Goal: Task Accomplishment & Management: Use online tool/utility

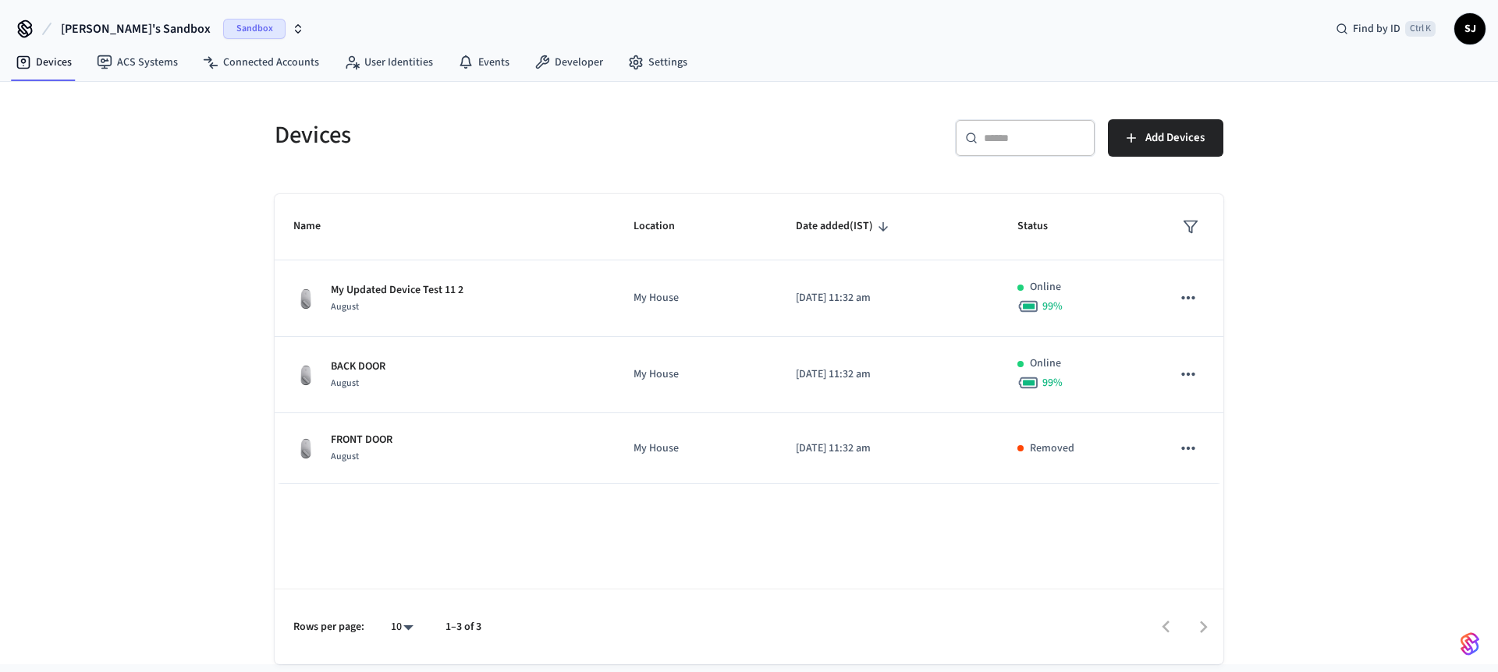
click at [108, 27] on span "[PERSON_NAME]'s Sandbox" at bounding box center [136, 29] width 150 height 19
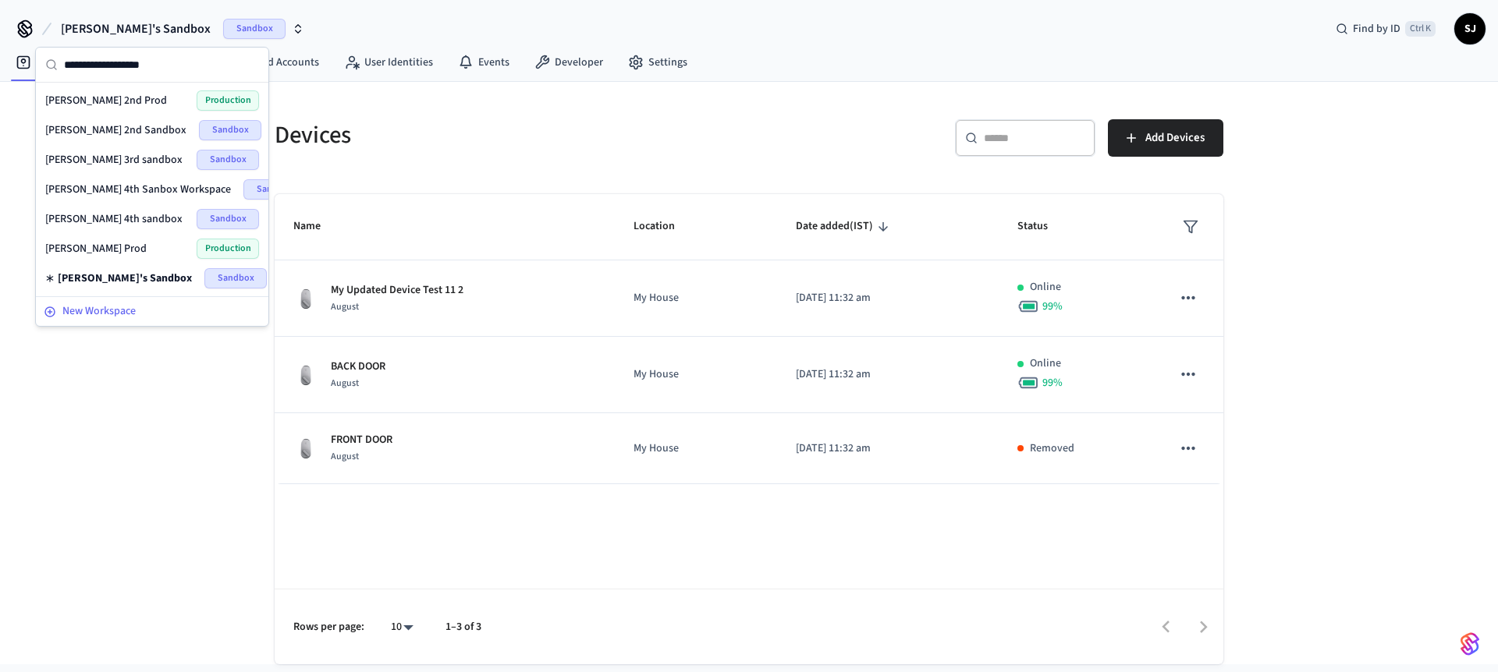
click at [100, 309] on span "New Workspace" at bounding box center [98, 311] width 73 height 16
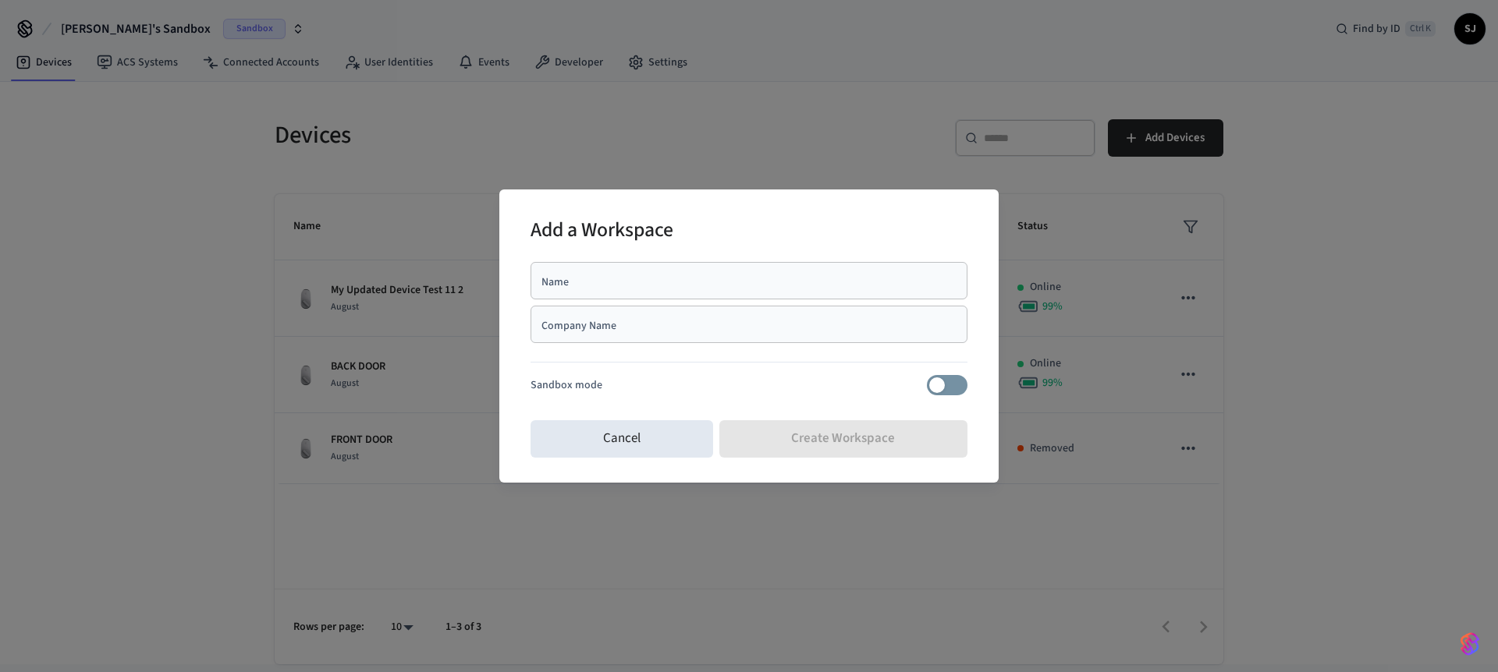
click at [594, 293] on div "Name" at bounding box center [748, 280] width 437 height 37
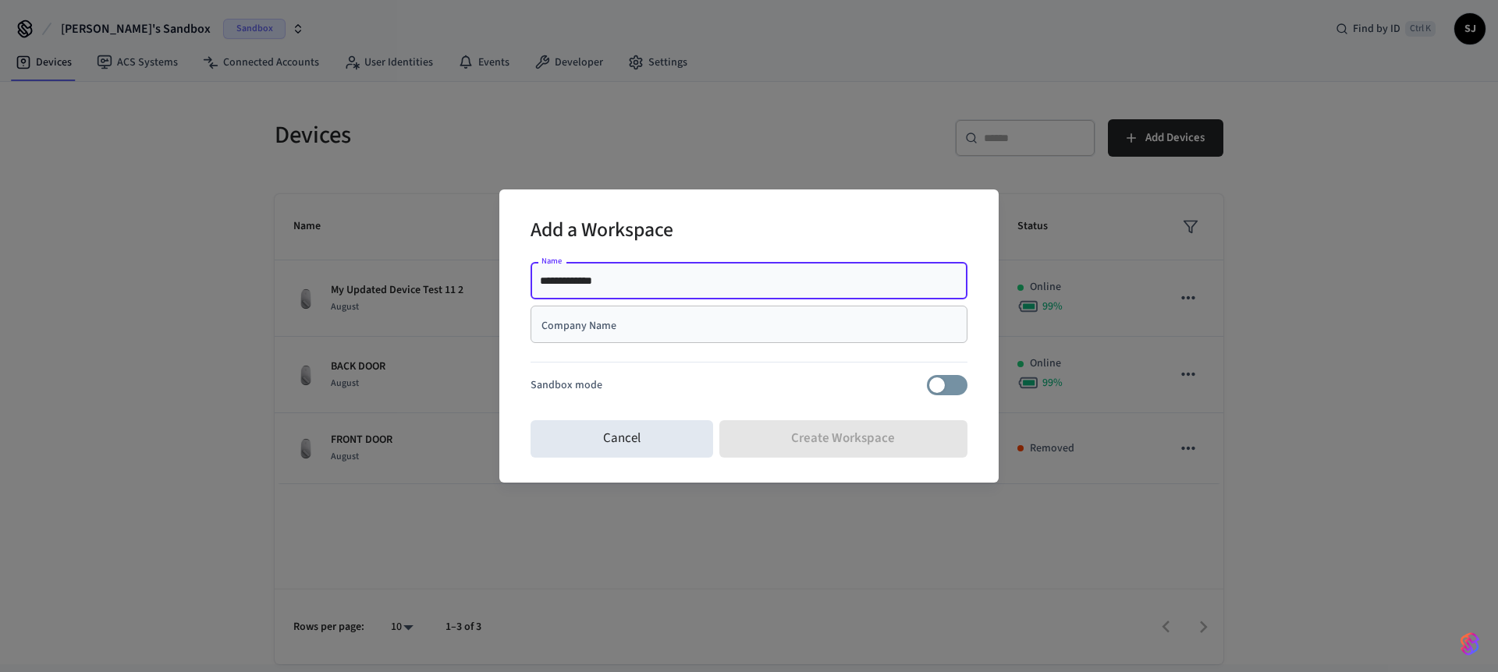
type input "**********"
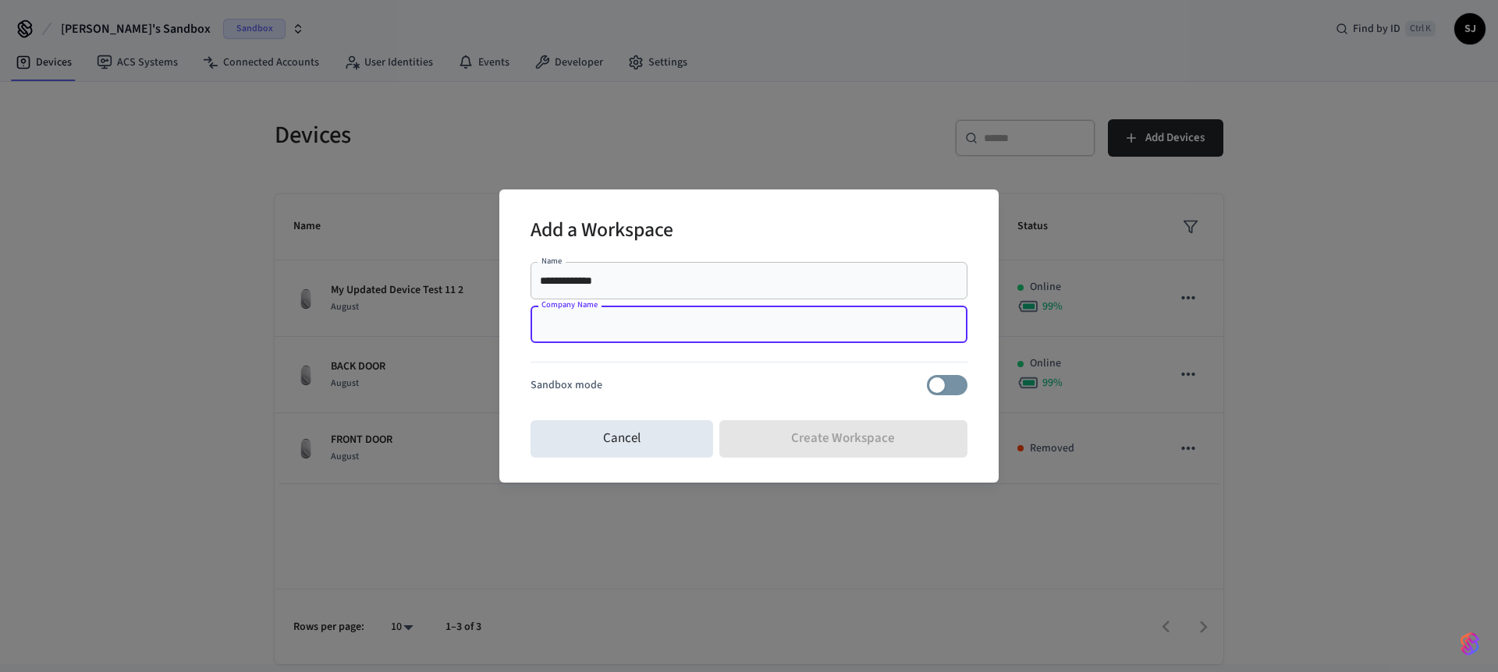
click at [599, 324] on input "Company Name" at bounding box center [749, 325] width 418 height 16
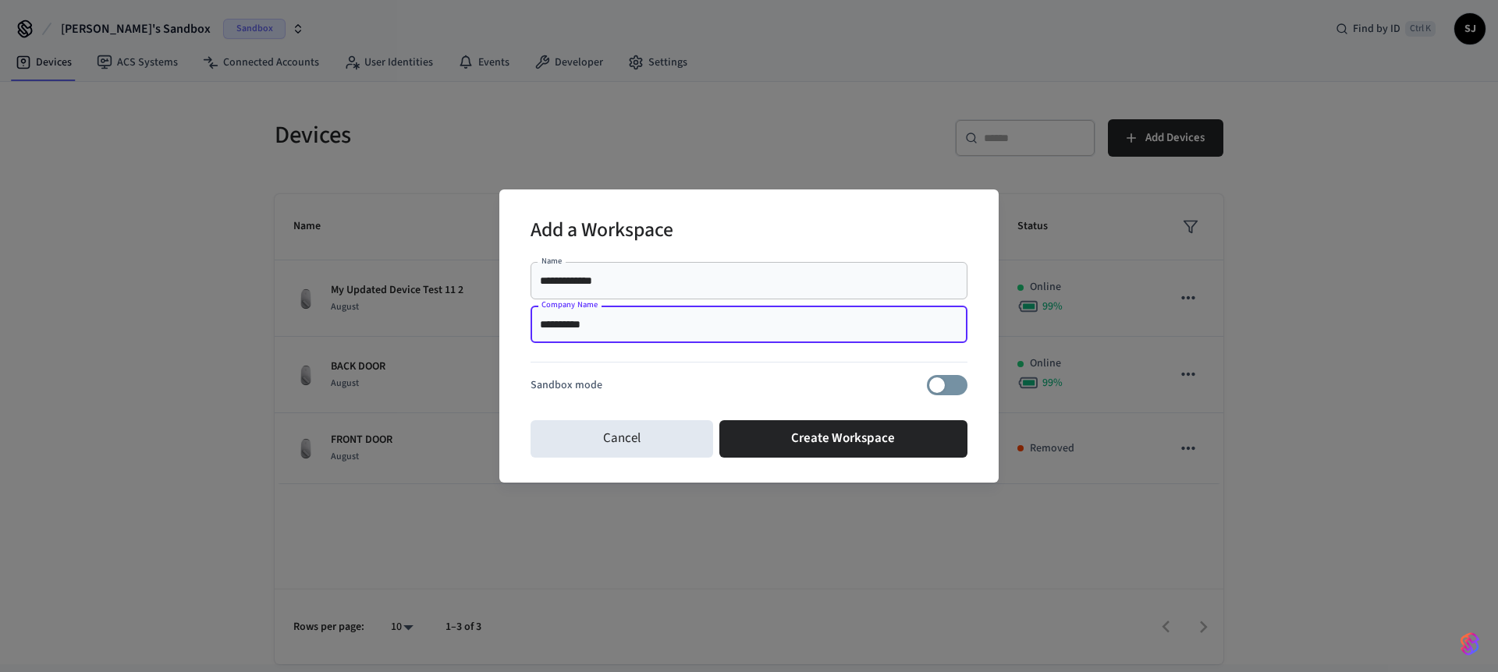
type input "**********"
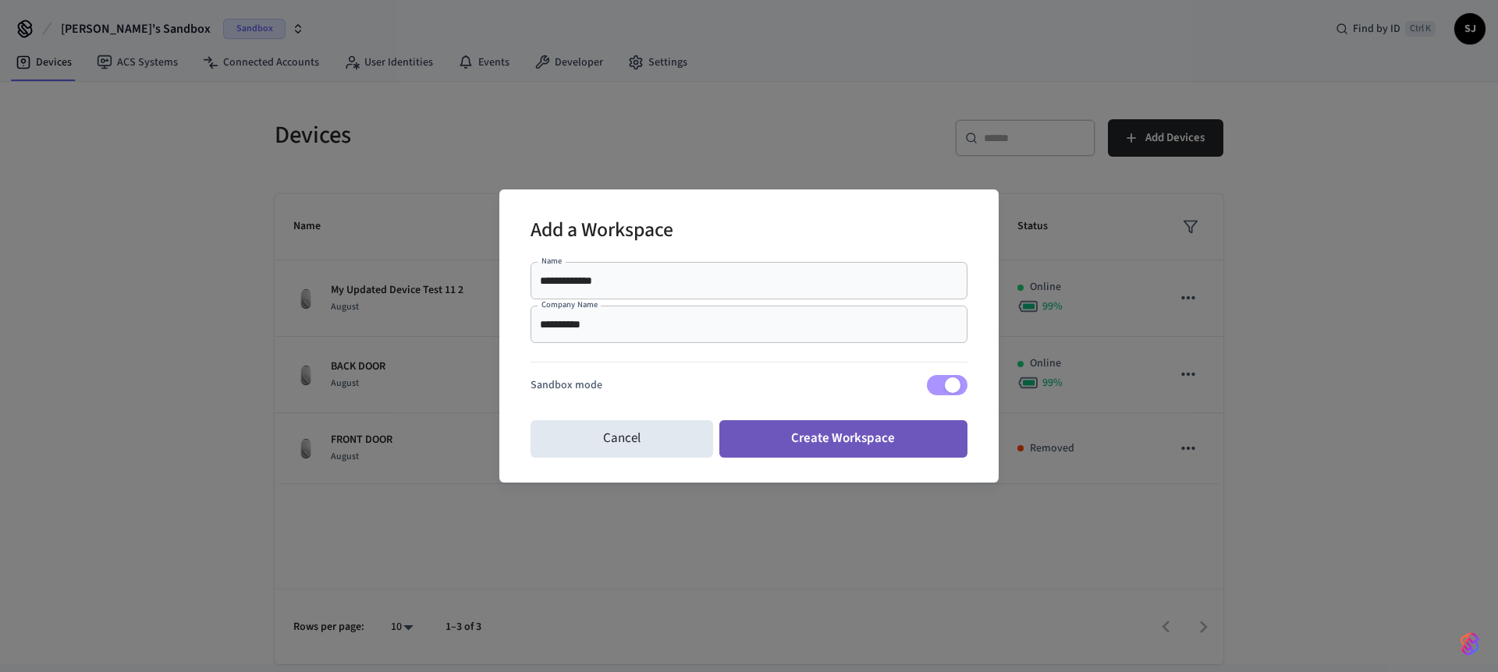
click at [911, 439] on button "Create Workspace" at bounding box center [843, 438] width 249 height 37
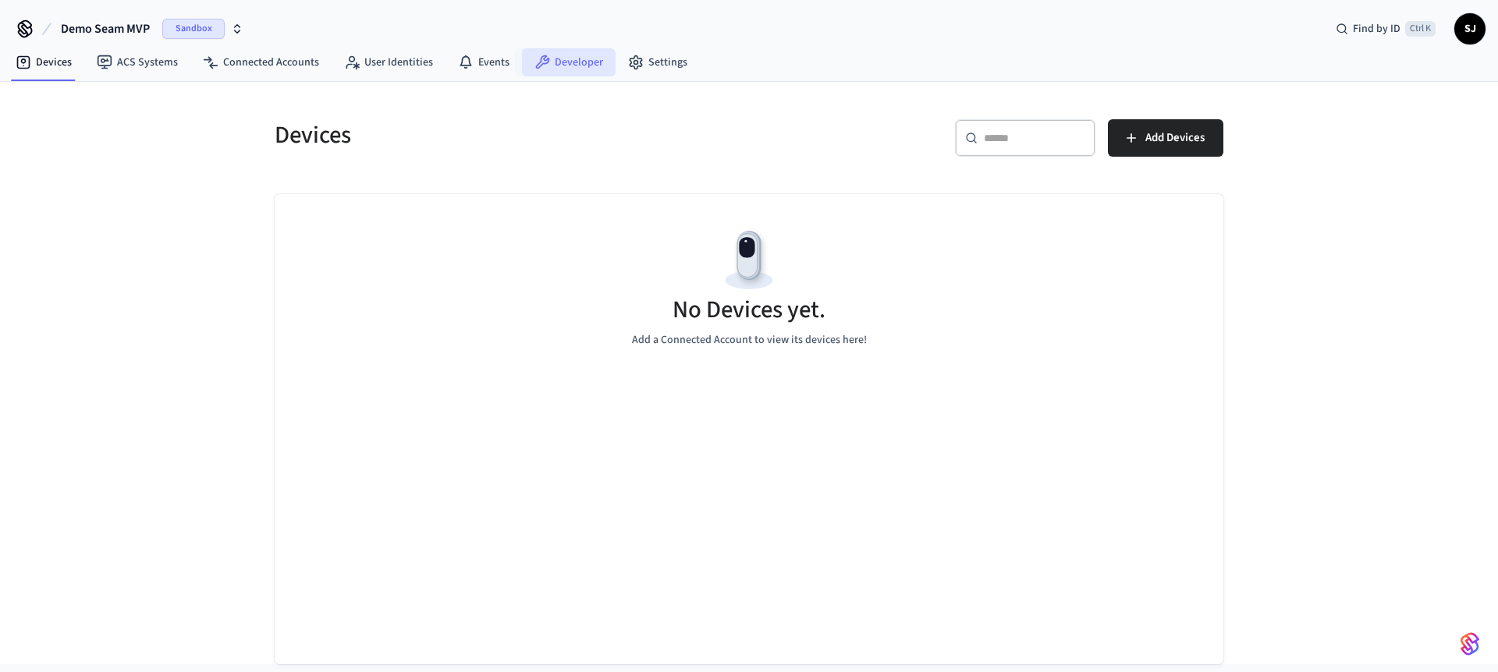
click at [538, 56] on icon at bounding box center [543, 62] width 14 height 14
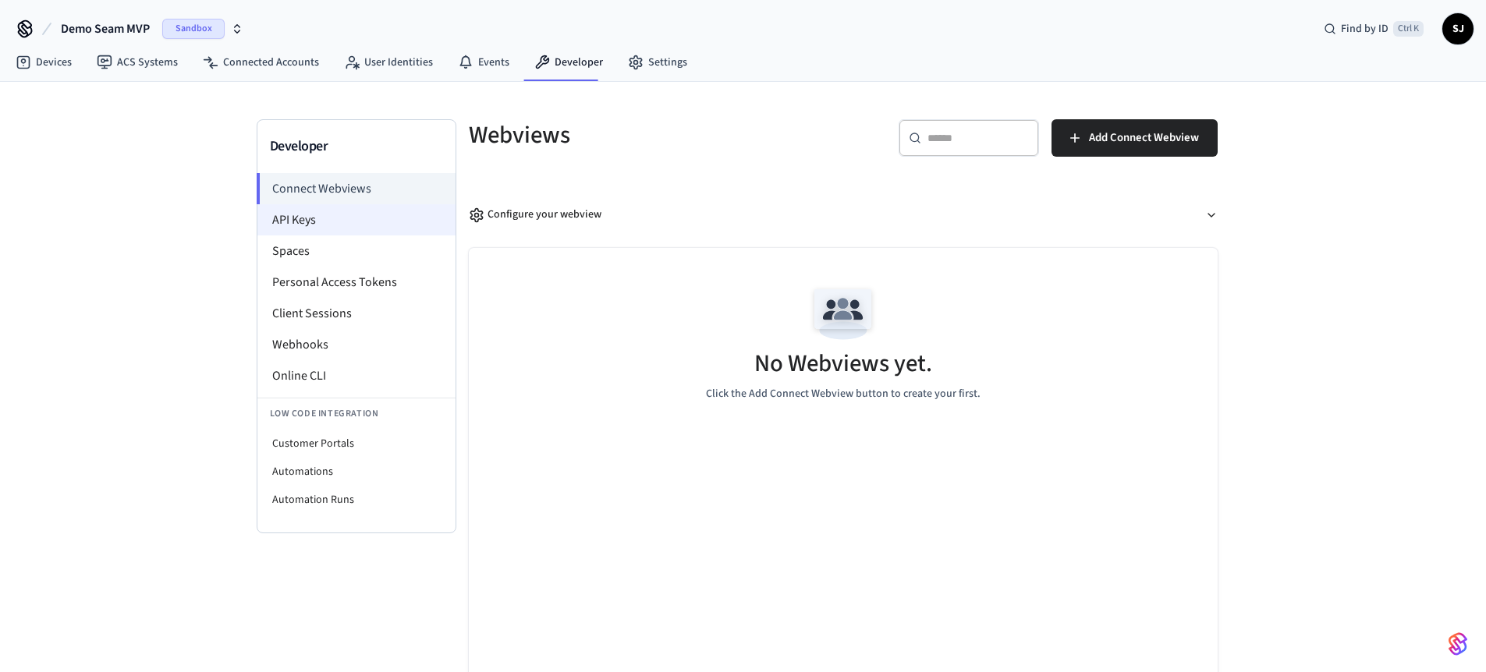
click at [367, 205] on li "API Keys" at bounding box center [356, 219] width 198 height 31
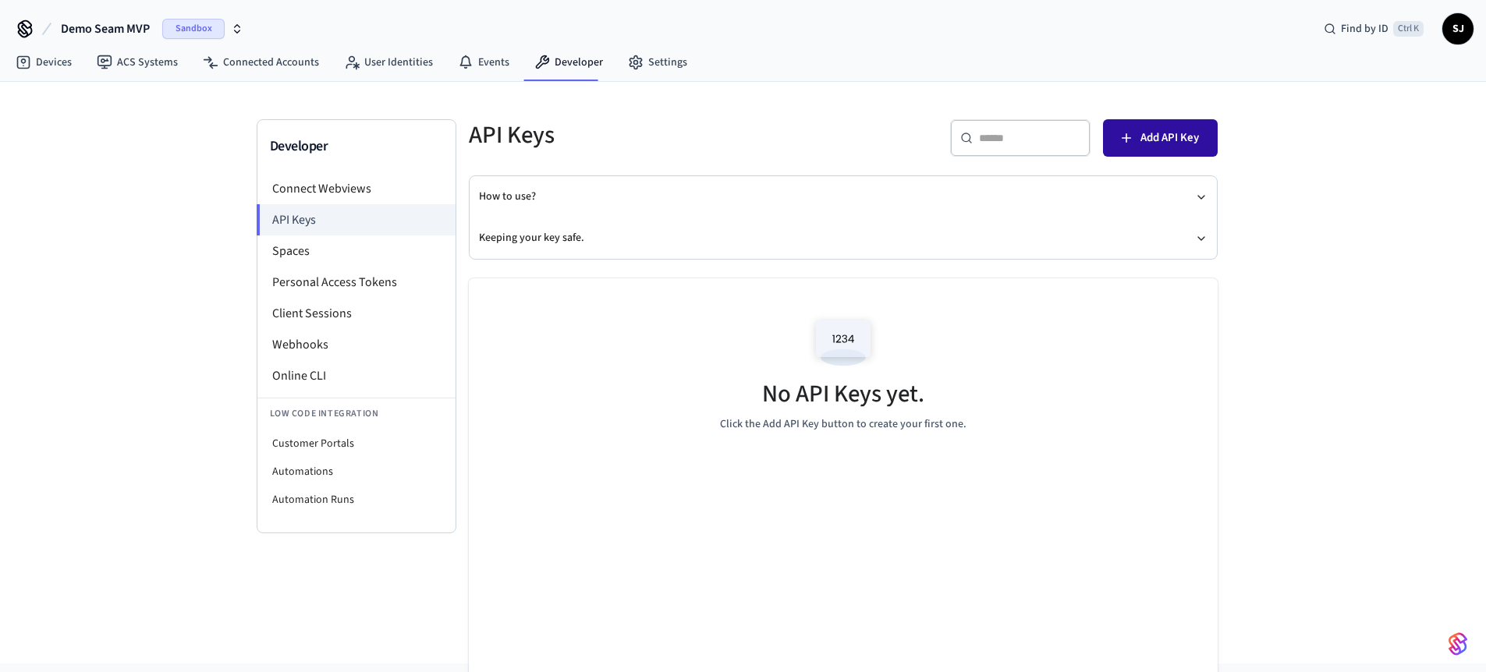
click at [1147, 139] on span "Add API Key" at bounding box center [1169, 138] width 59 height 20
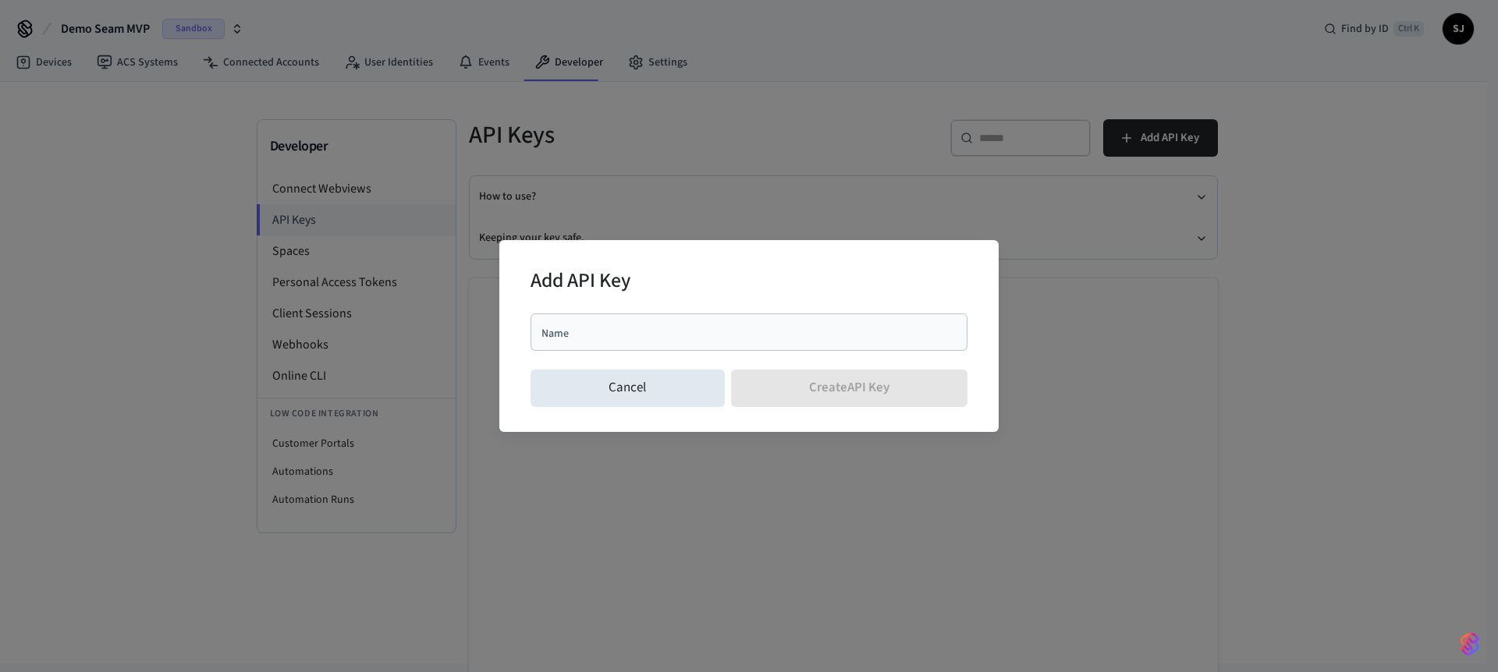
click at [741, 342] on div "Name" at bounding box center [748, 332] width 437 height 37
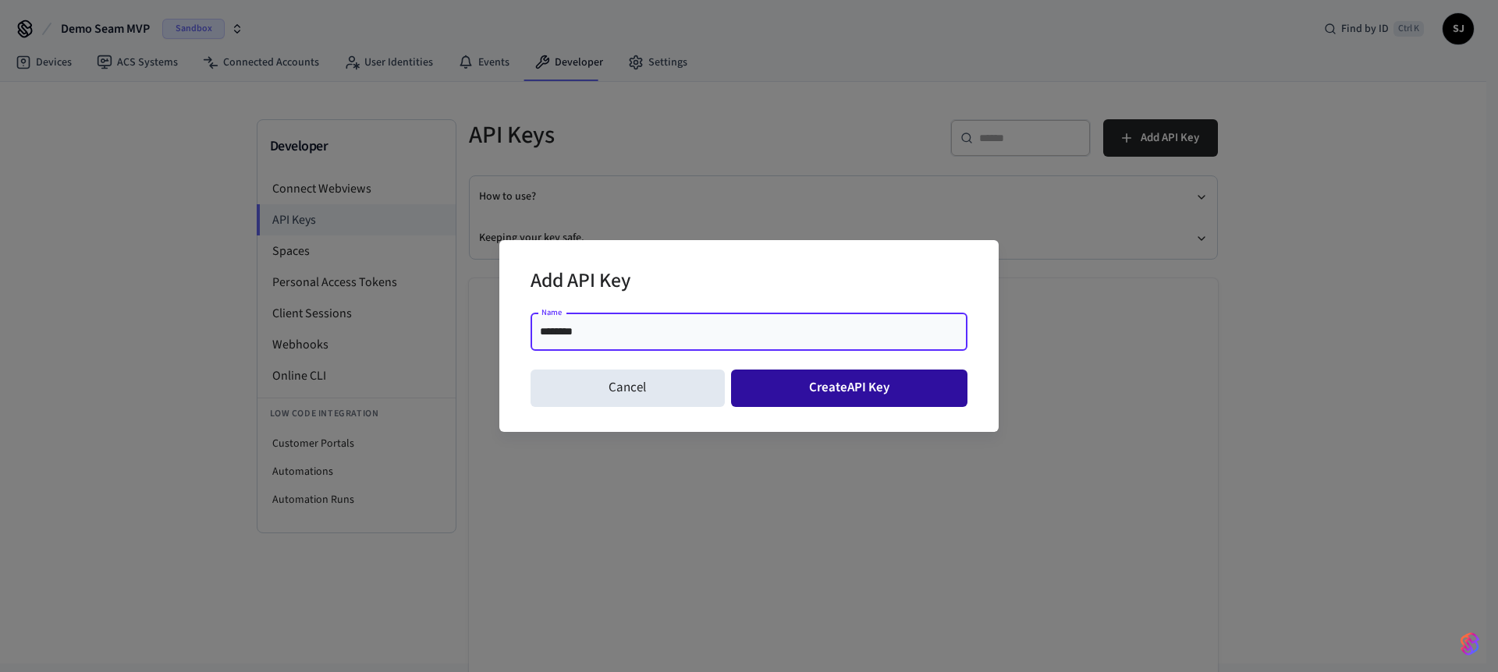
type input "********"
click at [811, 381] on button "Create API Key" at bounding box center [849, 388] width 237 height 37
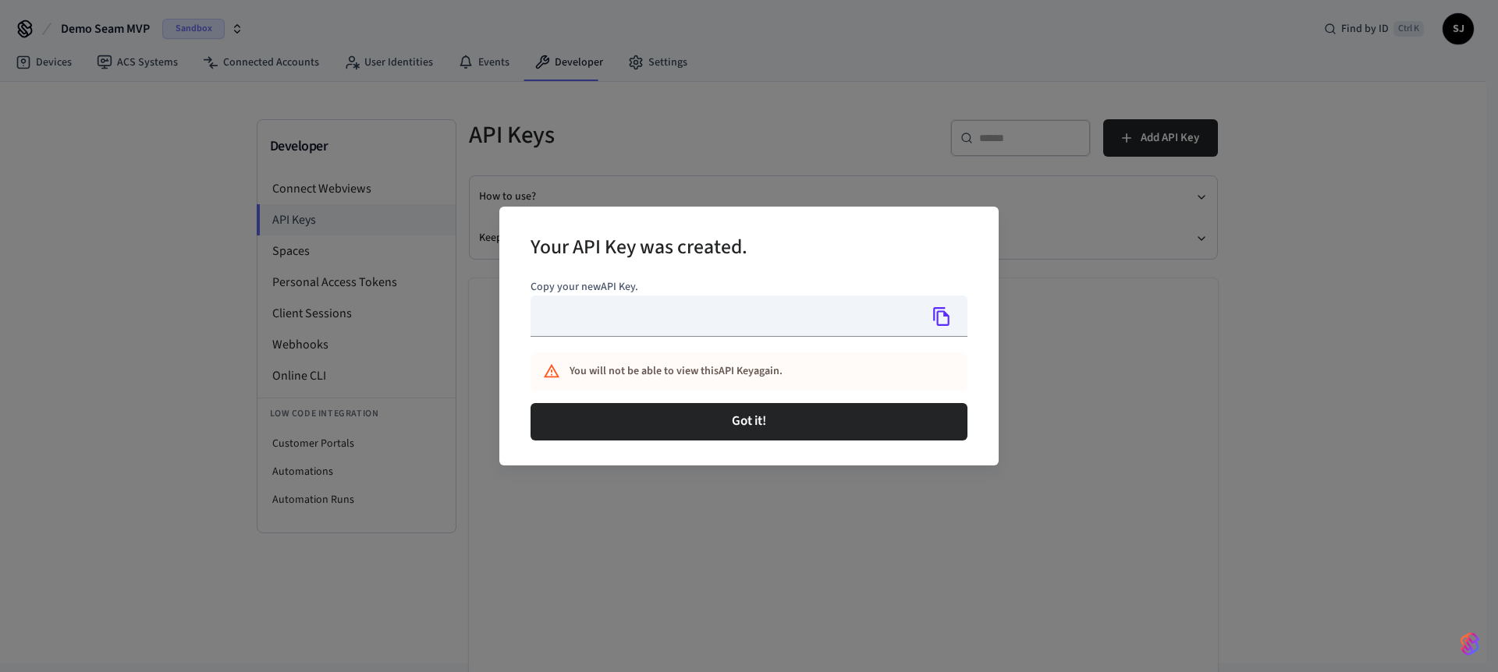
type input "**********"
click at [933, 324] on icon "Copy" at bounding box center [941, 317] width 20 height 20
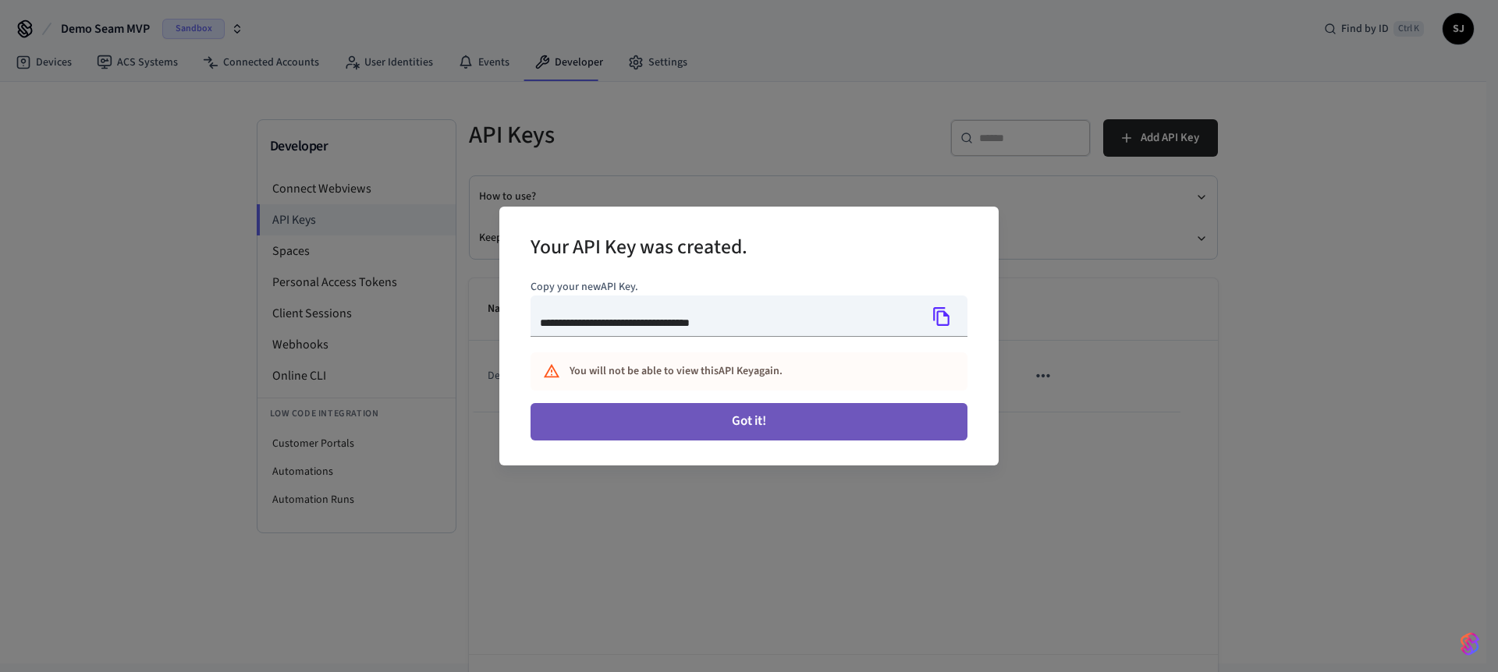
click at [758, 437] on button "Got it!" at bounding box center [748, 421] width 437 height 37
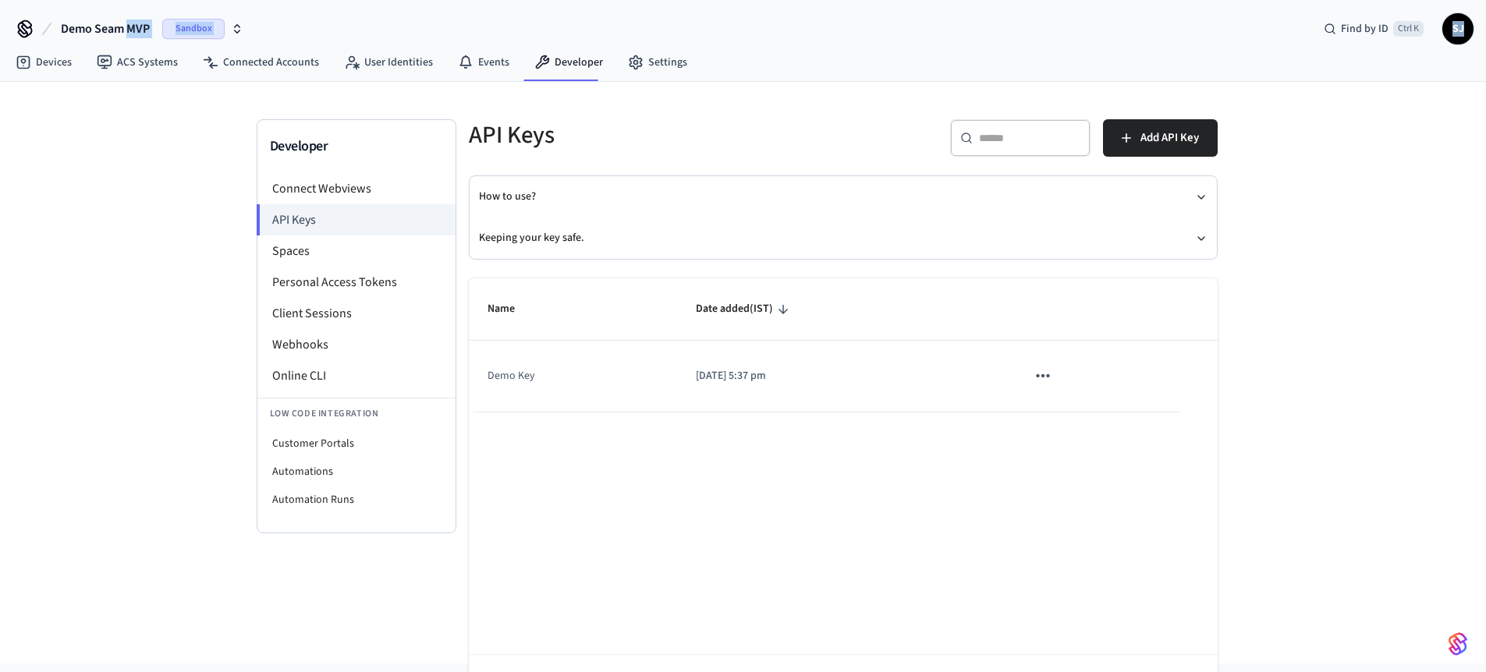
drag, startPoint x: 117, startPoint y: 46, endPoint x: 132, endPoint y: 28, distance: 23.3
click at [132, 28] on div "Demo Seam MVP Sandbox Find by ID Ctrl K SJ Devices ACS Systems Connected Accoun…" at bounding box center [743, 332] width 1486 height 664
click at [132, 28] on span "Demo Seam MVP" at bounding box center [105, 29] width 89 height 19
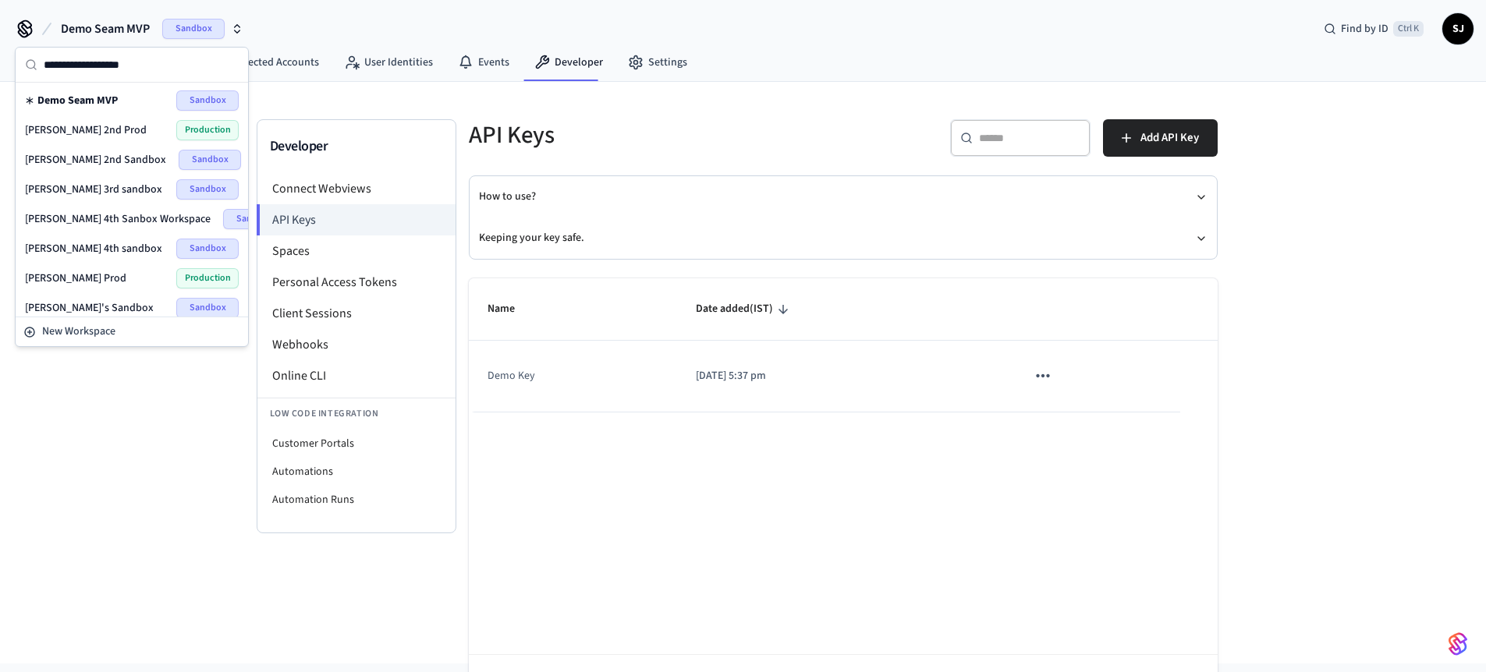
click at [113, 241] on span "Shubham 4th sandbox" at bounding box center [93, 249] width 137 height 16
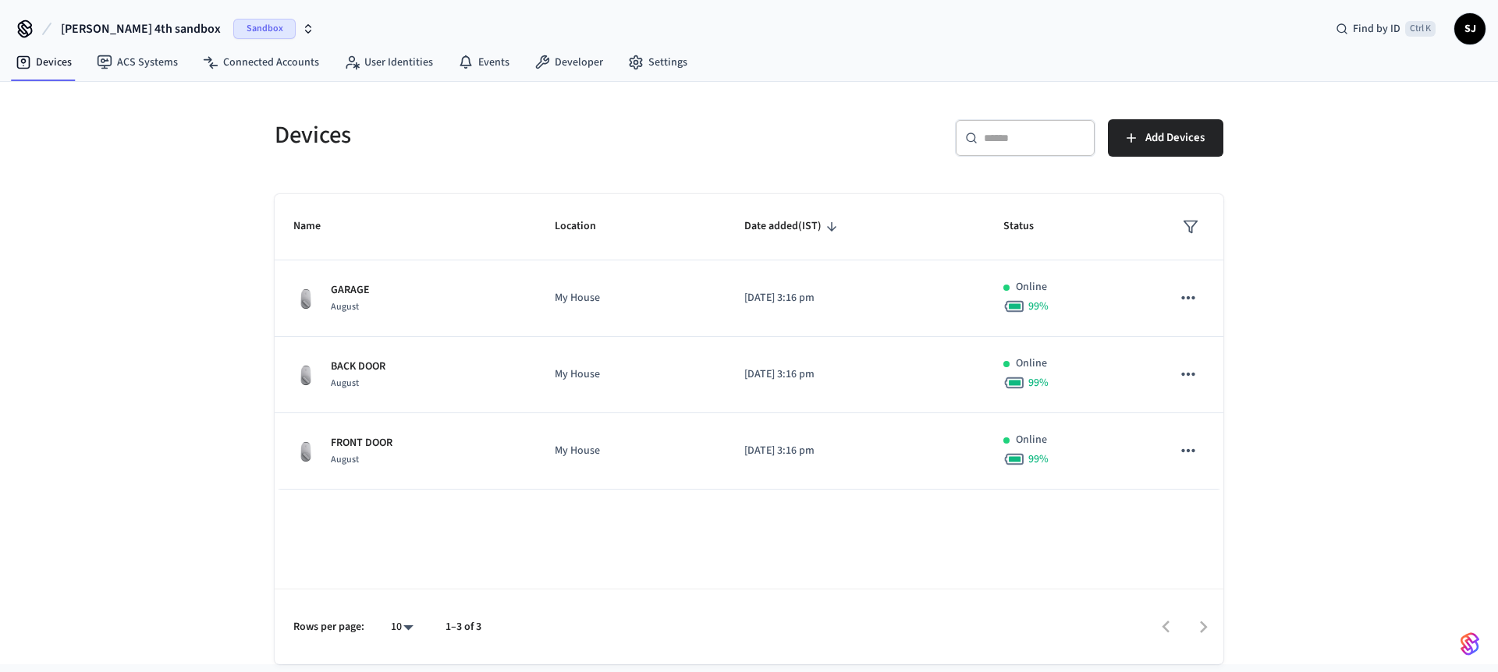
click at [142, 29] on span "Shubham 4th sandbox" at bounding box center [141, 29] width 160 height 19
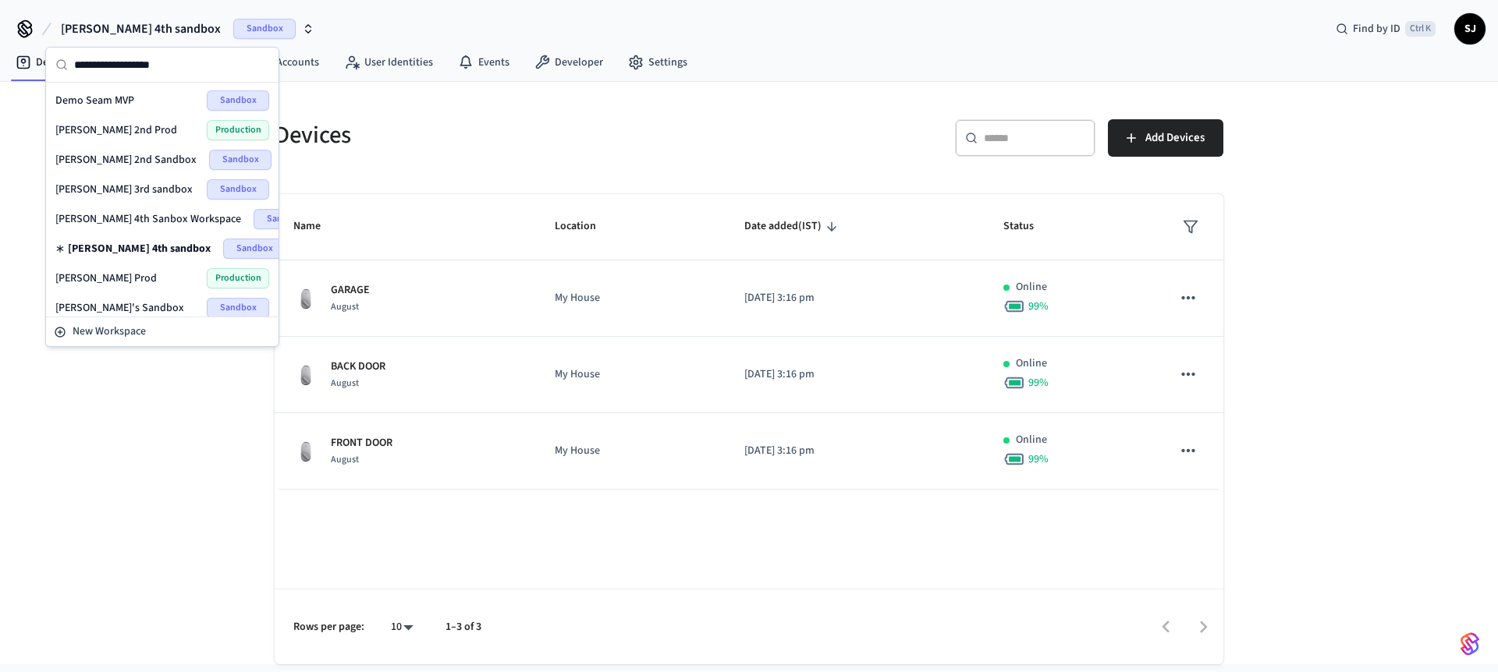
click at [142, 29] on span "Shubham 4th sandbox" at bounding box center [141, 29] width 160 height 19
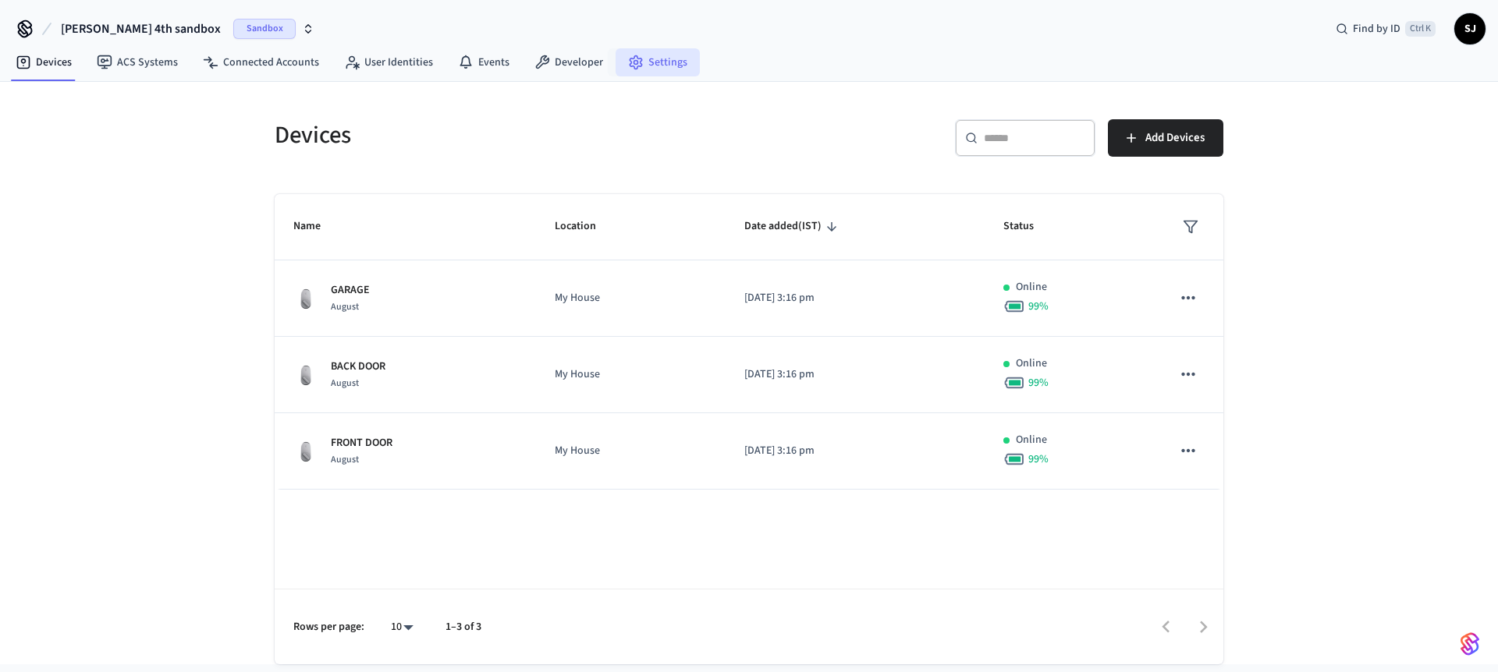
click at [637, 62] on link "Settings" at bounding box center [657, 62] width 84 height 28
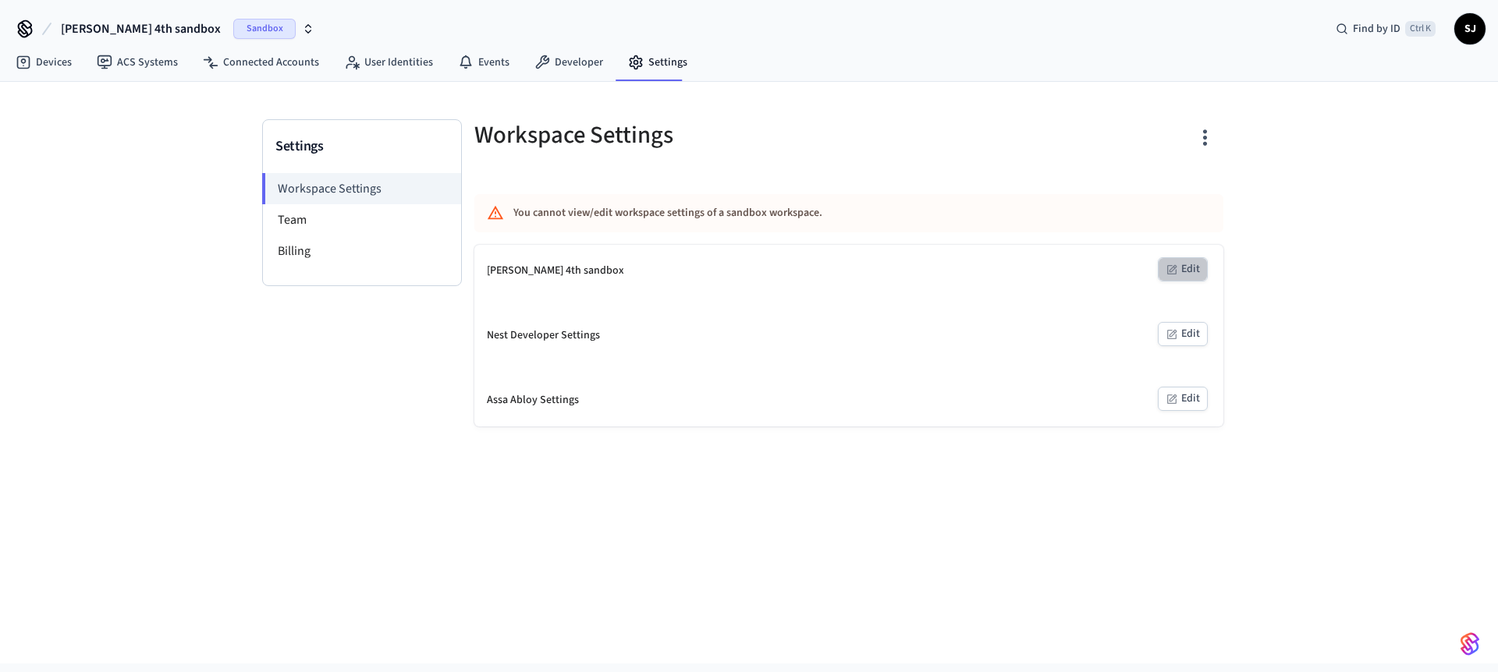
click at [1192, 270] on button "Edit" at bounding box center [1183, 269] width 50 height 24
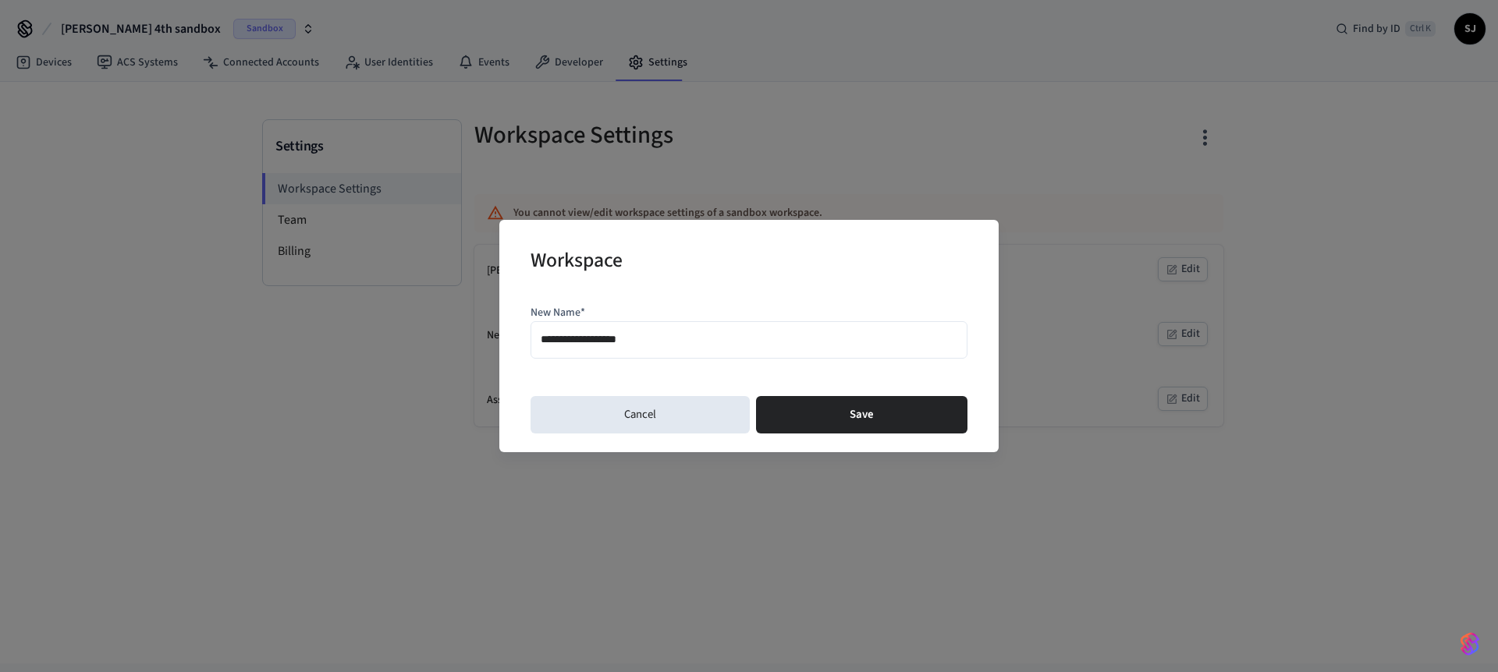
click at [706, 335] on input "**********" at bounding box center [749, 340] width 417 height 23
type input "**********"
type input "********"
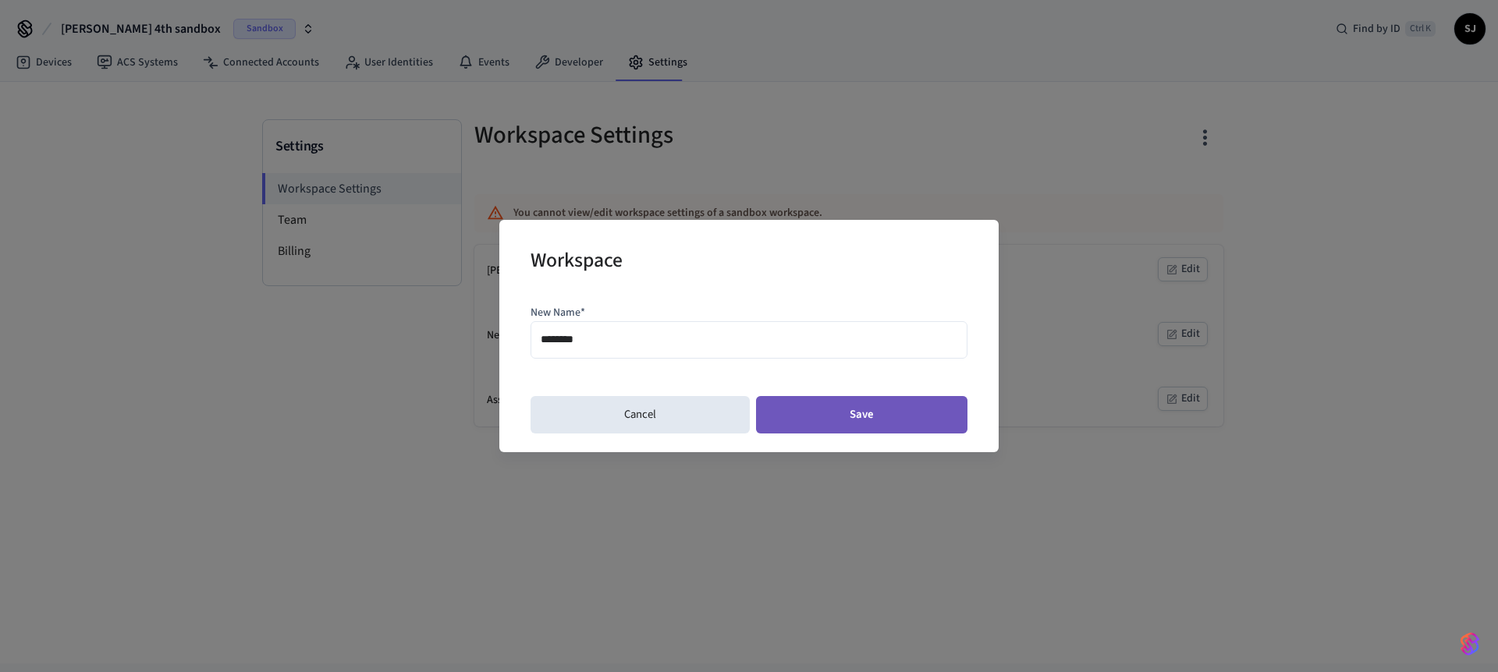
click at [872, 402] on button "Save" at bounding box center [861, 414] width 211 height 37
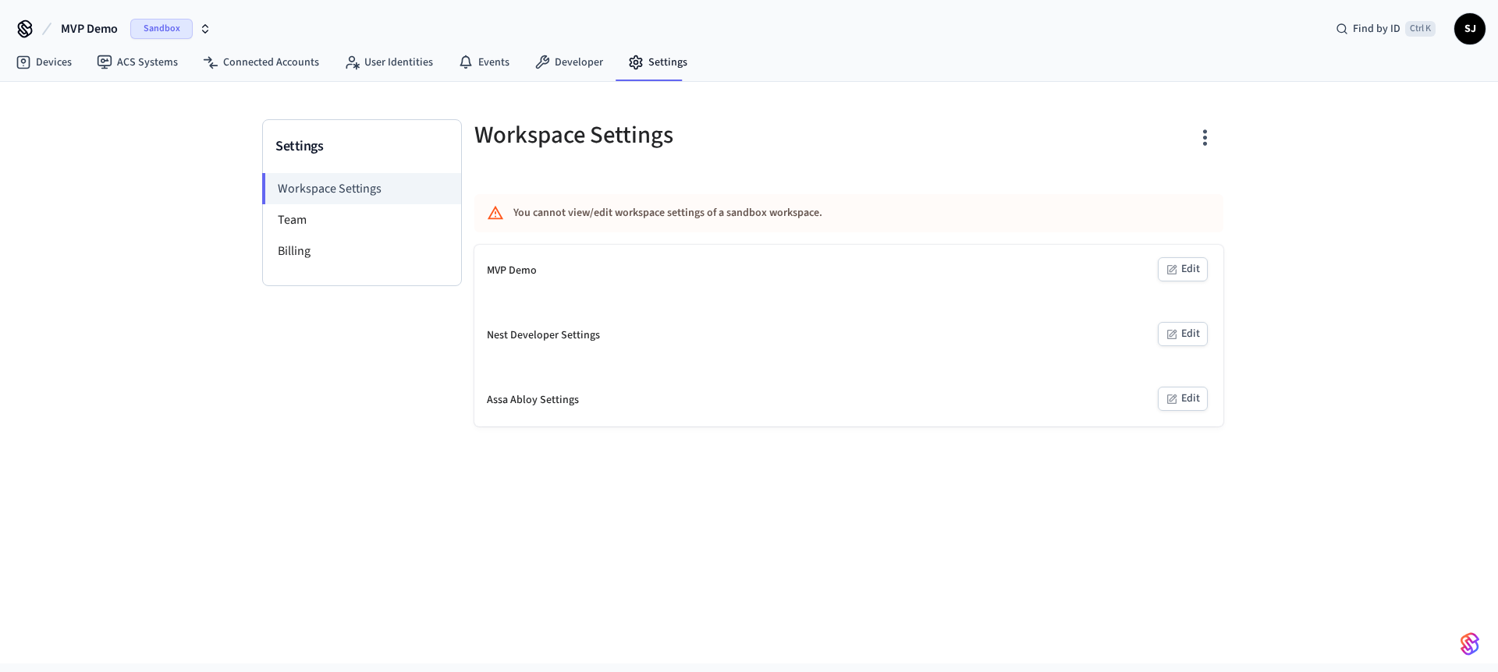
click at [102, 34] on span "MVP Demo" at bounding box center [89, 29] width 57 height 19
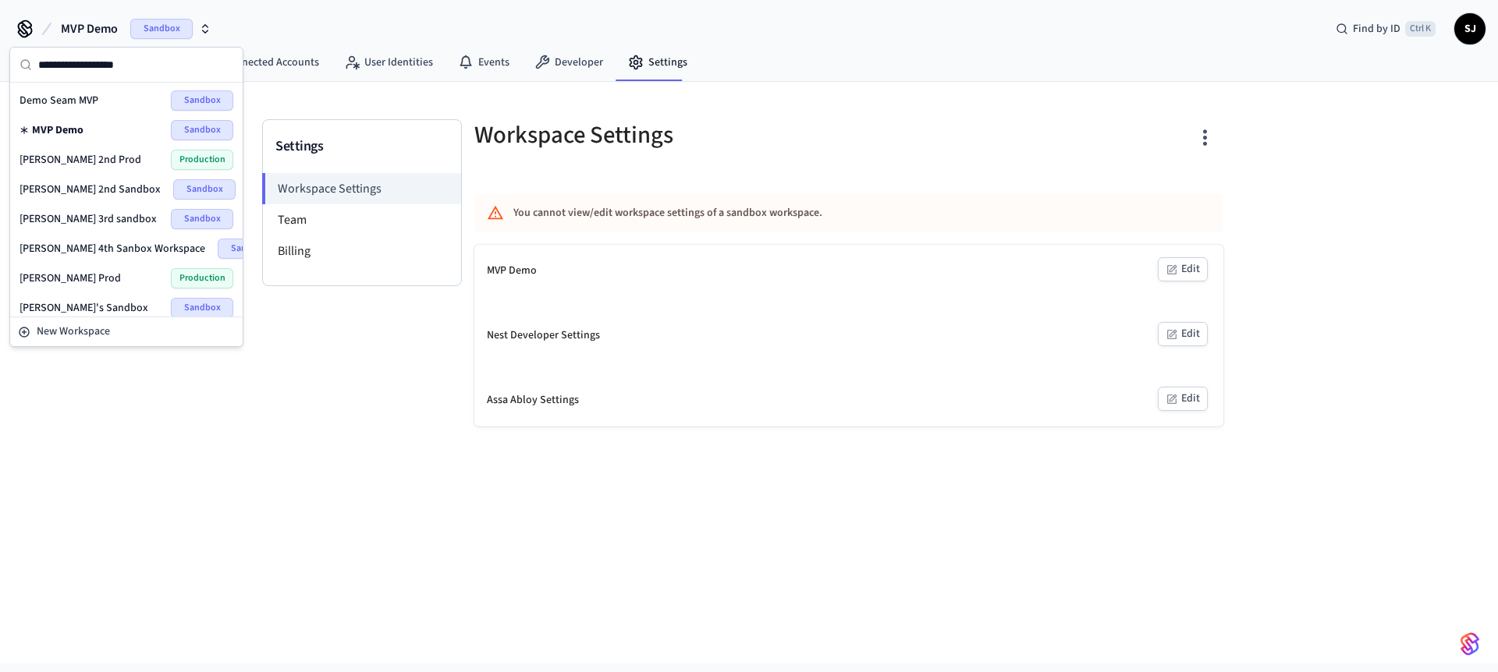
scroll to position [9, 0]
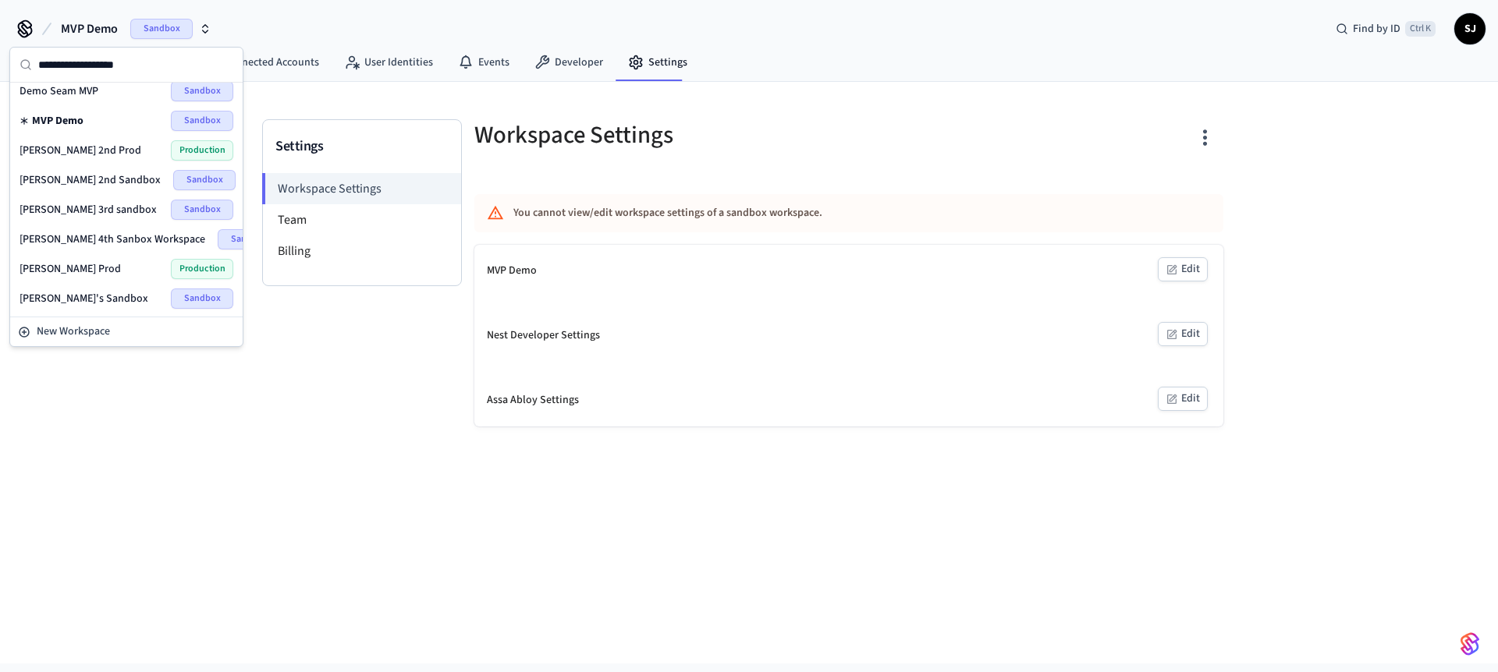
click at [414, 432] on div "Settings Workspace Settings Team Billing Workspace Settings You cannot view/edi…" at bounding box center [749, 373] width 1498 height 582
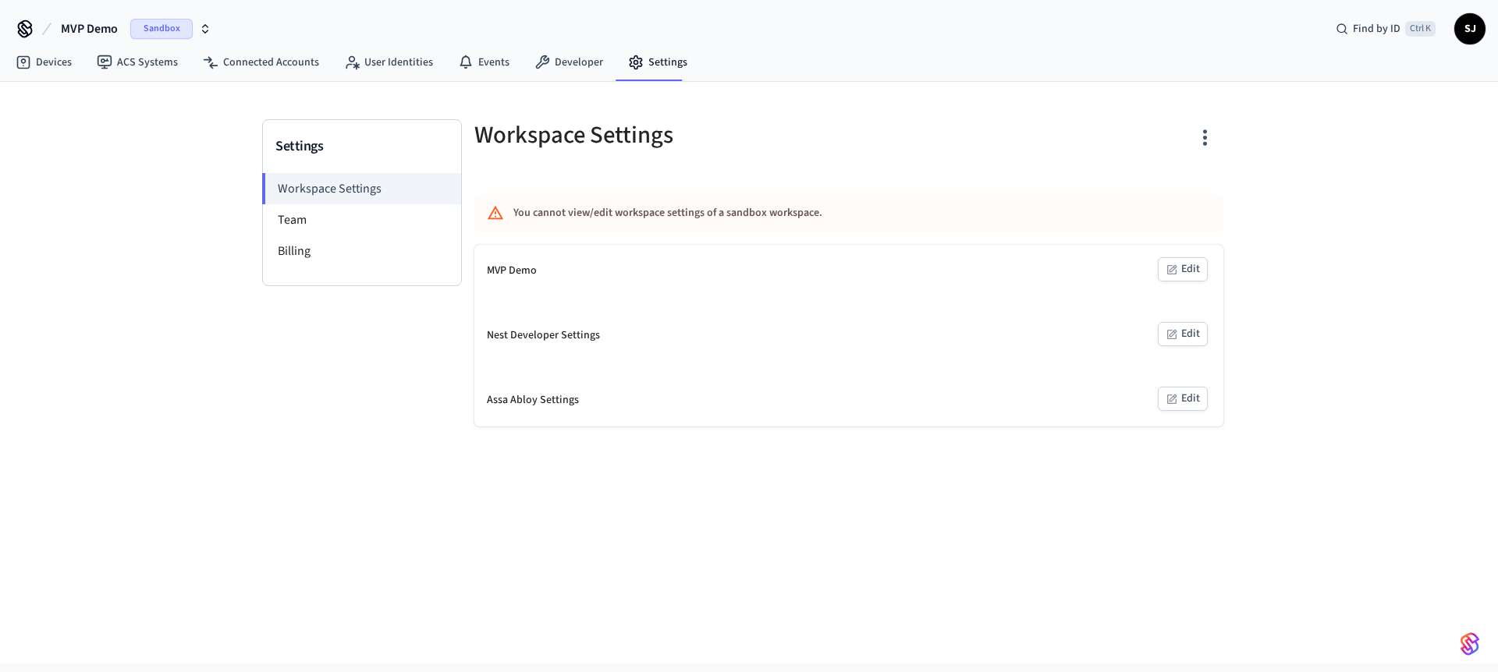
click at [74, 24] on span "MVP Demo" at bounding box center [89, 29] width 57 height 19
type input "**"
click at [101, 193] on div "Settings Workspace Settings Team Billing Workspace Settings You cannot view/edi…" at bounding box center [749, 373] width 1498 height 582
click at [1188, 265] on button "Edit" at bounding box center [1183, 269] width 50 height 24
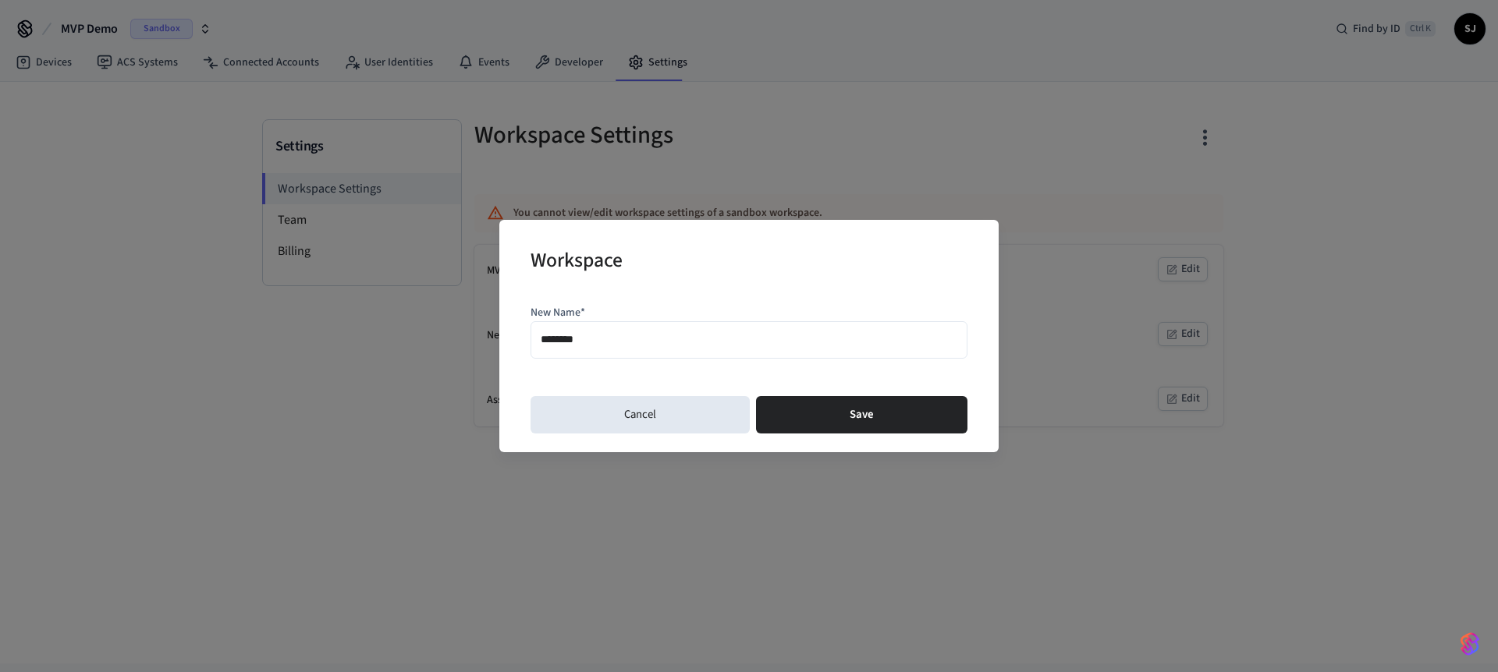
click at [633, 355] on div "********" at bounding box center [748, 339] width 437 height 37
type input "**********"
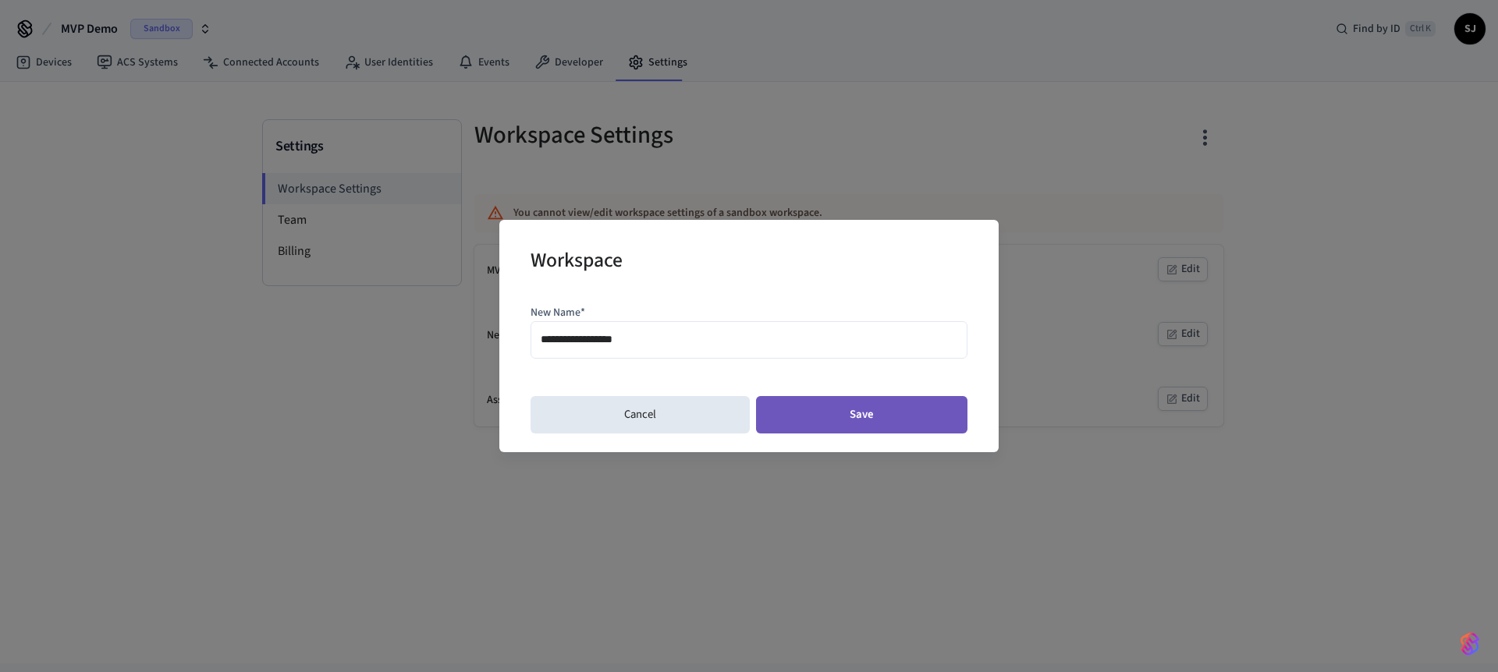
click at [804, 409] on button "Save" at bounding box center [861, 414] width 211 height 37
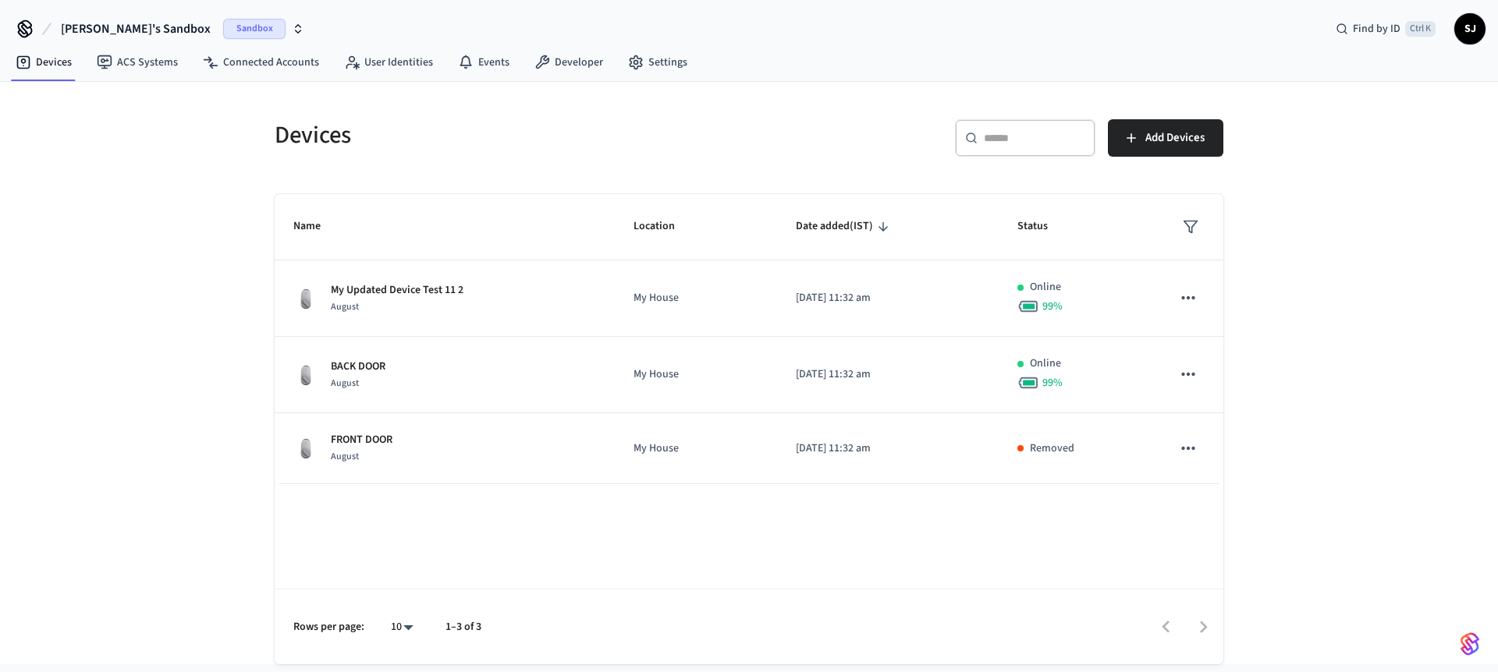
click at [121, 27] on span "[PERSON_NAME]'s Sandbox" at bounding box center [136, 29] width 150 height 19
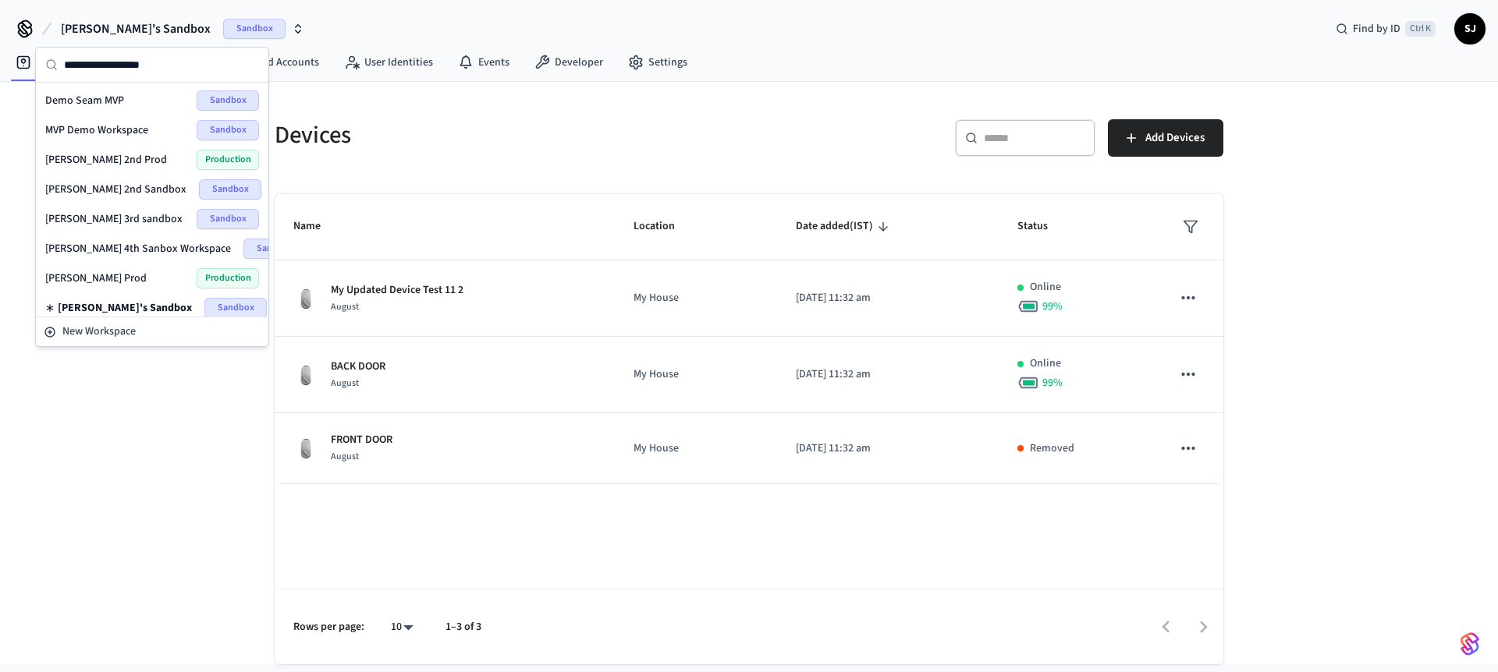
click at [104, 126] on span "MVP Demo Workspace" at bounding box center [96, 130] width 103 height 16
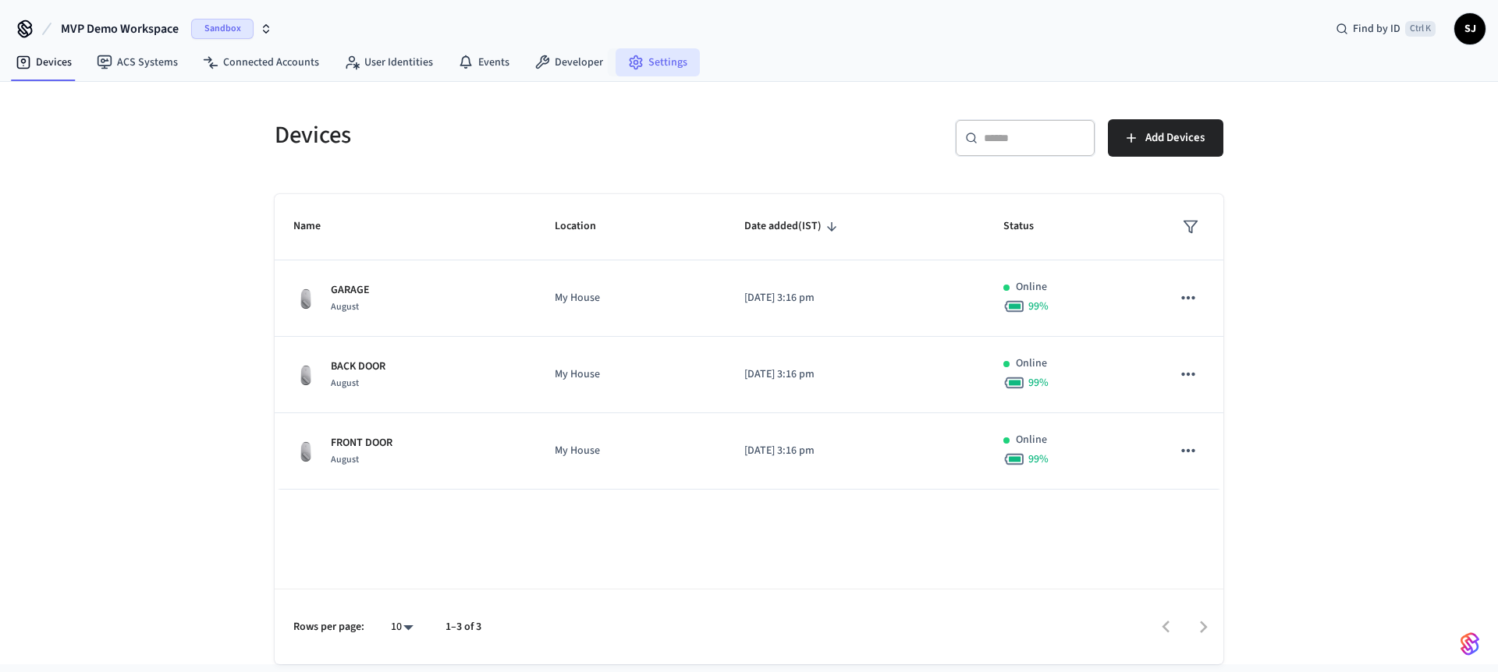
click at [643, 57] on link "Settings" at bounding box center [657, 62] width 84 height 28
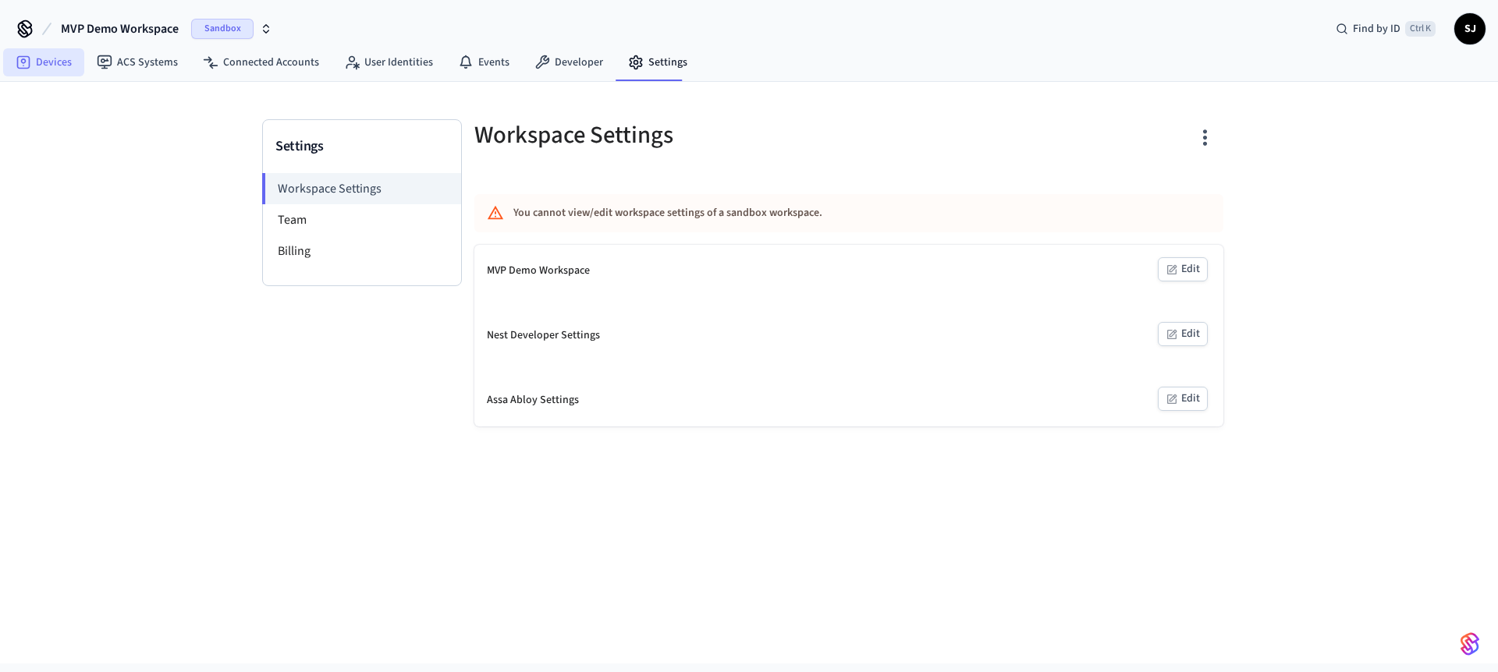
click at [40, 62] on link "Devices" at bounding box center [43, 62] width 81 height 28
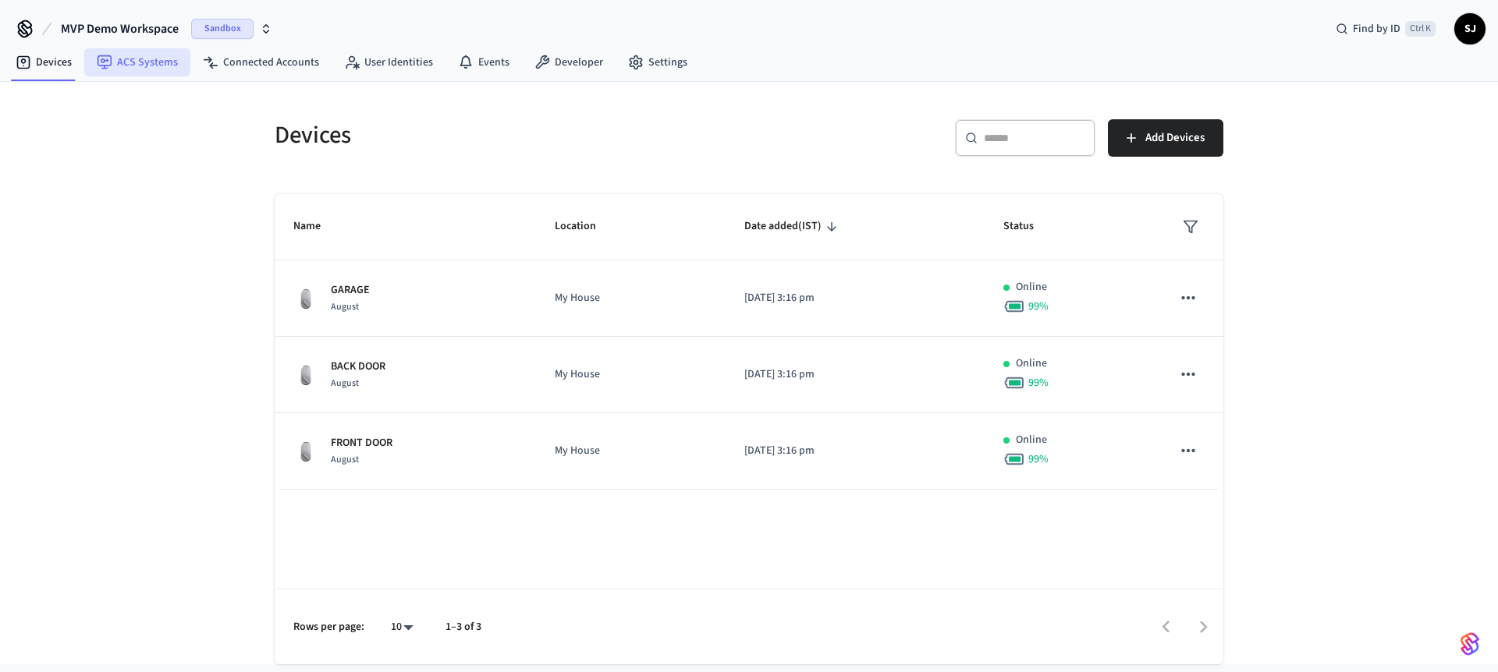
click at [159, 63] on link "ACS Systems" at bounding box center [137, 62] width 106 height 28
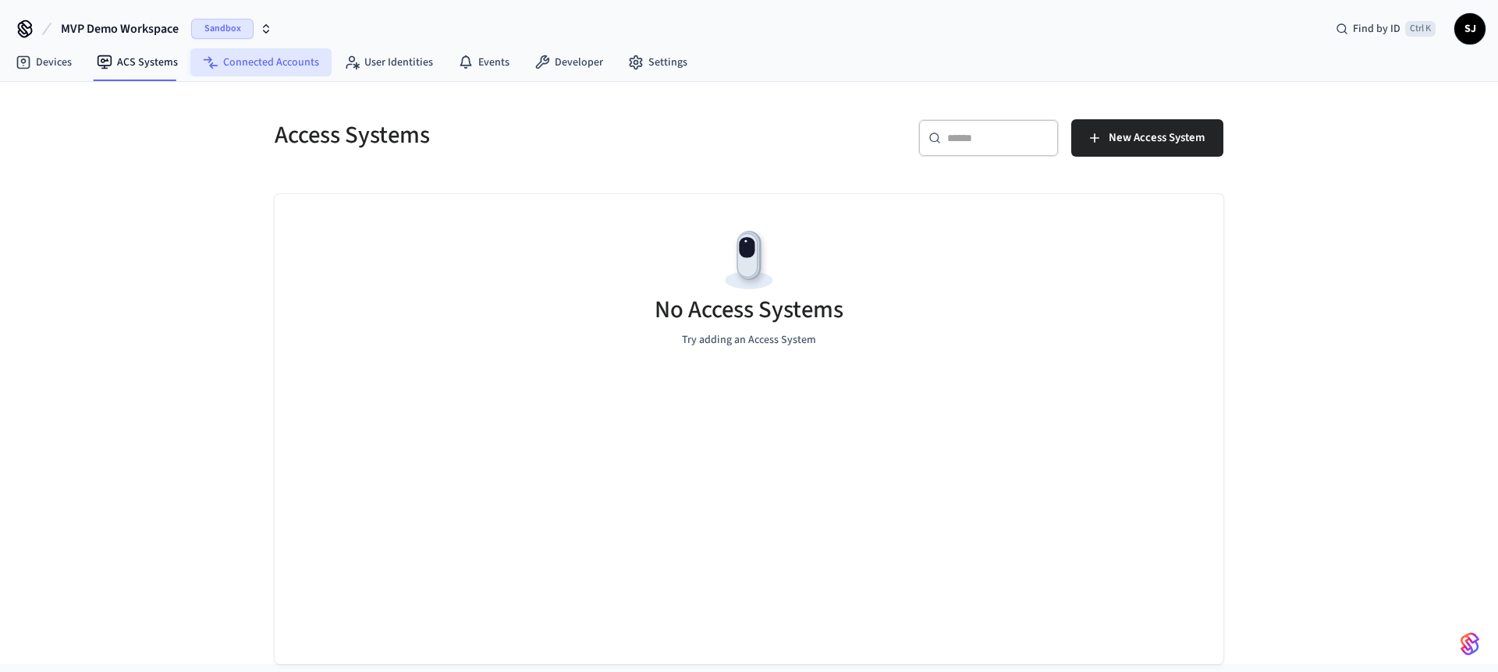
click at [263, 69] on link "Connected Accounts" at bounding box center [260, 62] width 141 height 28
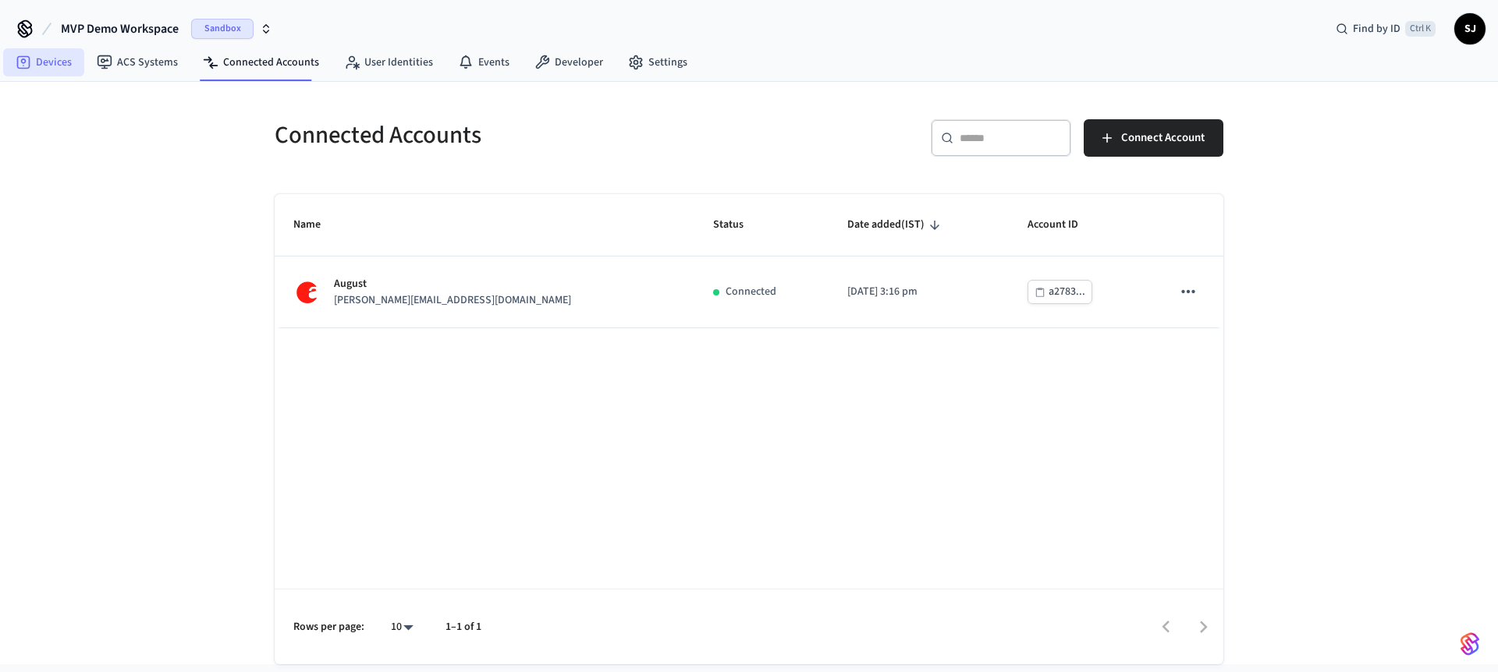
click at [27, 62] on icon at bounding box center [24, 63] width 16 height 16
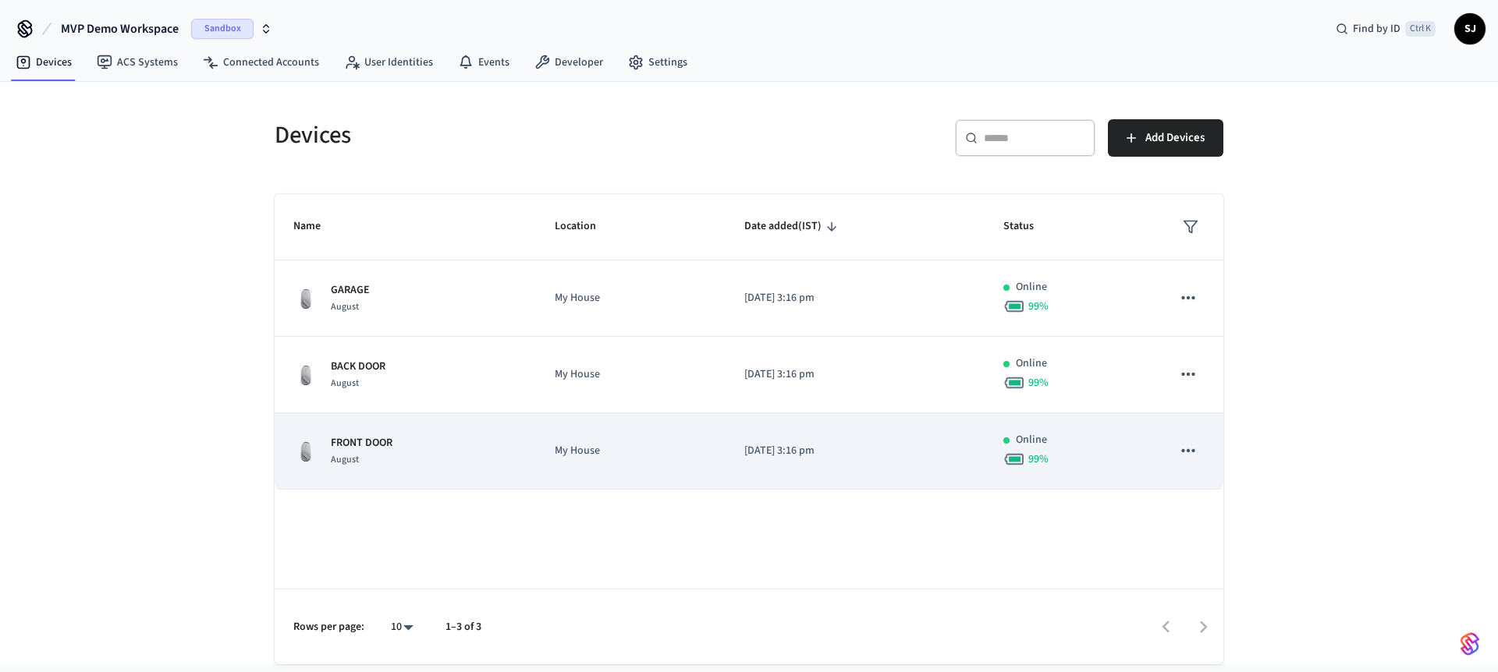
click at [390, 435] on p "FRONT DOOR" at bounding box center [362, 443] width 62 height 16
click at [392, 445] on p "FRONT DOOR" at bounding box center [362, 443] width 62 height 16
click at [546, 441] on td "My House" at bounding box center [631, 451] width 190 height 76
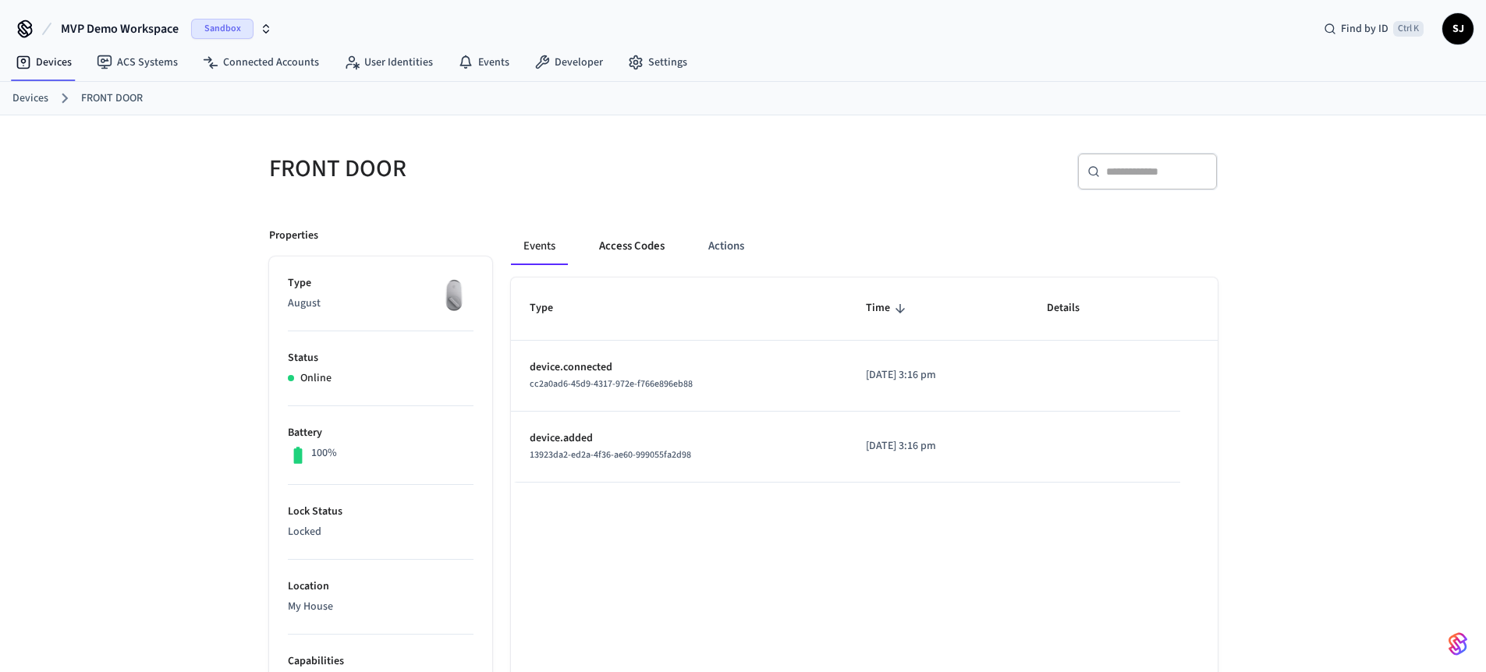
click at [640, 254] on button "Access Codes" at bounding box center [632, 246] width 90 height 37
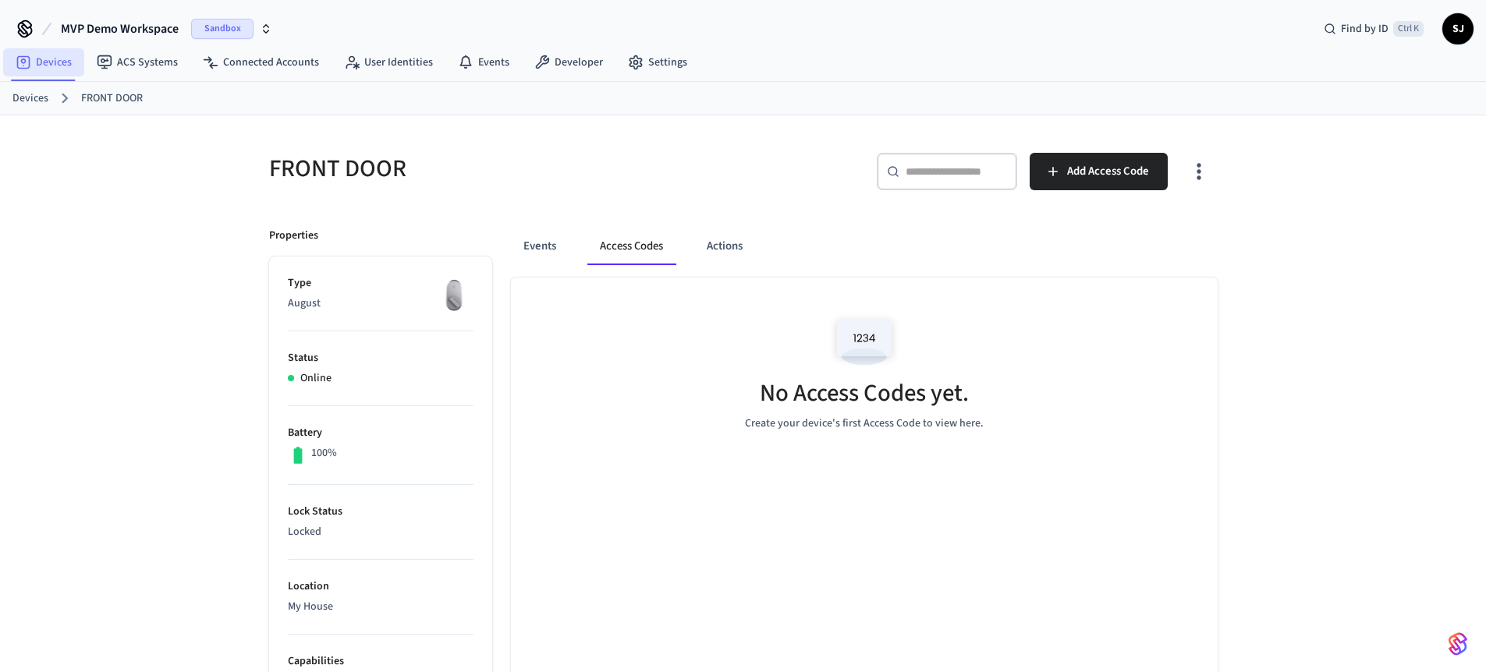
click at [44, 66] on link "Devices" at bounding box center [43, 62] width 81 height 28
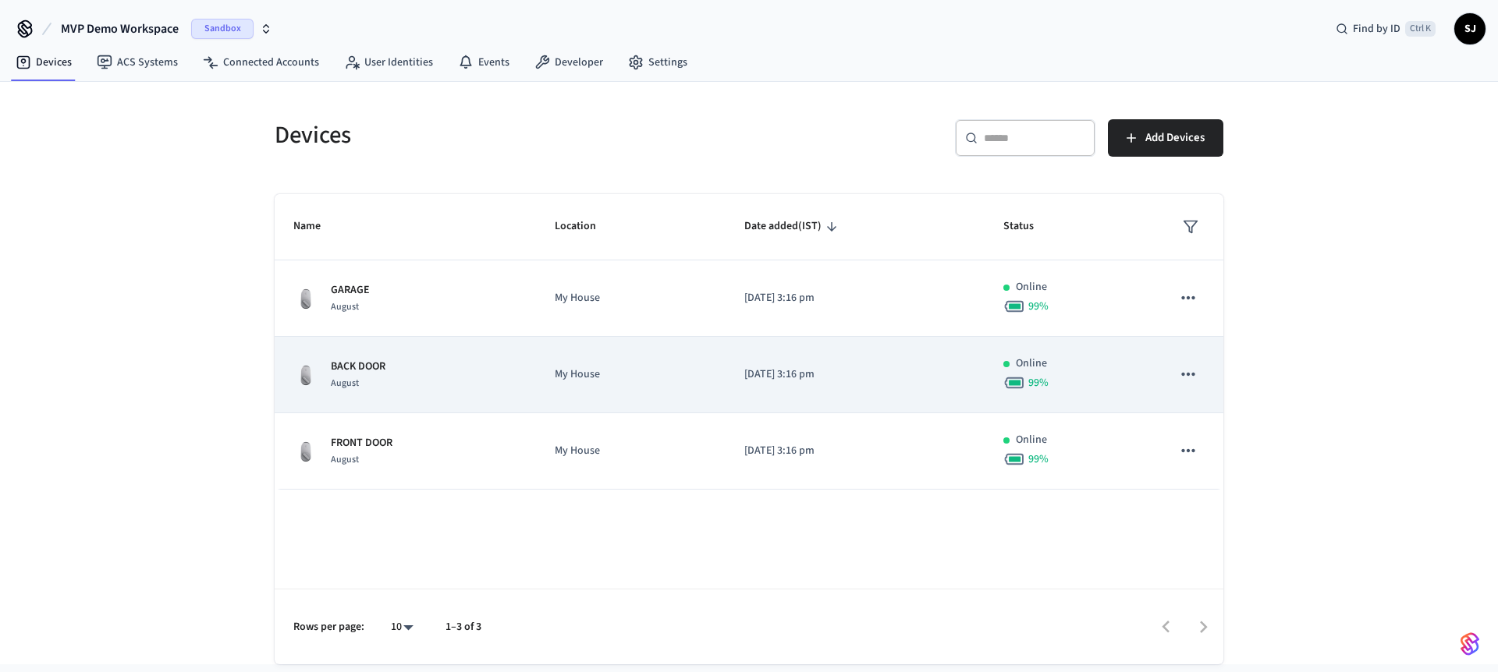
click at [381, 367] on p "BACK DOOR" at bounding box center [358, 367] width 55 height 16
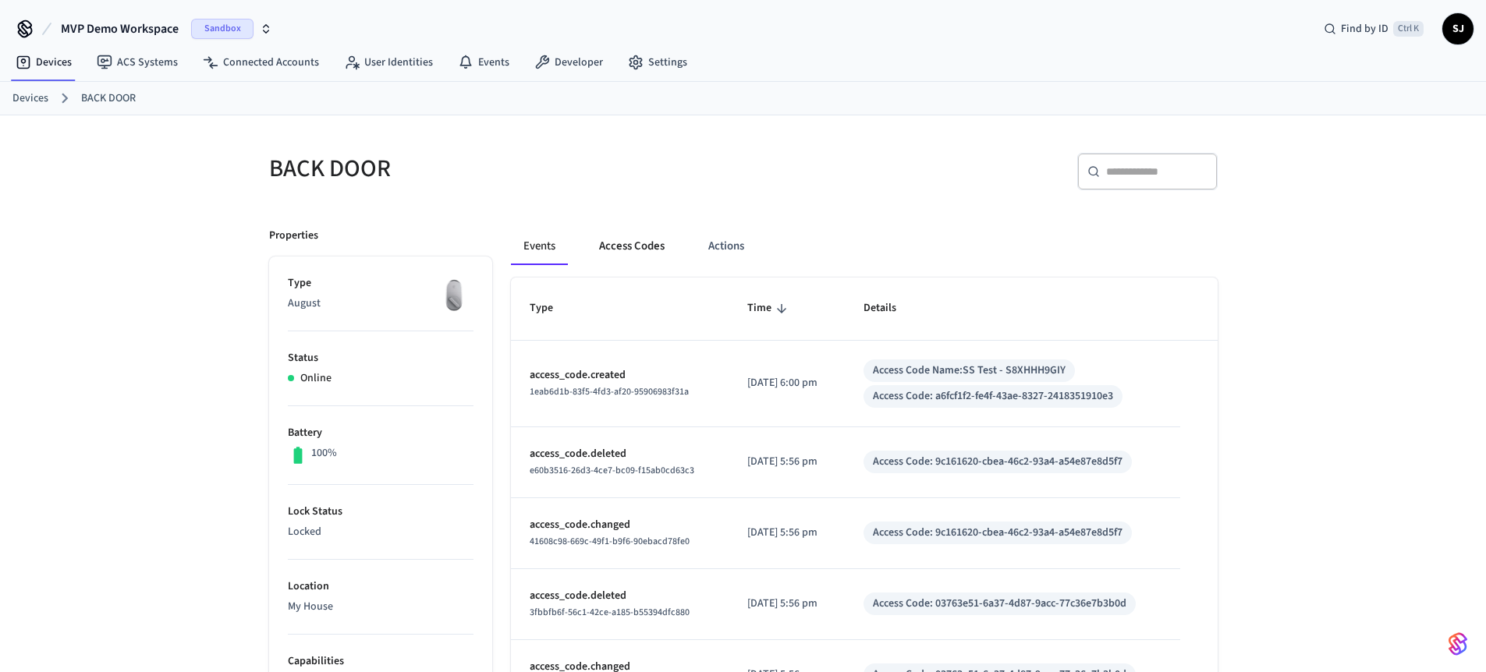
click at [631, 259] on button "Access Codes" at bounding box center [632, 246] width 90 height 37
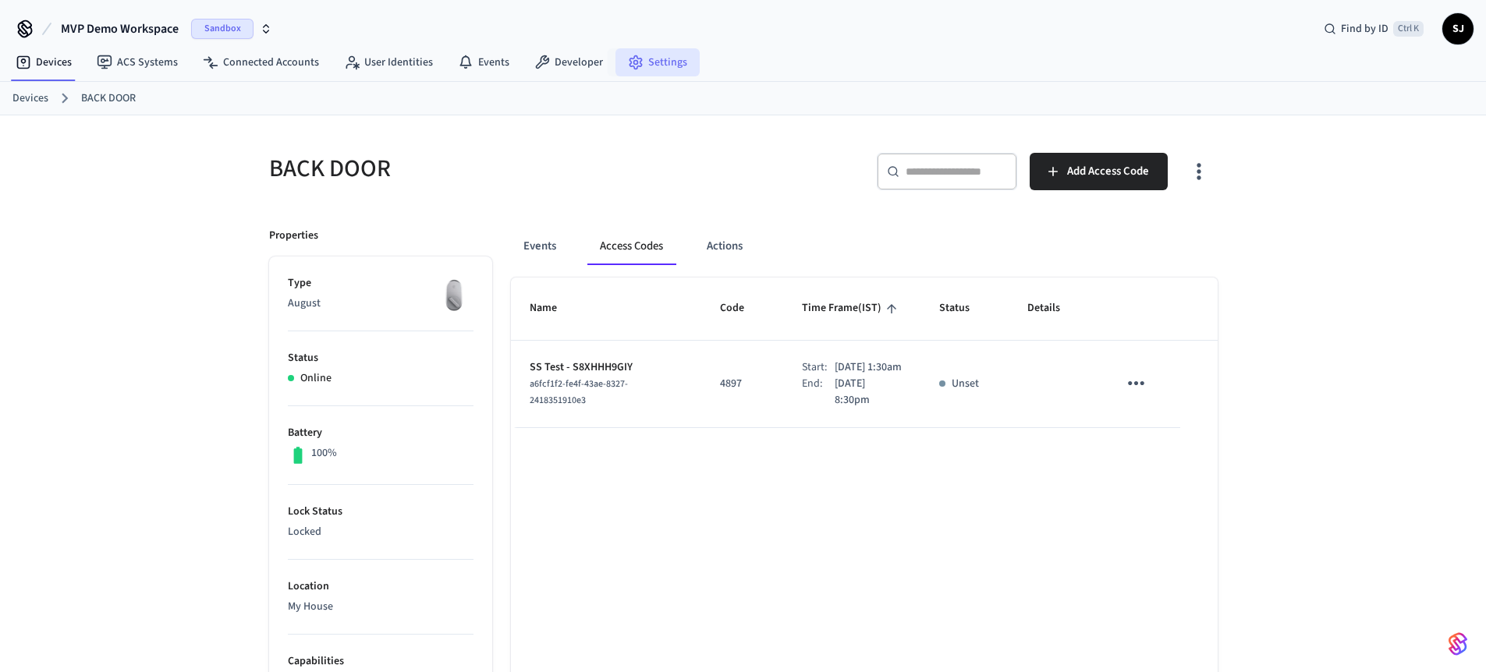
click at [665, 51] on link "Settings" at bounding box center [657, 62] width 84 height 28
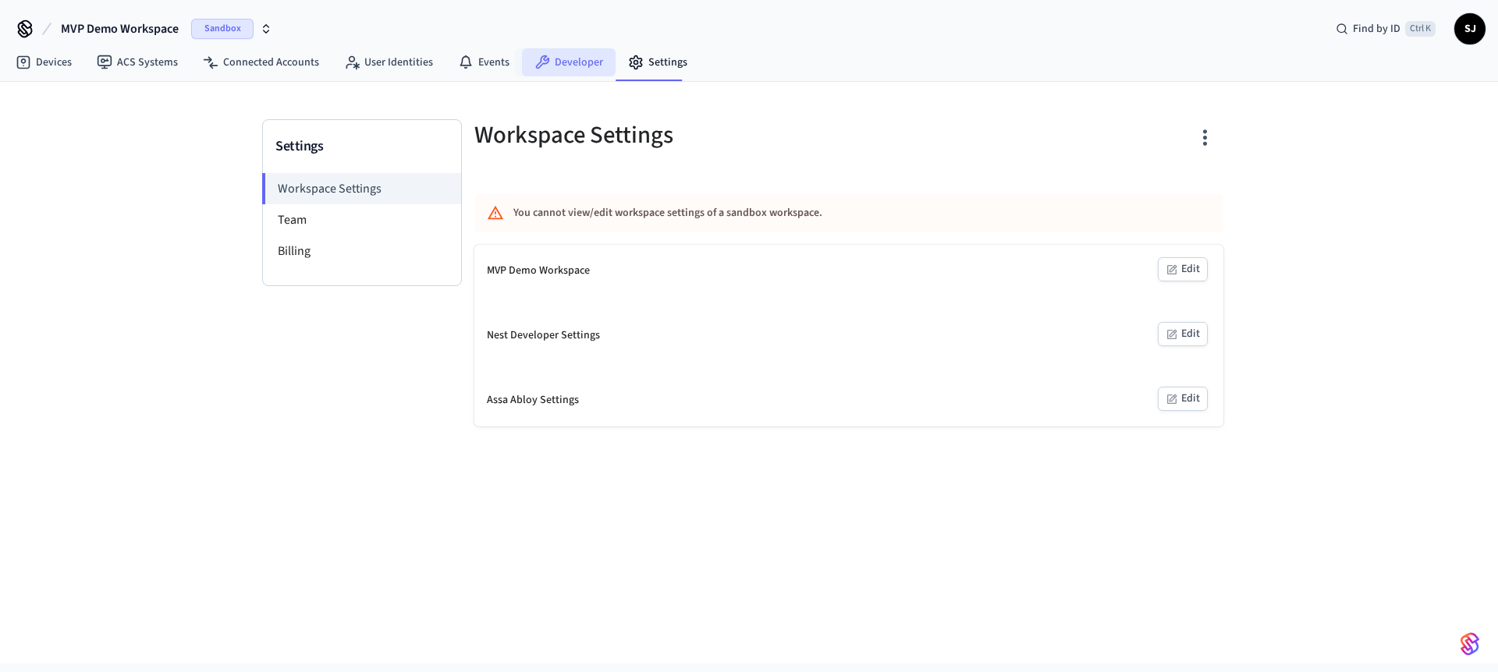
click at [576, 50] on link "Developer" at bounding box center [569, 62] width 94 height 28
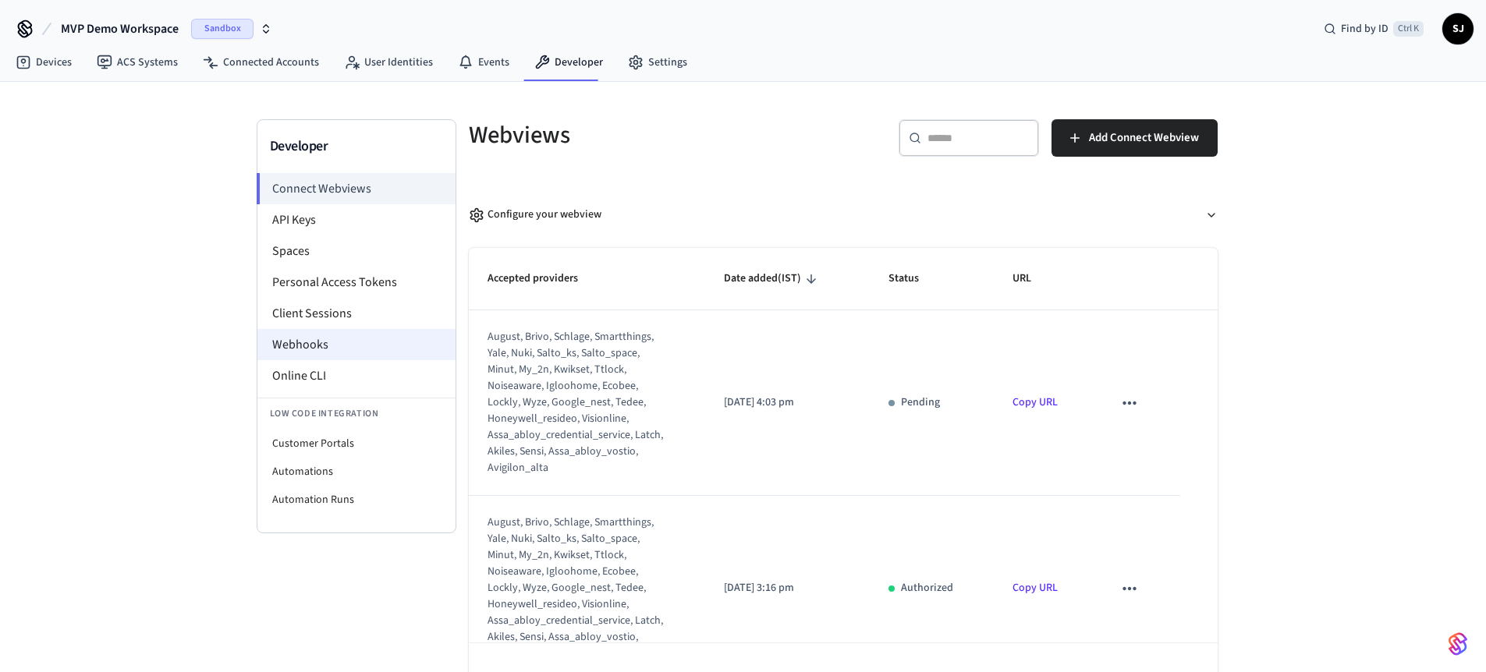
click at [321, 334] on li "Webhooks" at bounding box center [356, 344] width 198 height 31
click at [321, 349] on li "Webhooks" at bounding box center [356, 344] width 198 height 31
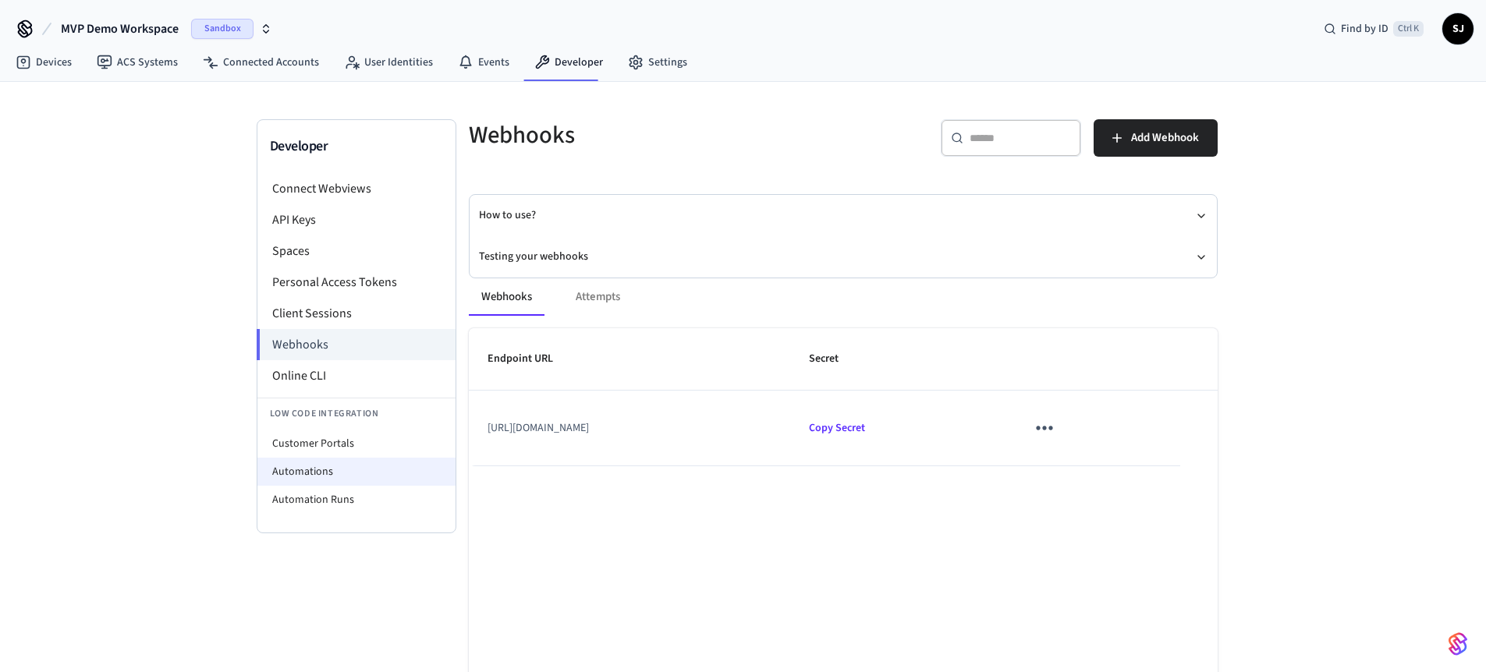
click at [309, 478] on li "Automations" at bounding box center [356, 472] width 198 height 28
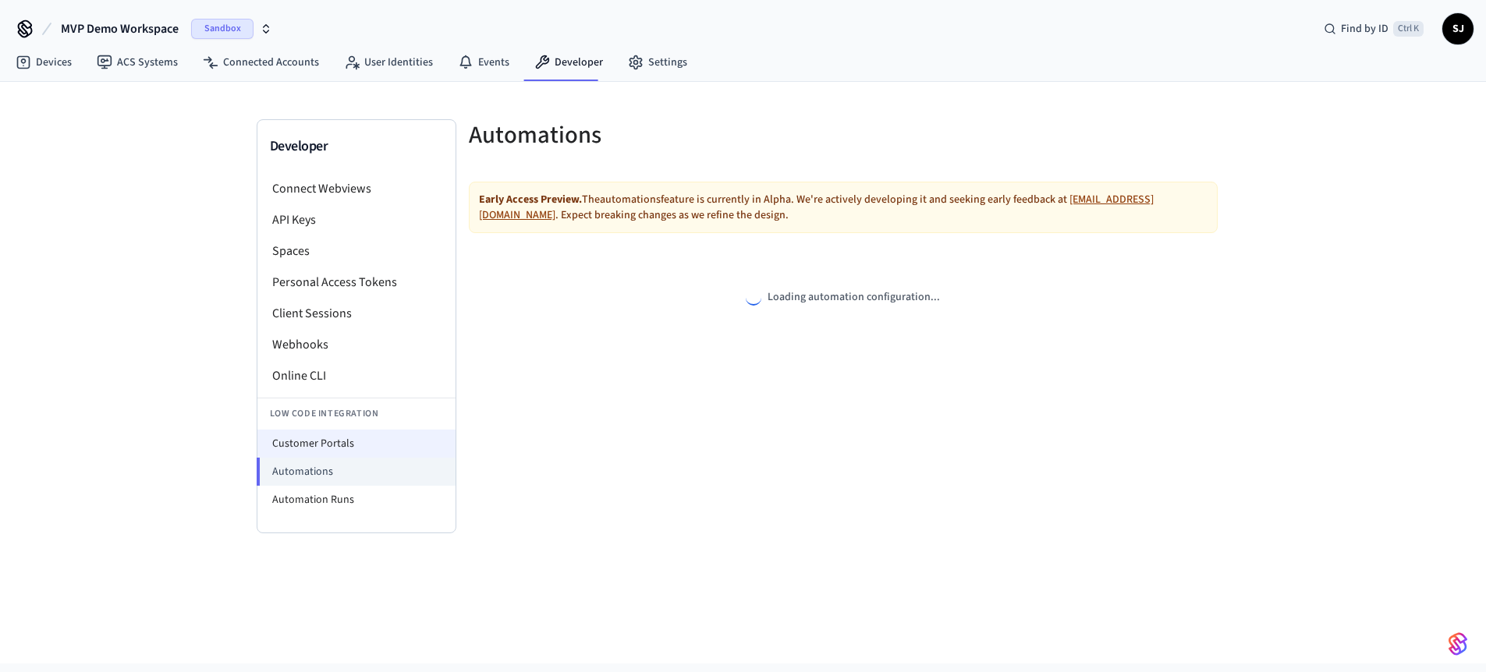
select select "**********"
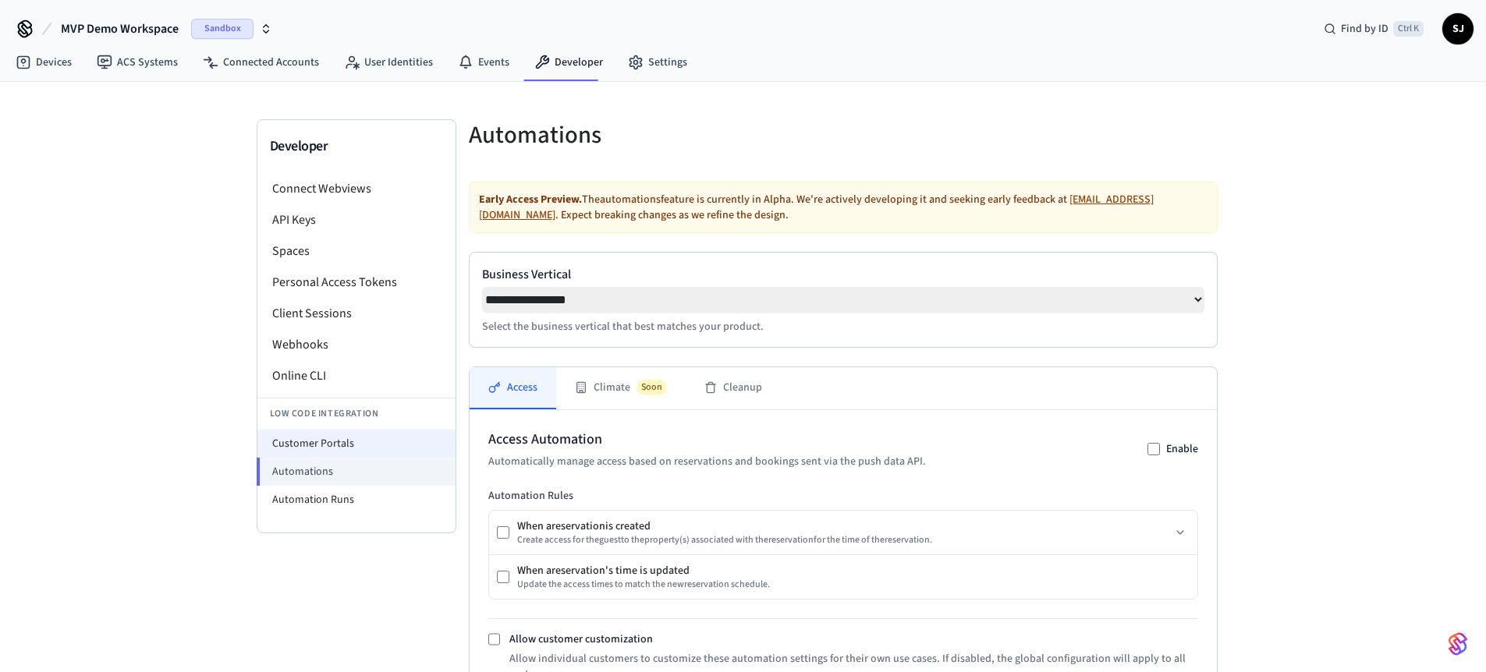
click at [311, 448] on li "Customer Portals" at bounding box center [356, 444] width 198 height 28
select select "**********"
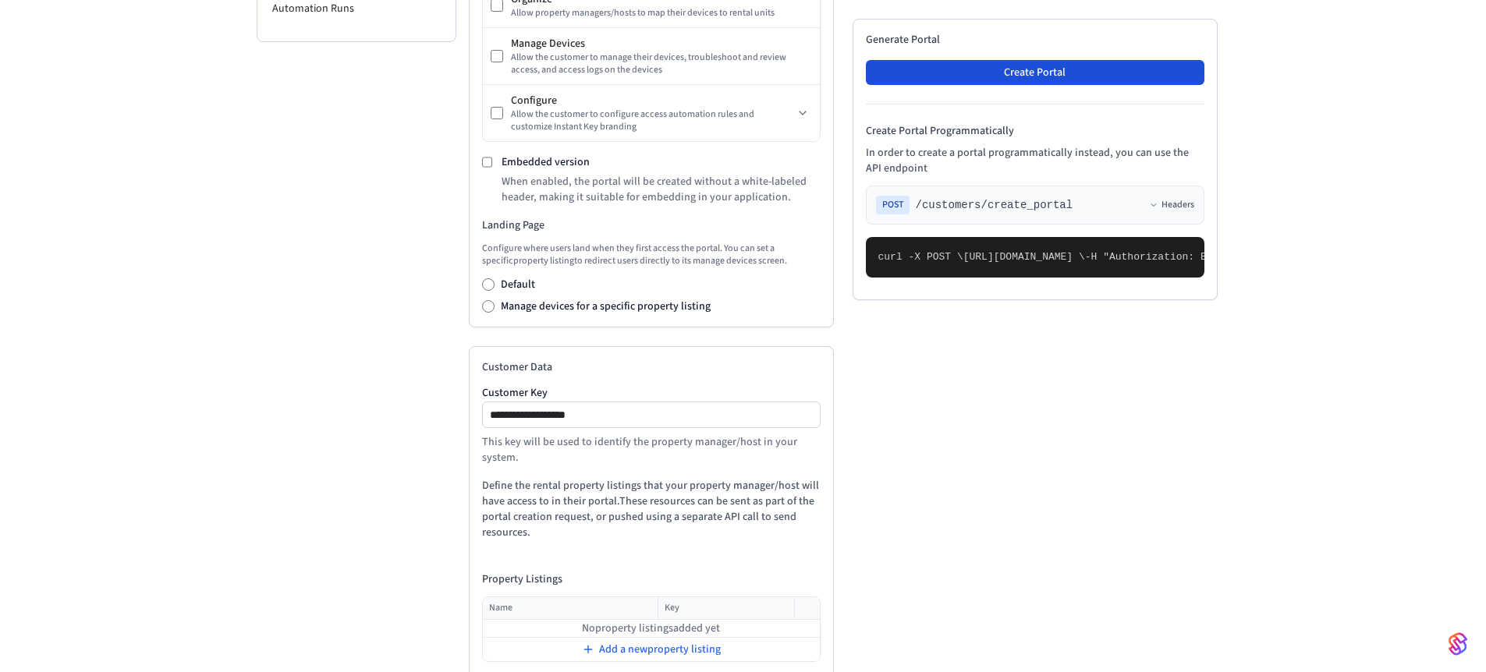
scroll to position [443, 0]
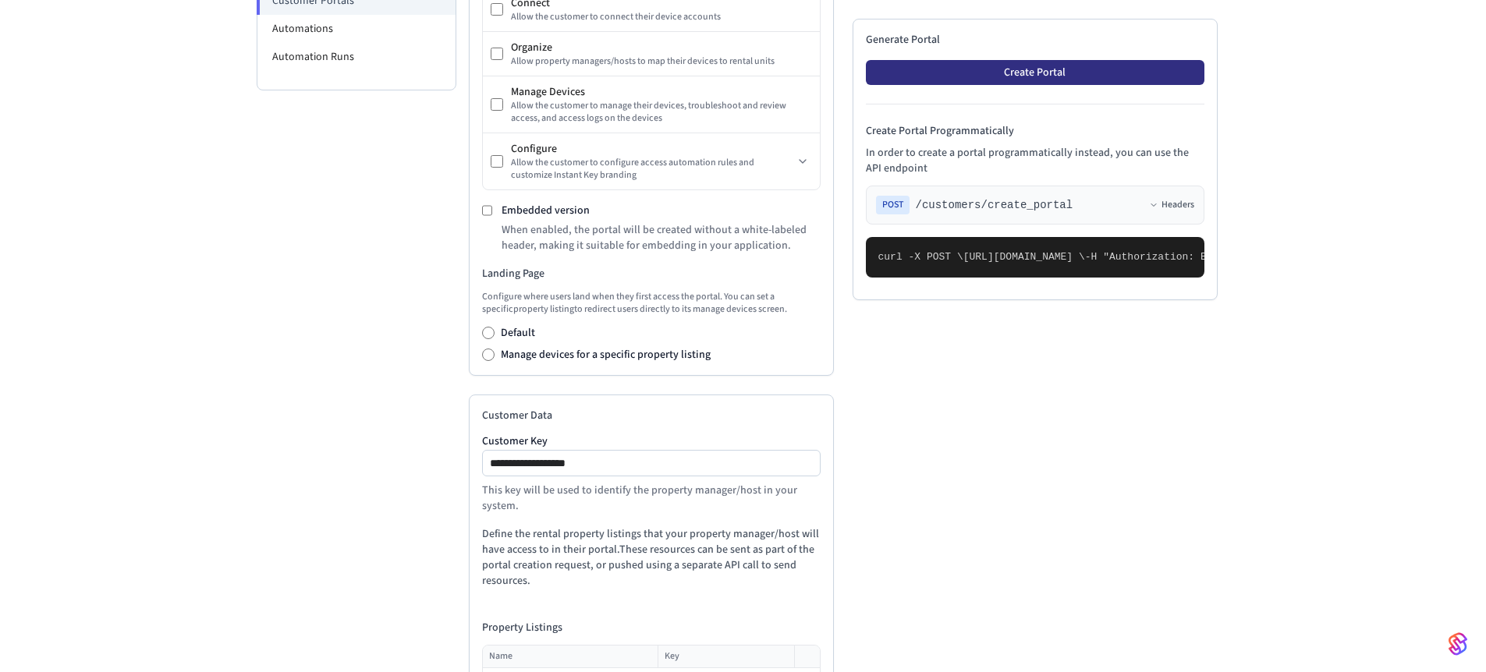
click at [1002, 83] on button "Create Portal" at bounding box center [1035, 72] width 339 height 25
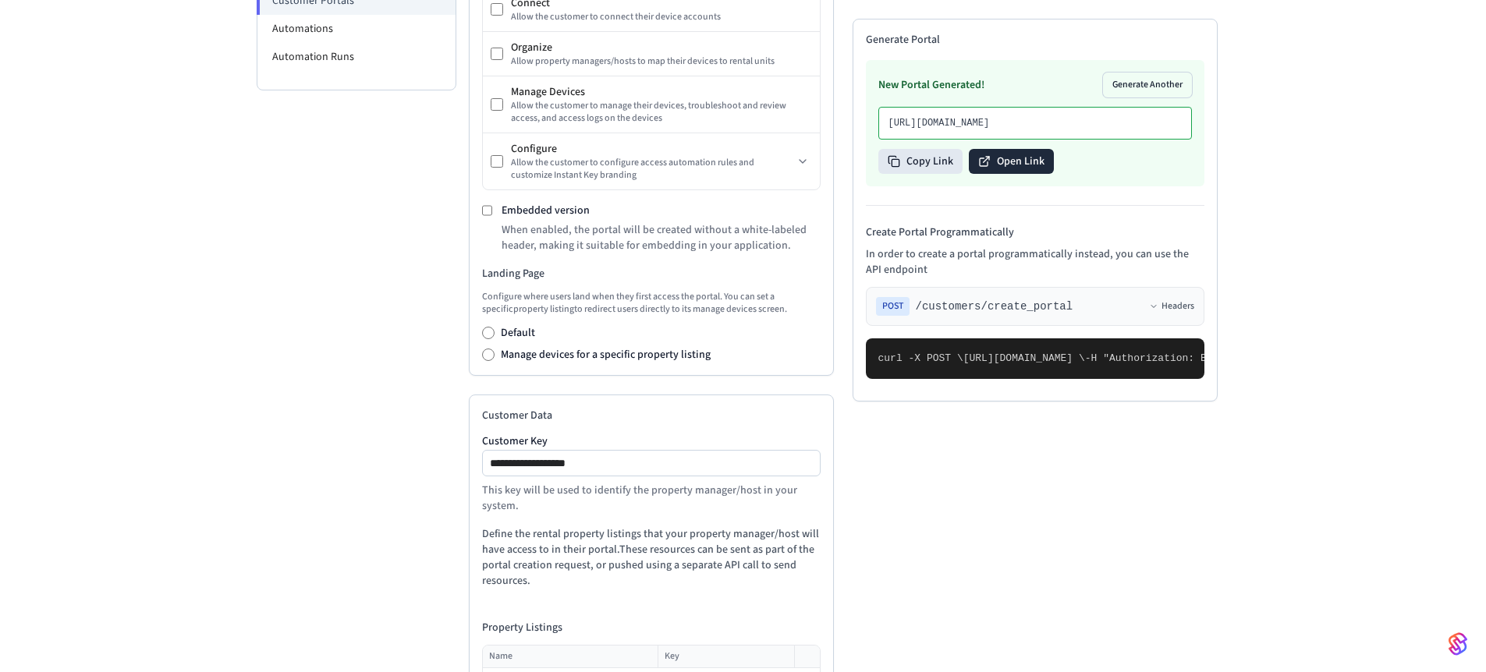
click at [1019, 174] on button "Open Link" at bounding box center [1011, 161] width 85 height 25
click at [909, 174] on button "Copy Link" at bounding box center [920, 161] width 84 height 25
click at [1012, 174] on button "Open Link" at bounding box center [1011, 161] width 85 height 25
click at [909, 174] on button "Copy Link" at bounding box center [920, 161] width 84 height 25
click at [904, 174] on button "Copy Link" at bounding box center [920, 161] width 84 height 25
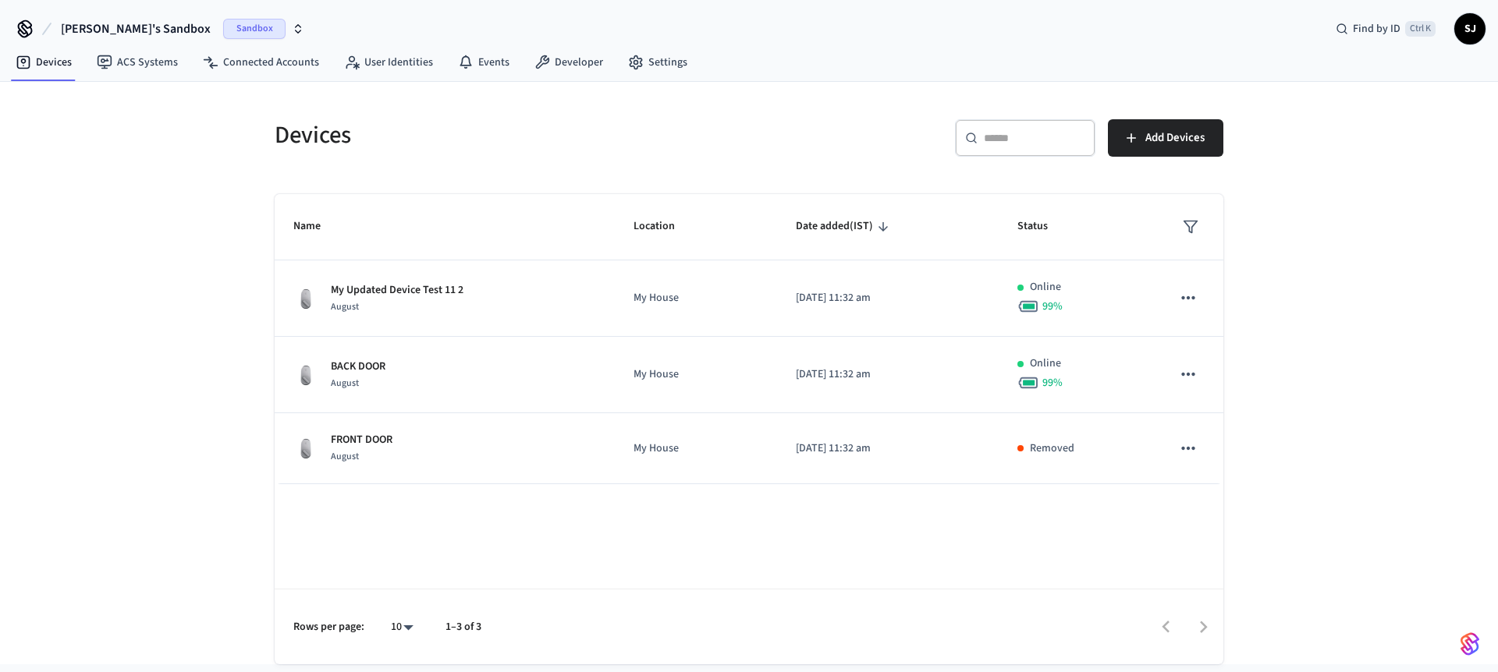
click at [145, 26] on span "[PERSON_NAME]'s Sandbox" at bounding box center [136, 29] width 150 height 19
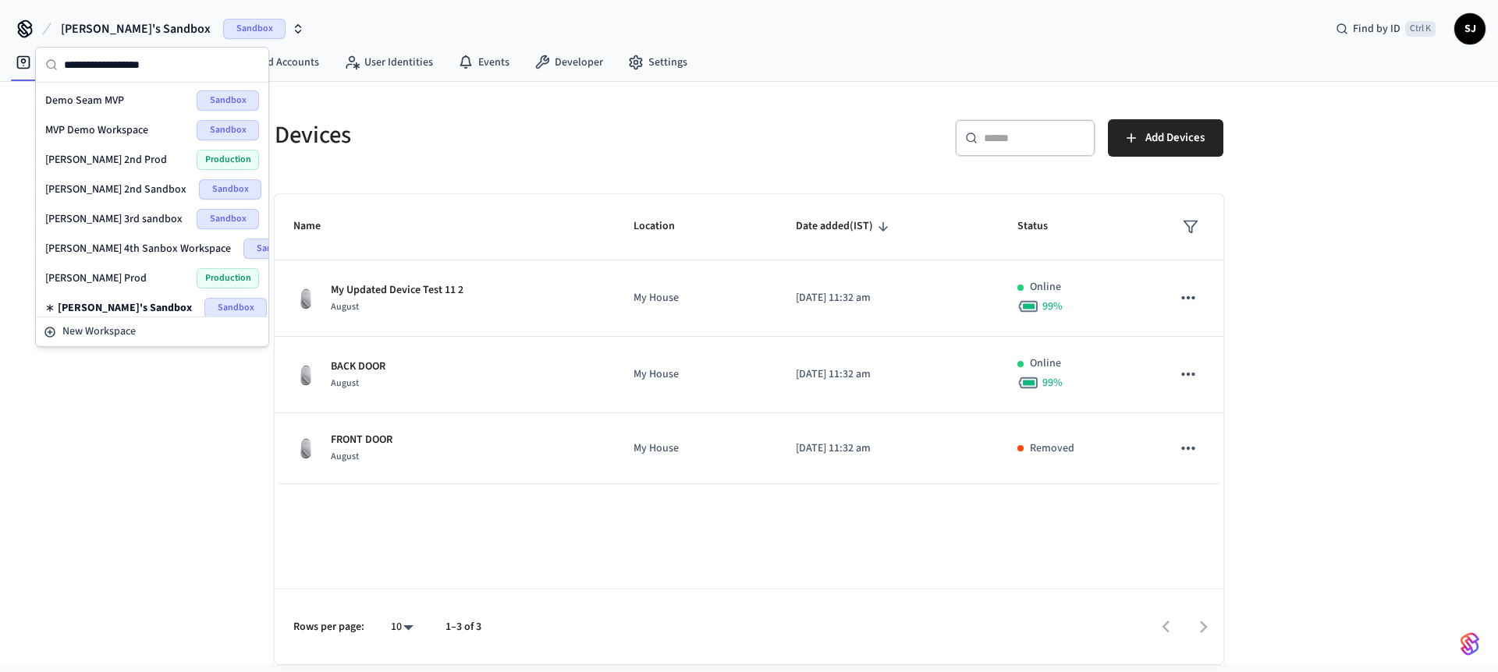
click at [121, 222] on span "[PERSON_NAME] 3rd sandbox" at bounding box center [113, 219] width 137 height 16
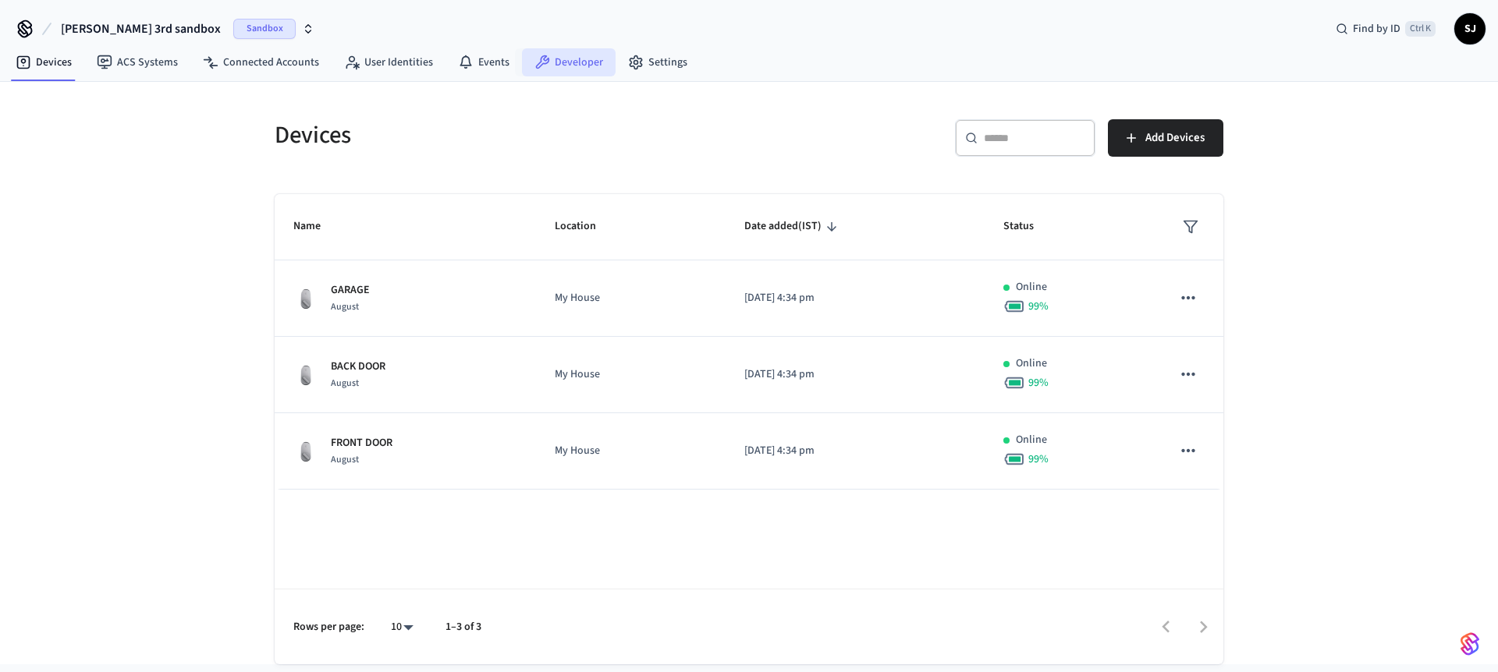
click at [577, 55] on link "Developer" at bounding box center [569, 62] width 94 height 28
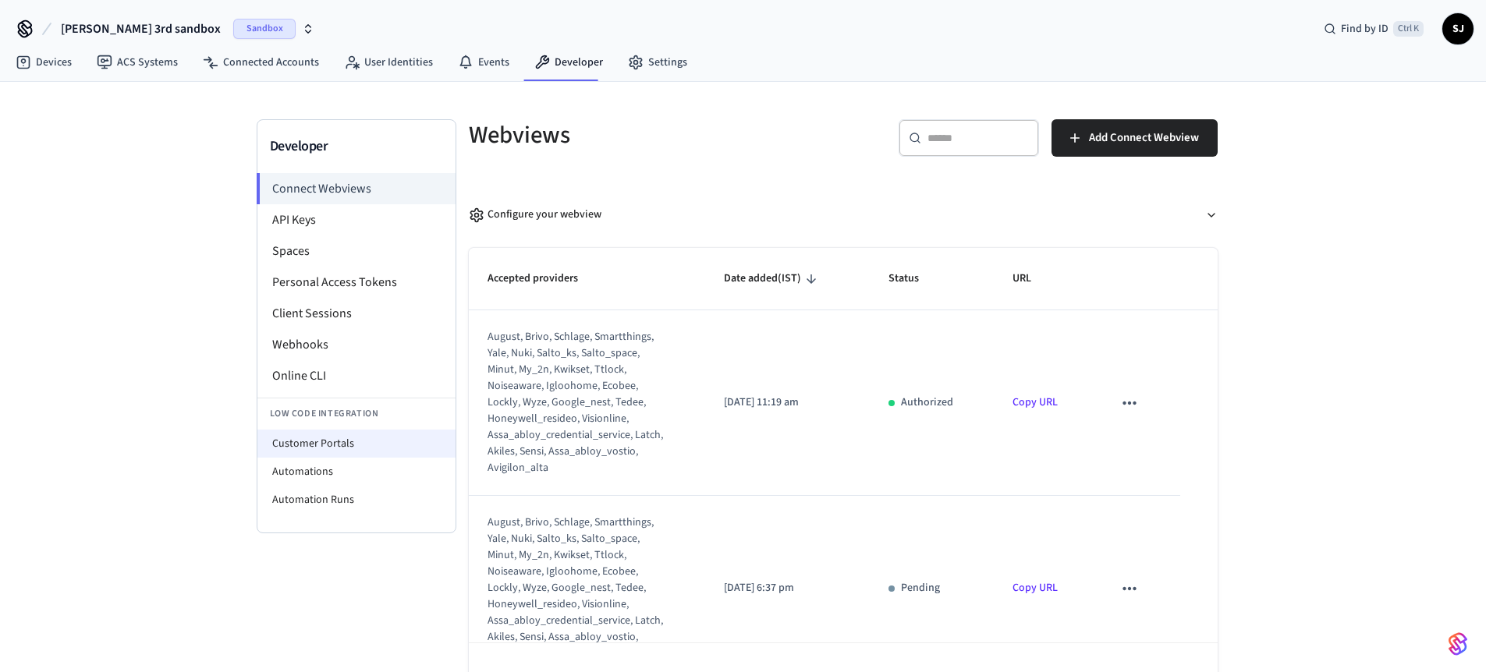
click at [314, 441] on li "Customer Portals" at bounding box center [356, 444] width 198 height 28
select select "**********"
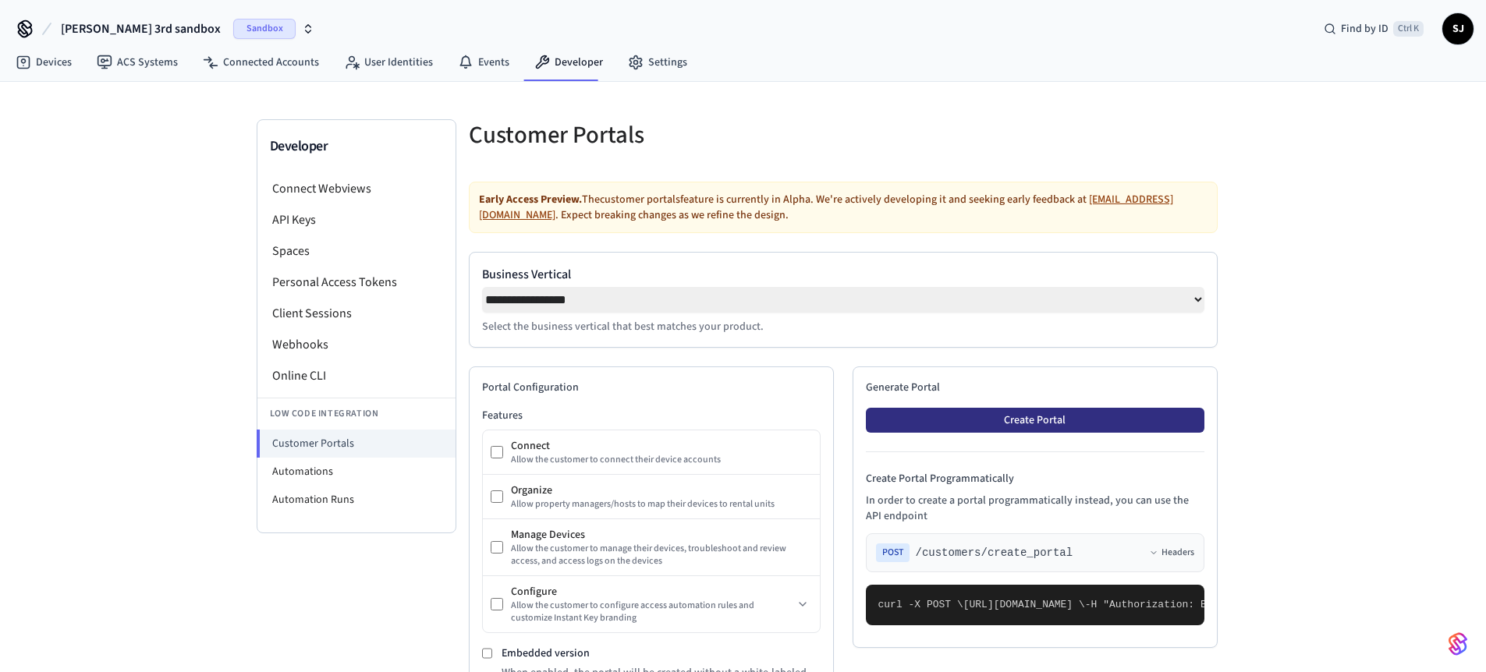
click at [1082, 424] on button "Create Portal" at bounding box center [1035, 420] width 339 height 25
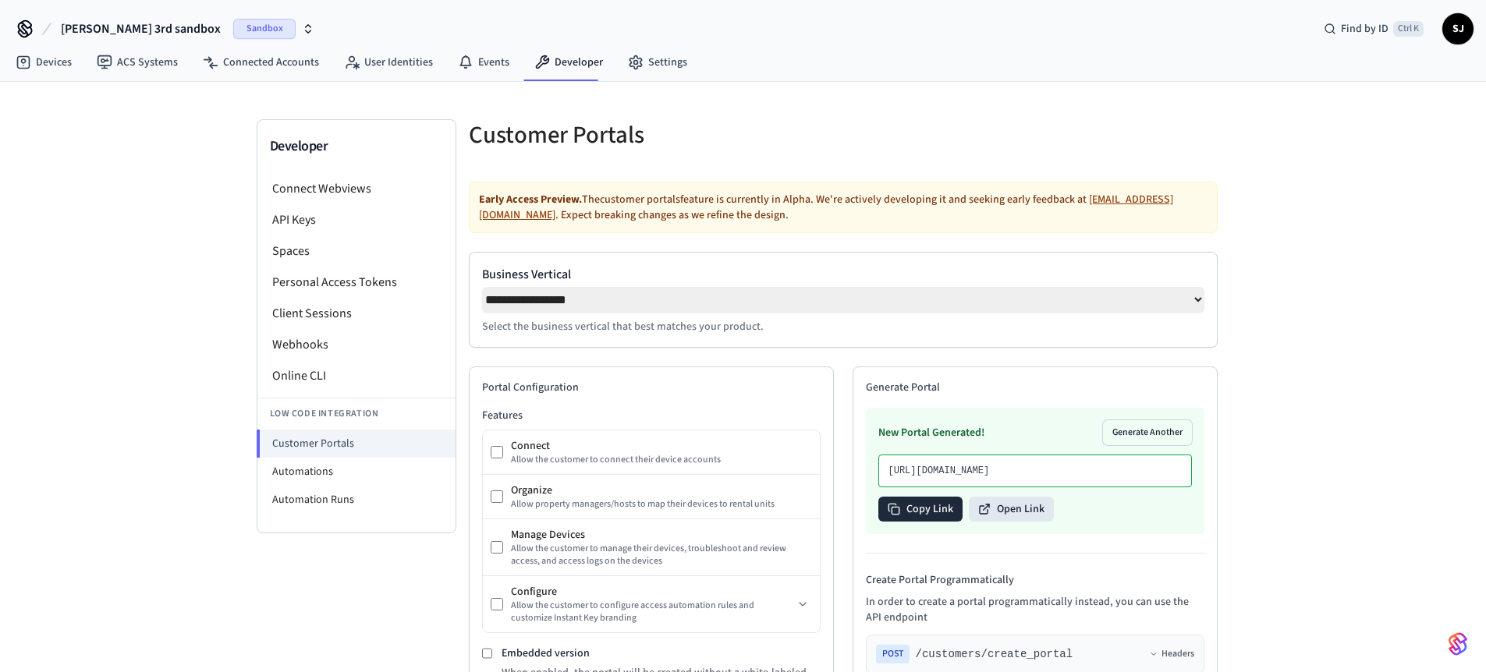
click at [944, 522] on button "Copy Link" at bounding box center [920, 509] width 84 height 25
click at [129, 28] on span "[PERSON_NAME] 3rd sandbox" at bounding box center [141, 29] width 160 height 19
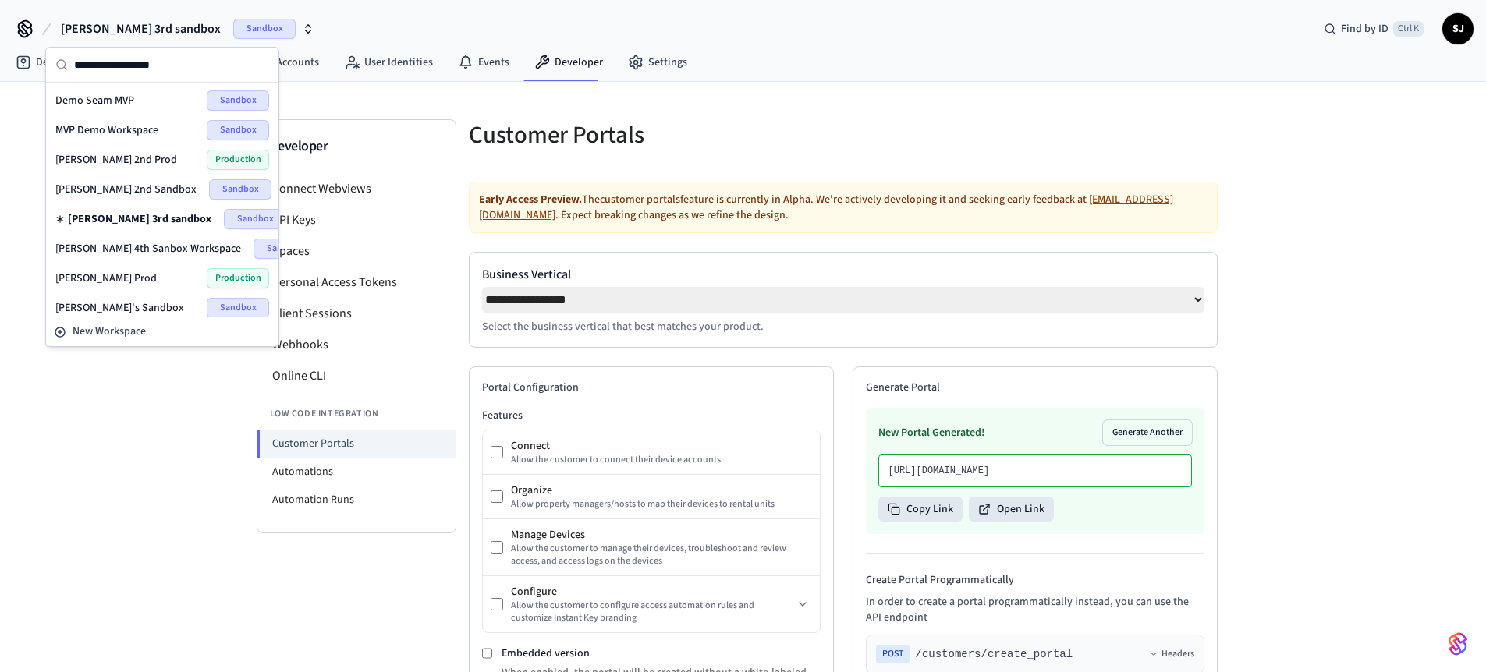
click at [122, 128] on span "MVP Demo Workspace" at bounding box center [106, 130] width 103 height 16
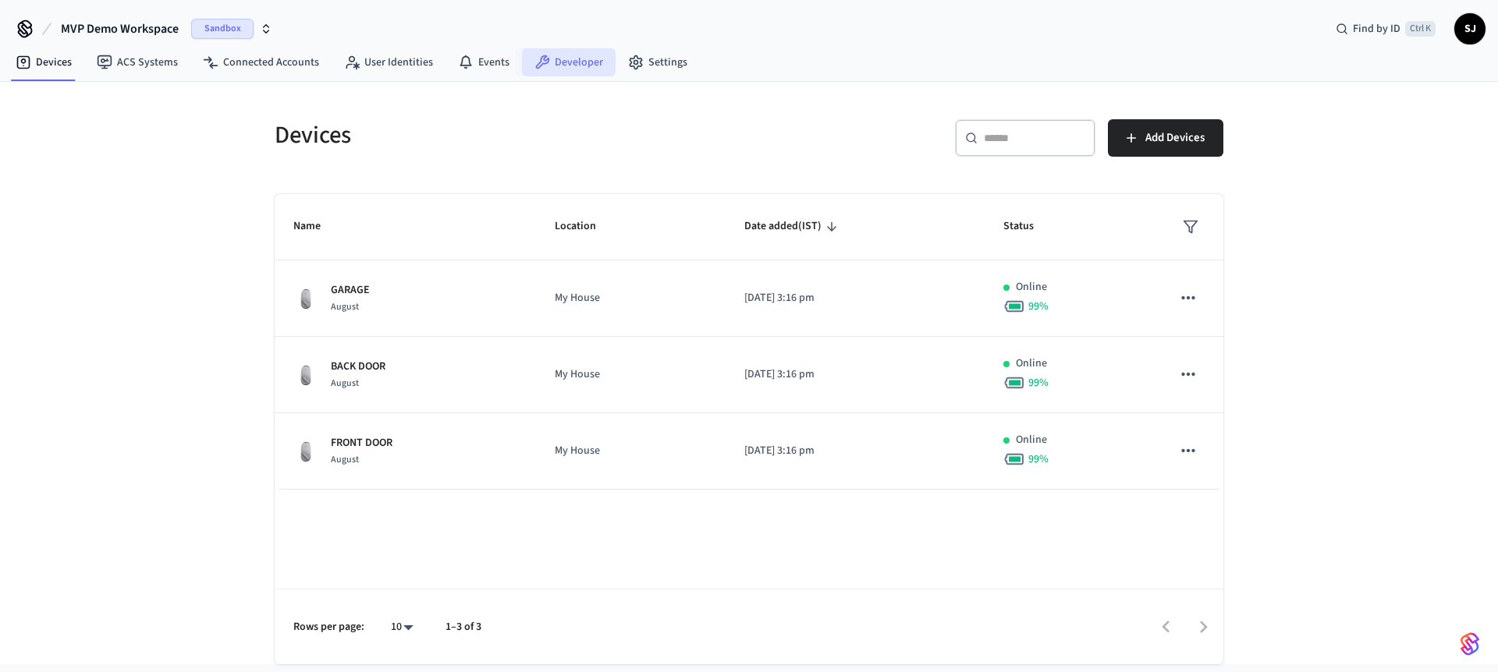
click at [583, 75] on link "Developer" at bounding box center [569, 62] width 94 height 28
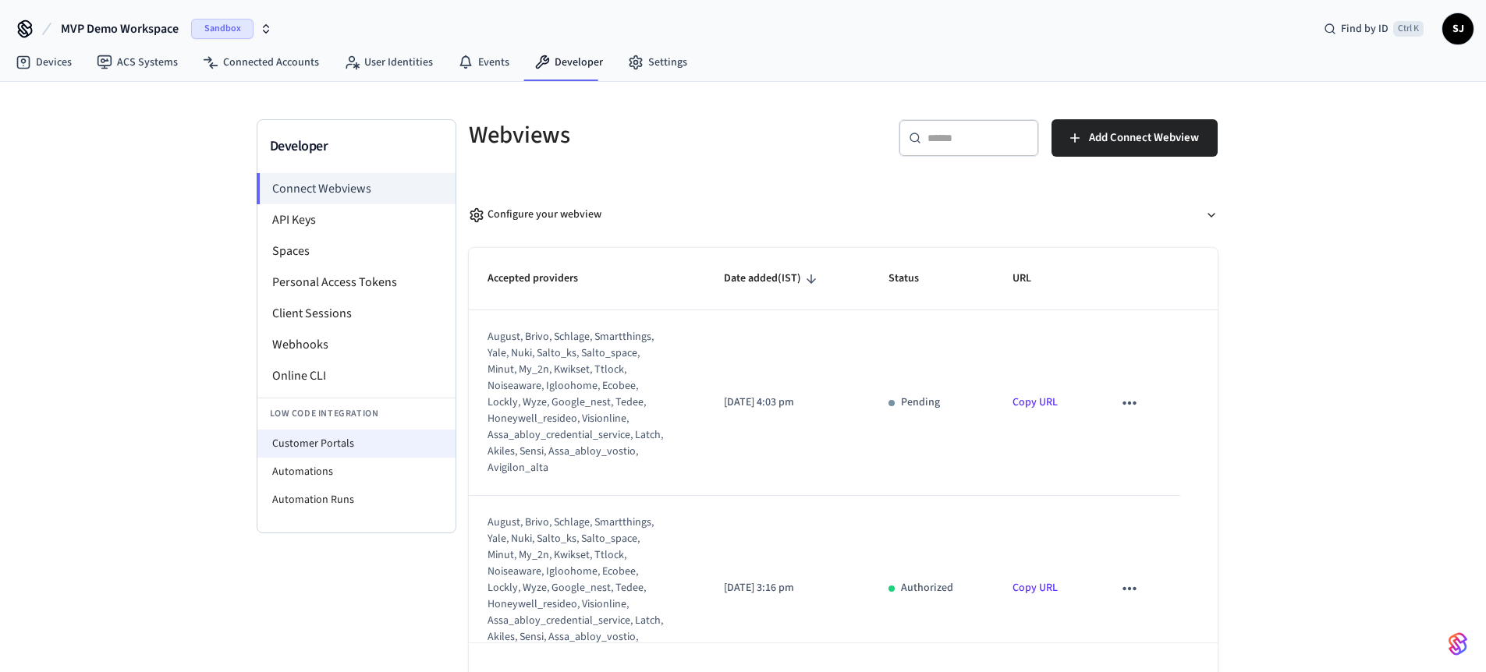
click at [351, 438] on li "Customer Portals" at bounding box center [356, 444] width 198 height 28
select select "**********"
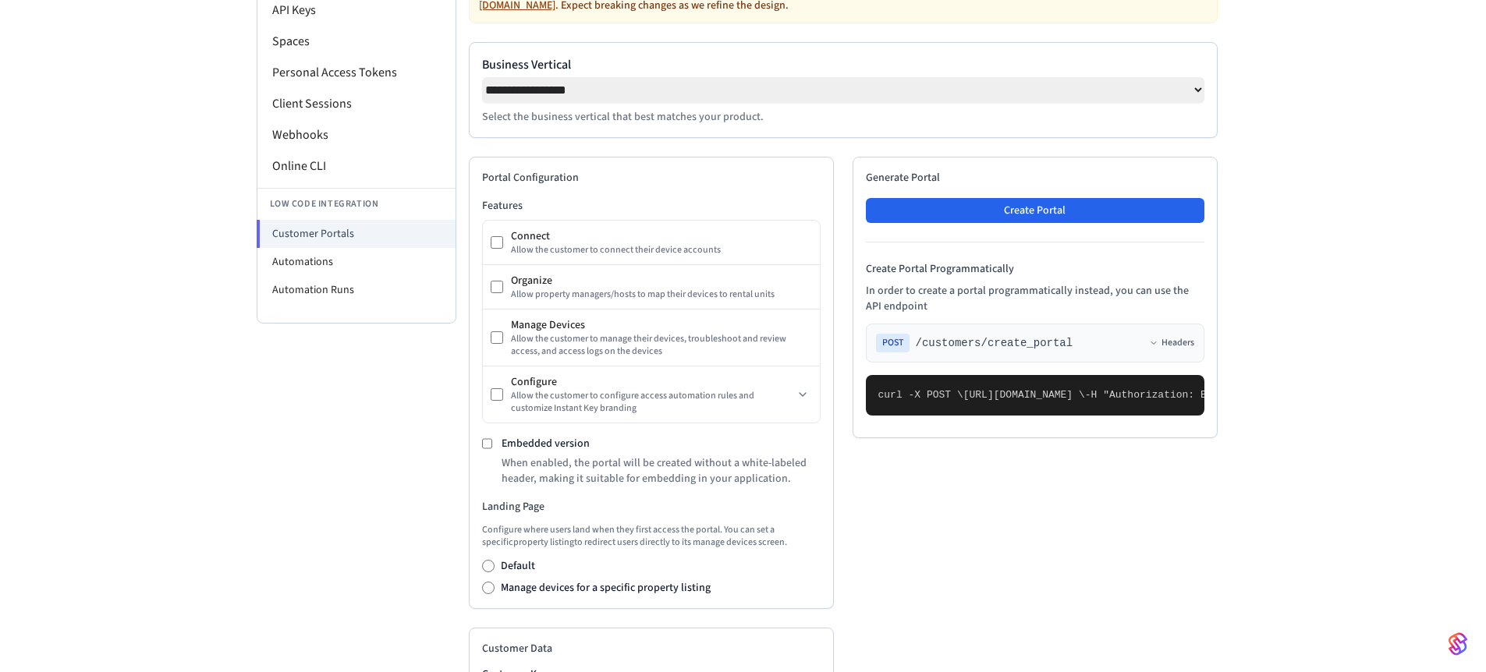
scroll to position [222, 0]
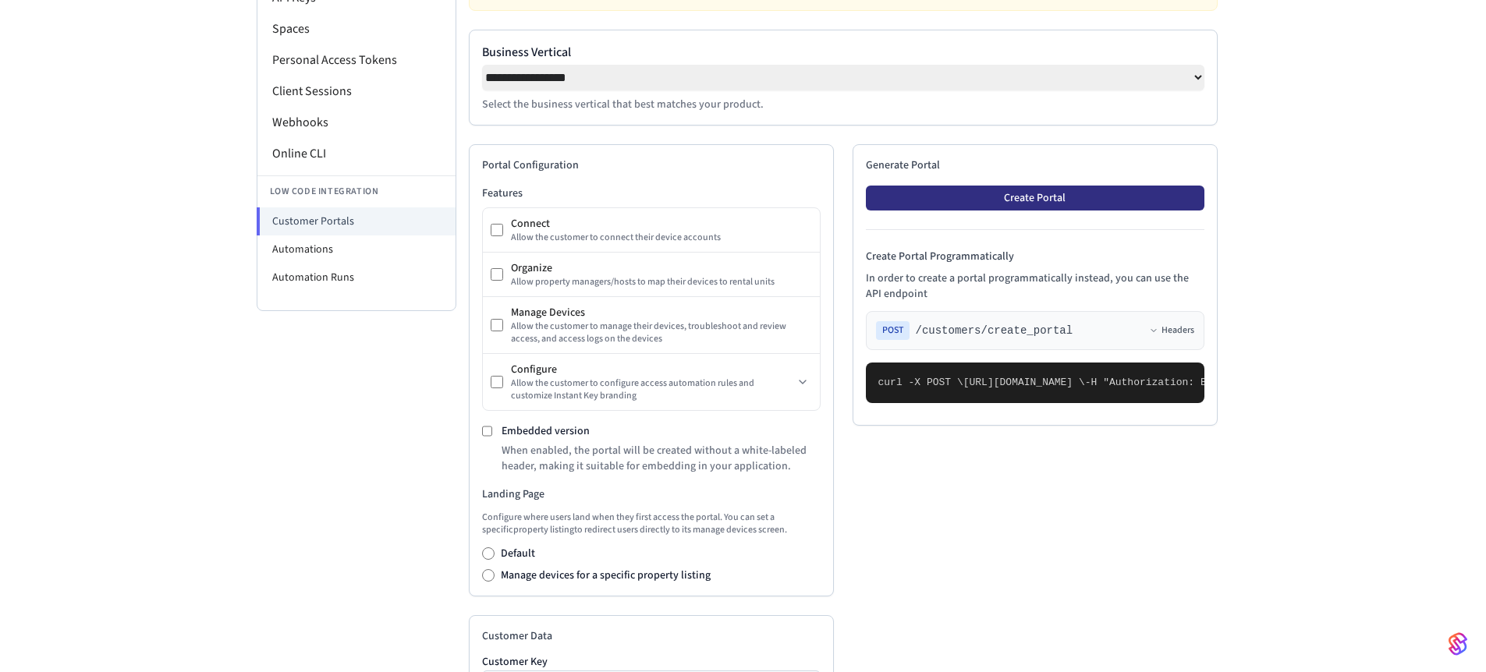
click at [1055, 208] on button "Create Portal" at bounding box center [1035, 198] width 339 height 25
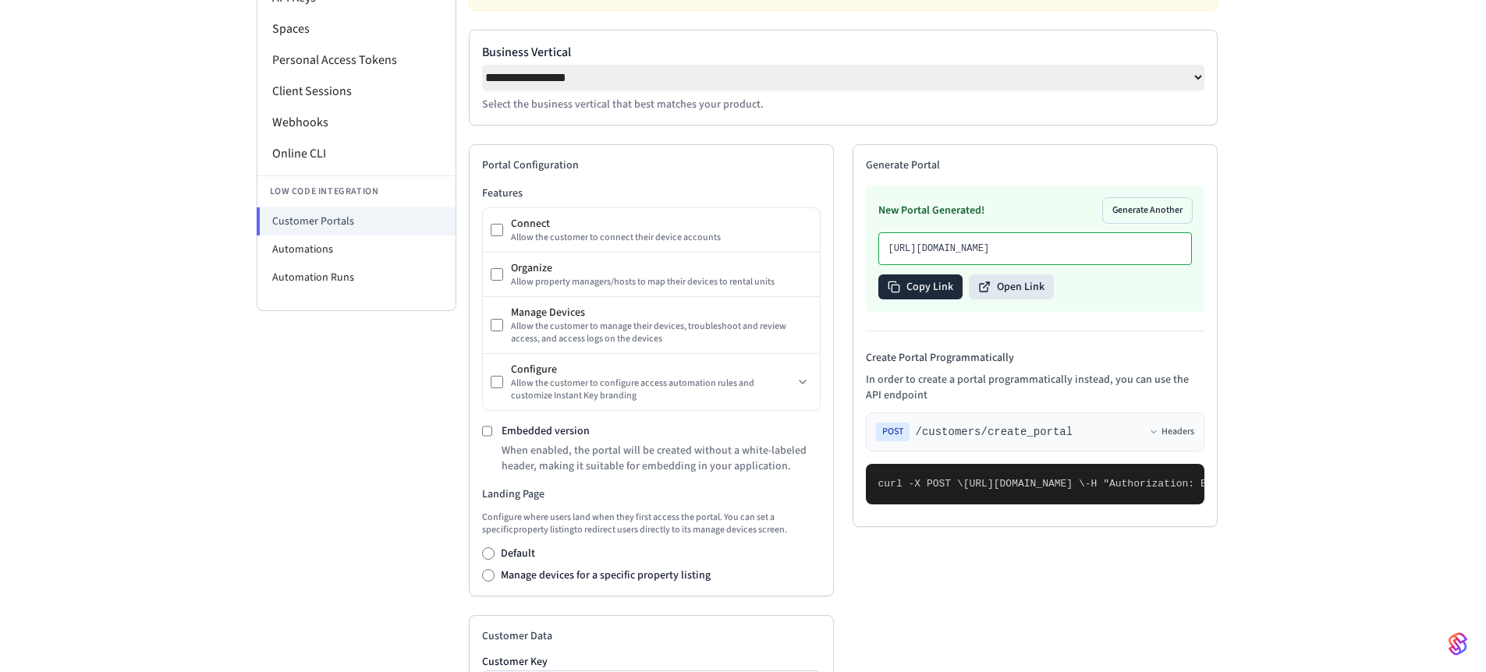
click at [934, 300] on button "Copy Link" at bounding box center [920, 287] width 84 height 25
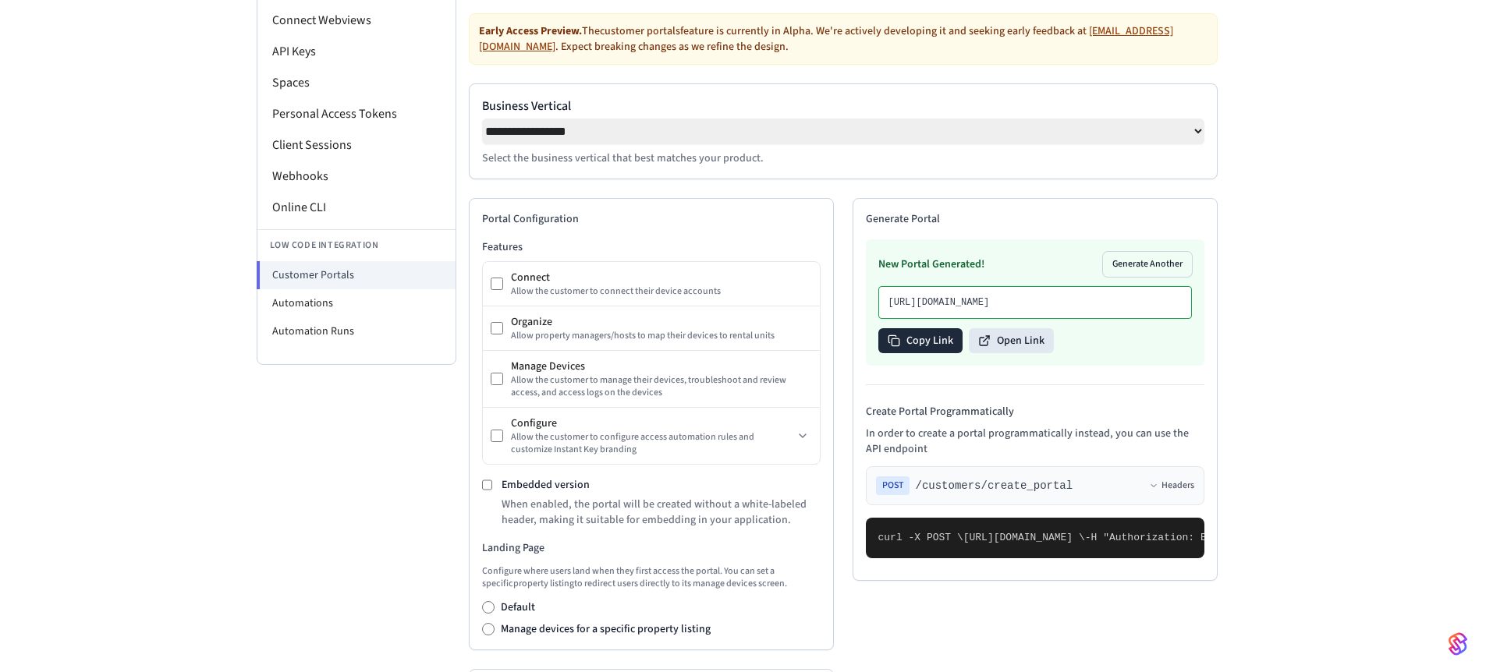
scroll to position [192, 0]
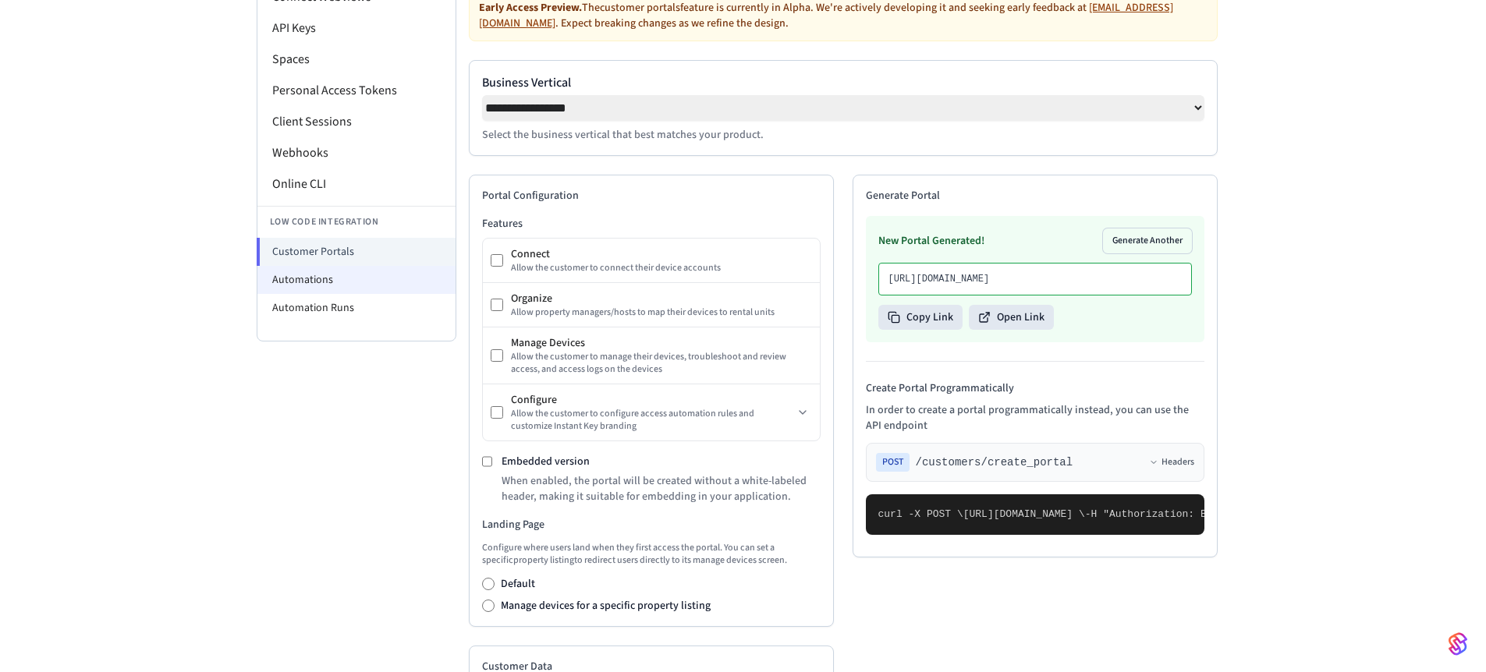
click at [328, 291] on li "Automations" at bounding box center [356, 280] width 198 height 28
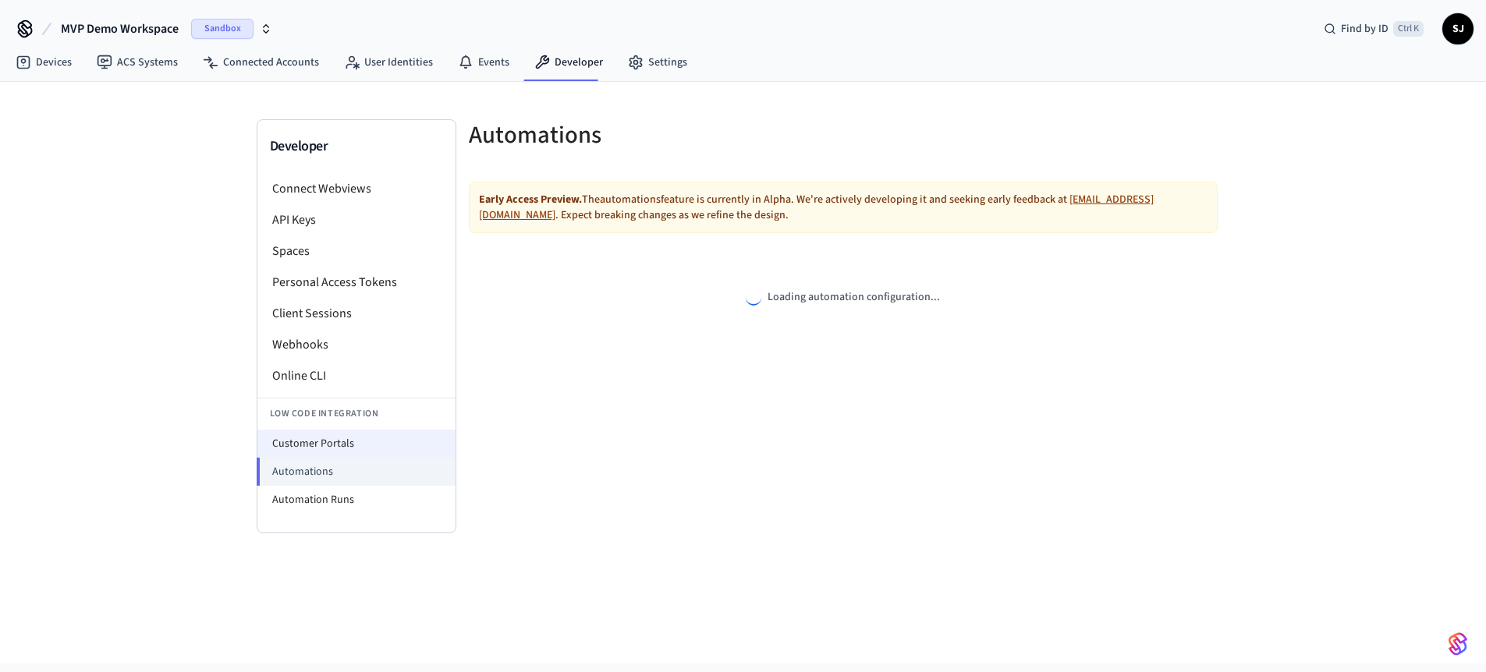
select select "**********"
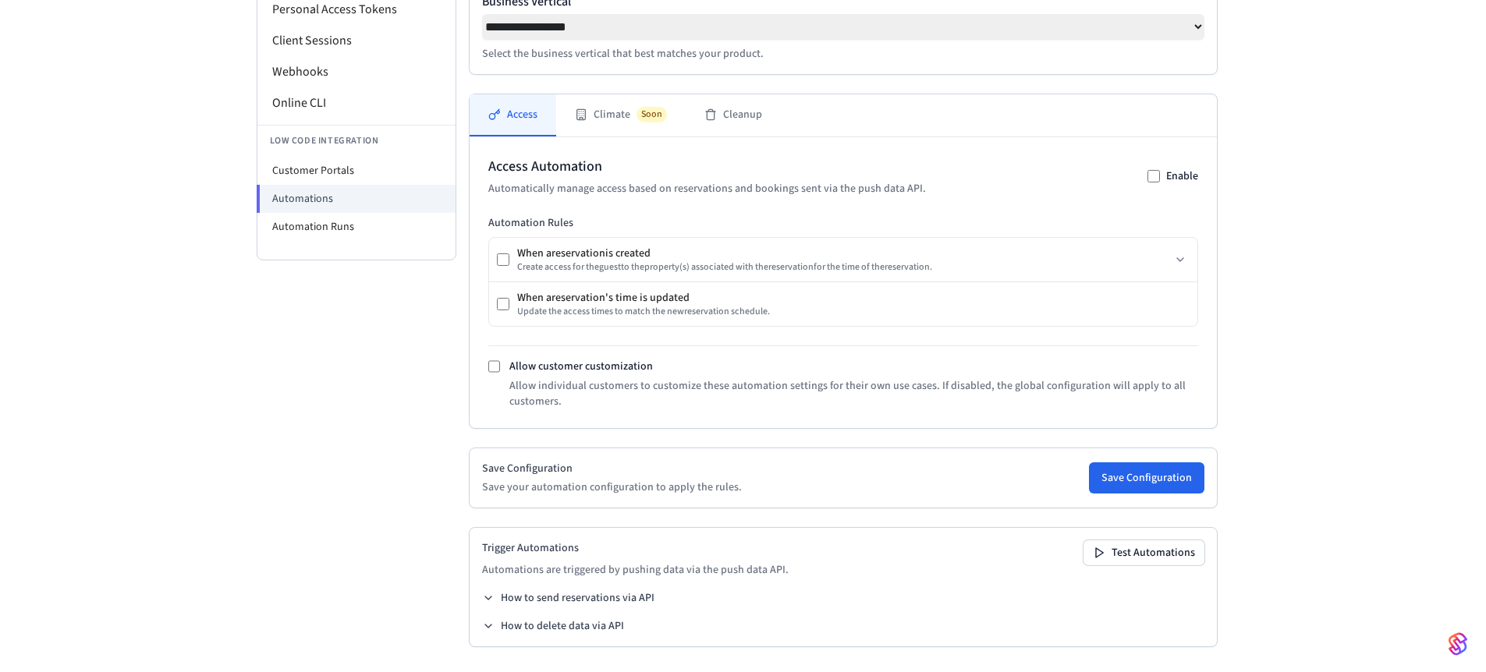
scroll to position [276, 0]
click at [298, 73] on li "Webhooks" at bounding box center [356, 71] width 198 height 31
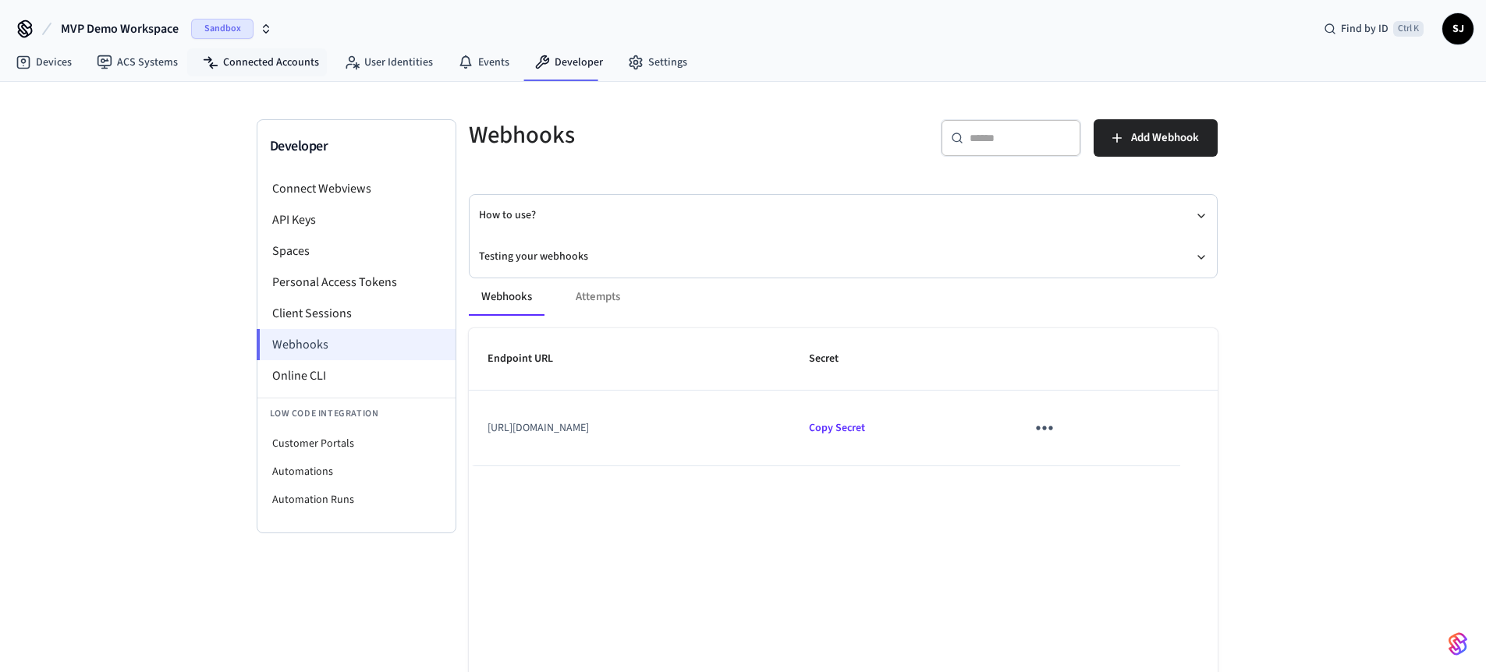
click at [298, 66] on link "Connected Accounts" at bounding box center [260, 62] width 141 height 28
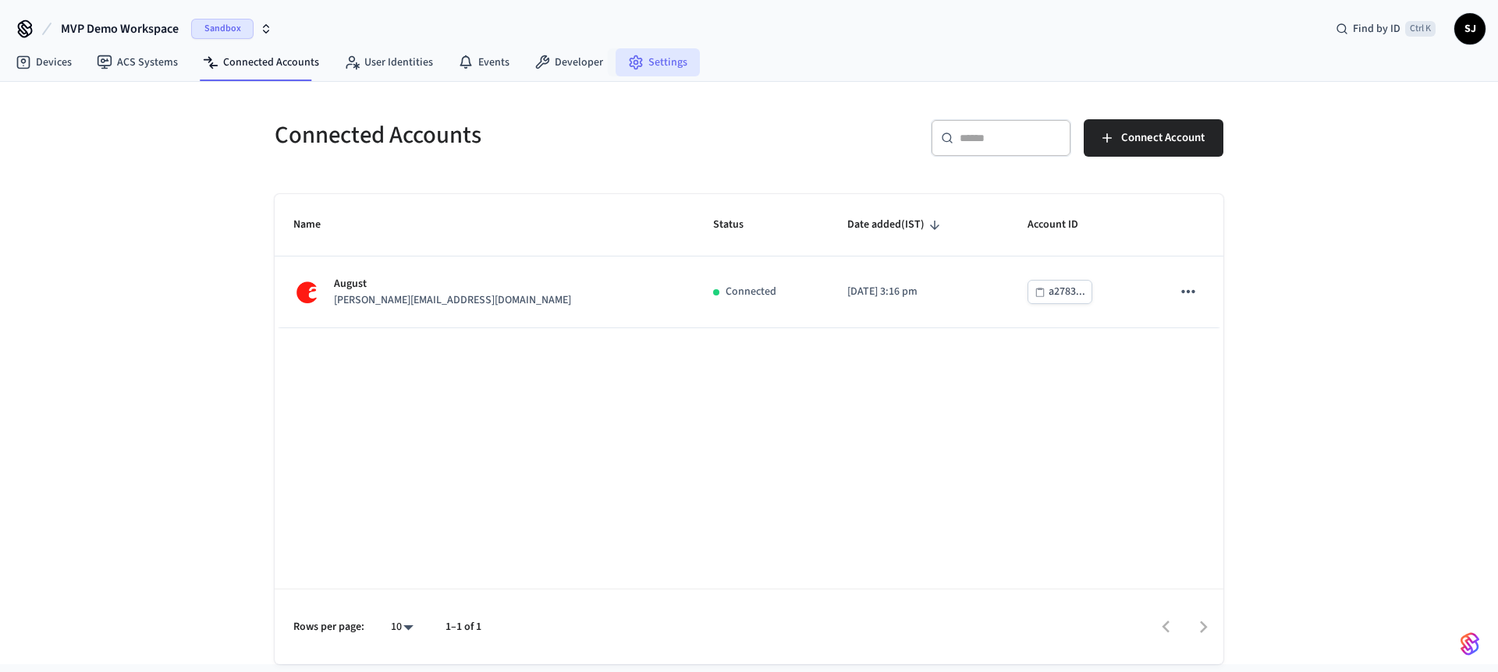
click at [646, 57] on link "Settings" at bounding box center [657, 62] width 84 height 28
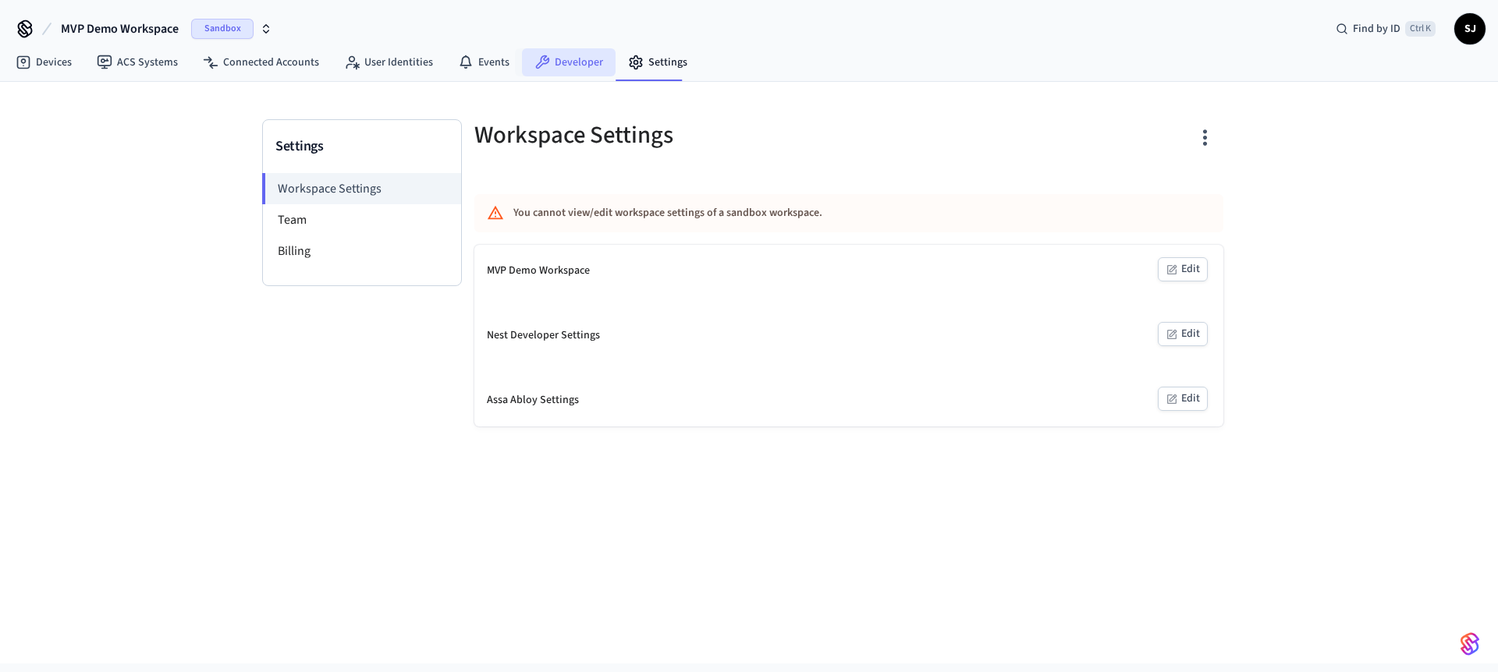
click at [544, 52] on link "Developer" at bounding box center [569, 62] width 94 height 28
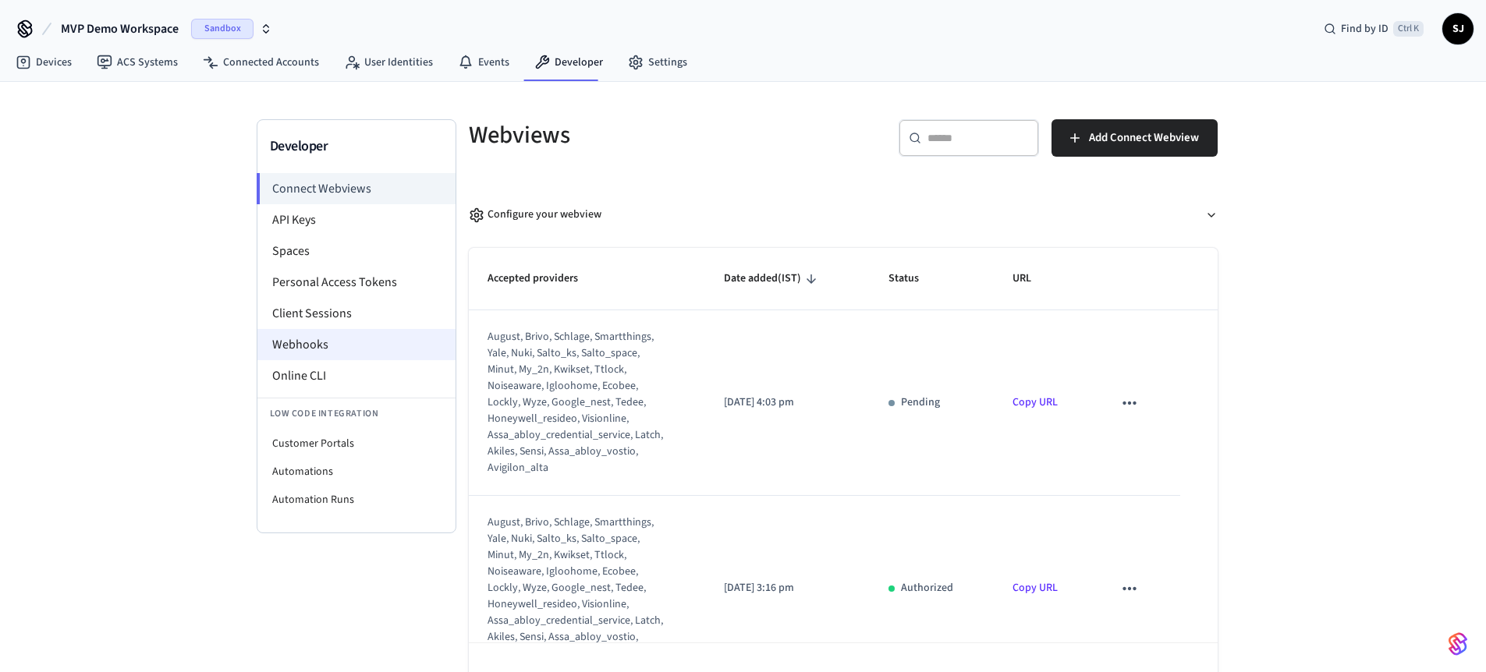
click at [323, 342] on li "Webhooks" at bounding box center [356, 344] width 198 height 31
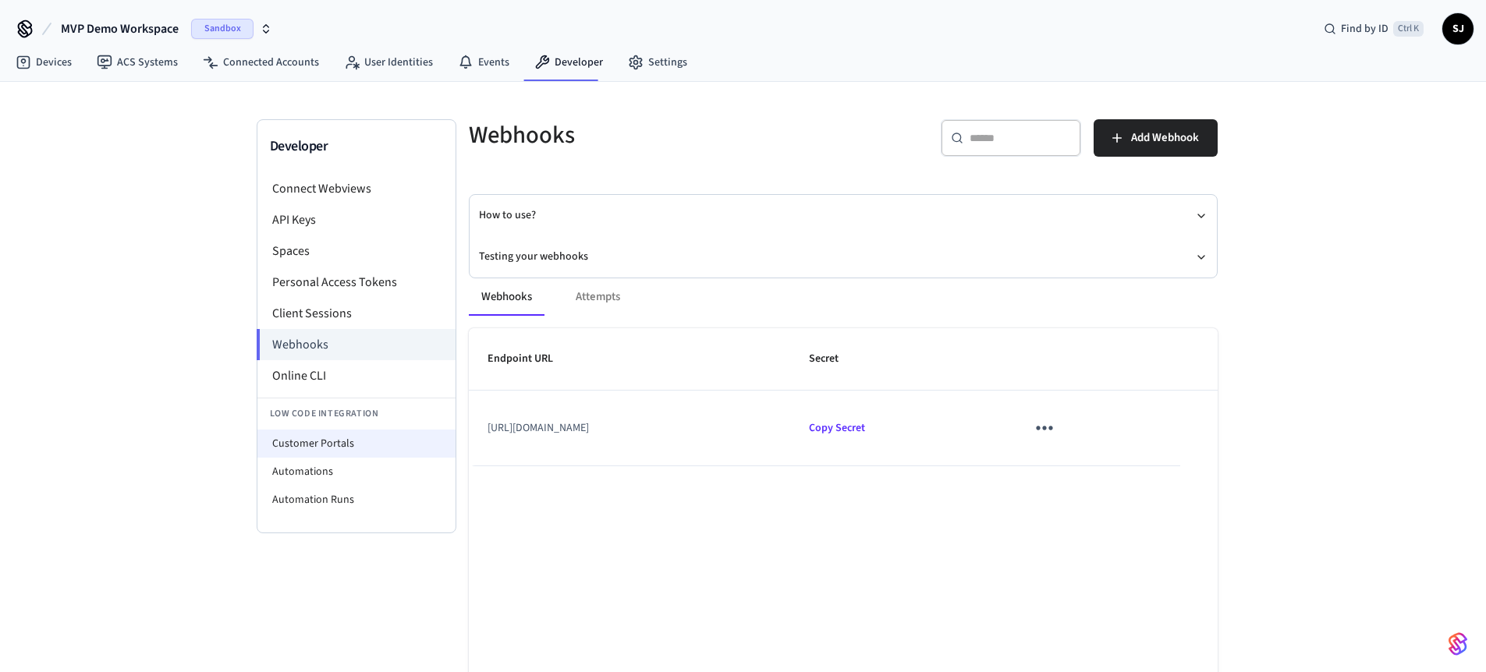
click at [326, 456] on li "Customer Portals" at bounding box center [356, 444] width 198 height 28
select select "**********"
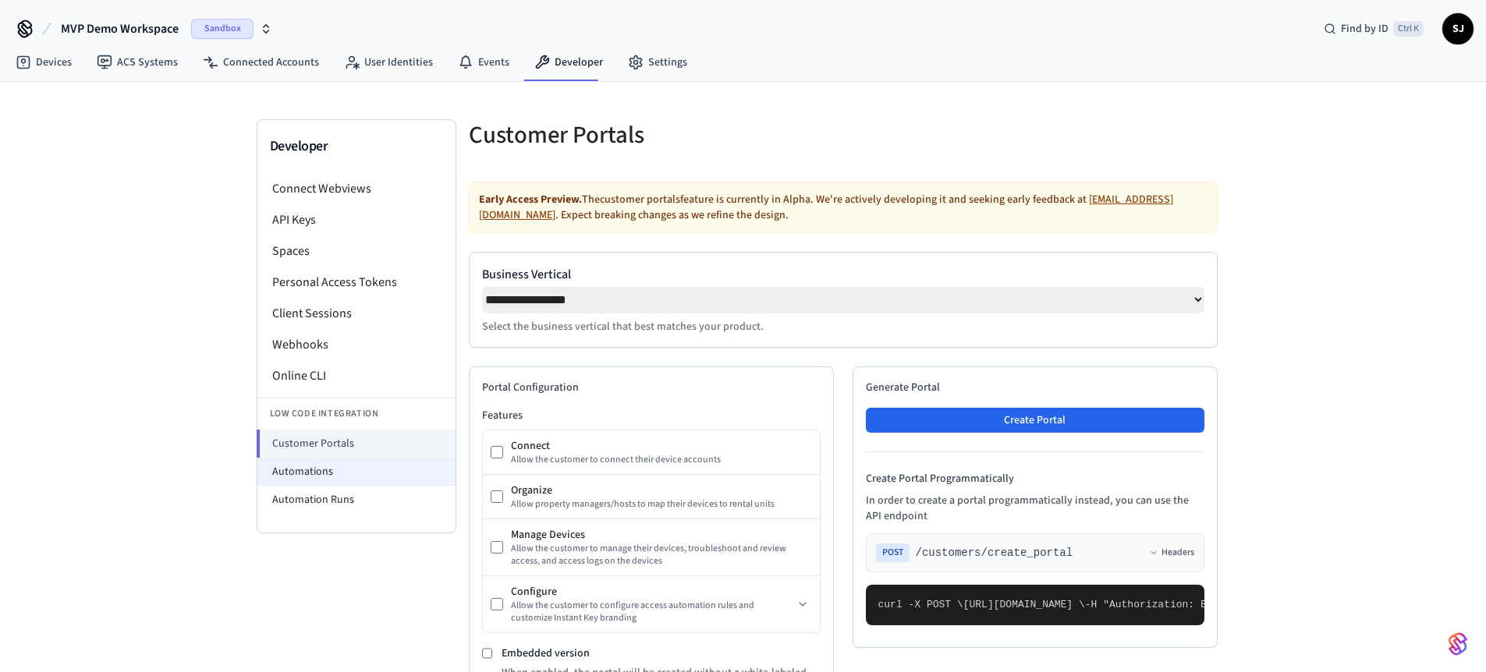
click at [326, 472] on li "Automations" at bounding box center [356, 472] width 198 height 28
select select "**********"
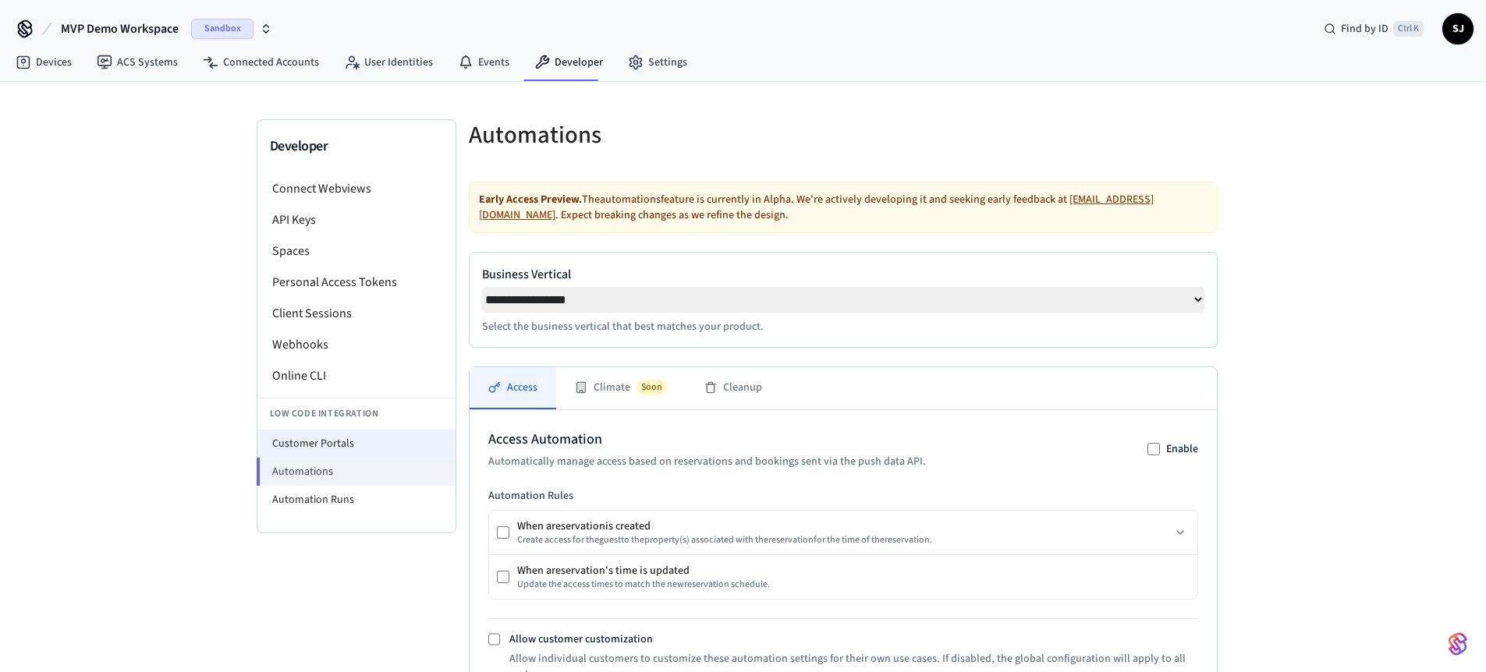
click at [326, 447] on li "Customer Portals" at bounding box center [356, 444] width 198 height 28
select select "**********"
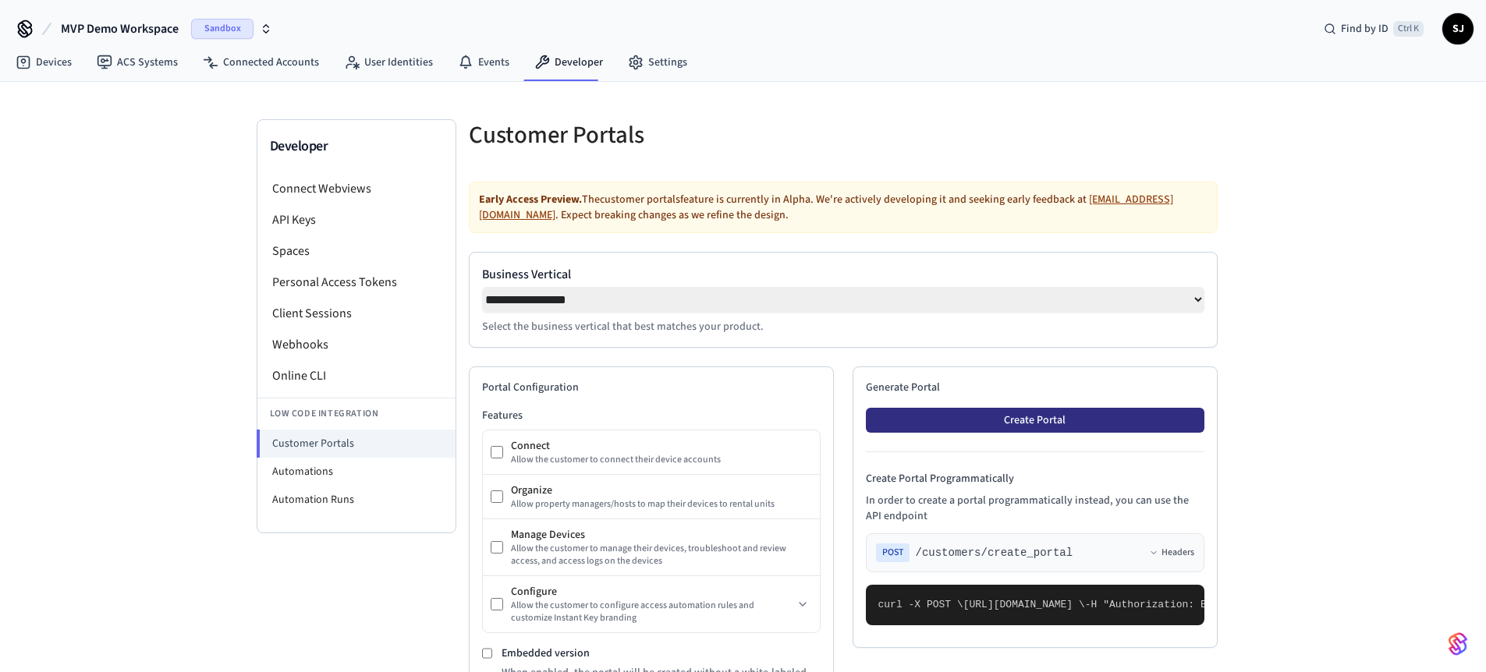
click at [1040, 421] on button "Create Portal" at bounding box center [1035, 420] width 339 height 25
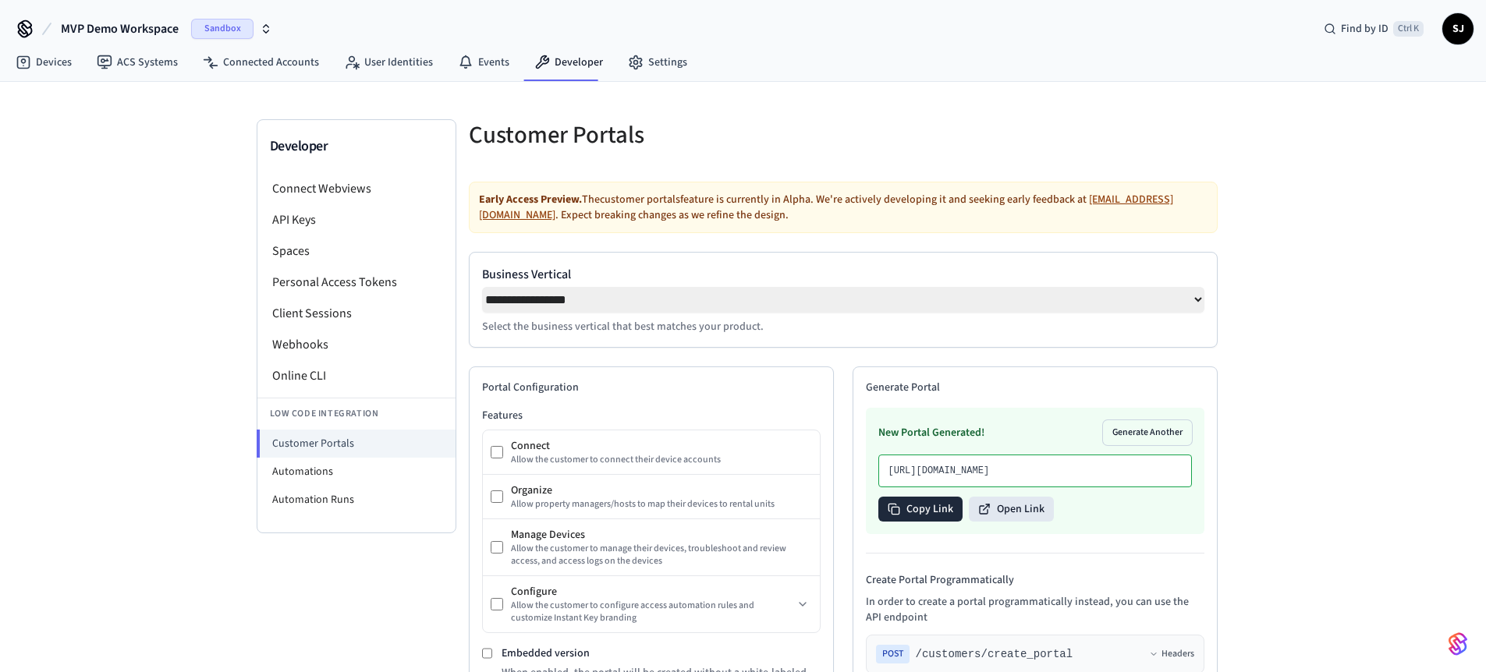
click at [931, 522] on button "Copy Link" at bounding box center [920, 509] width 84 height 25
click at [1129, 438] on button "Generate Another" at bounding box center [1147, 432] width 89 height 25
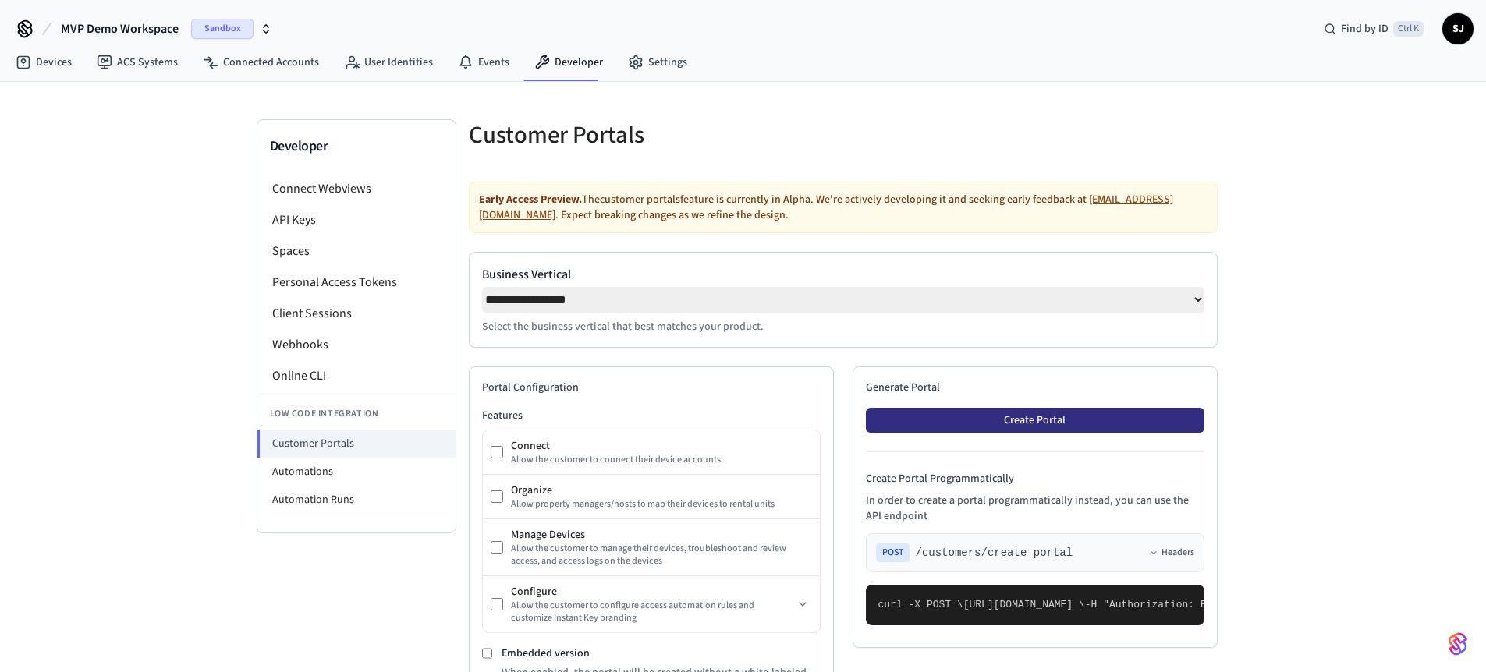
click at [1019, 420] on button "Create Portal" at bounding box center [1035, 420] width 339 height 25
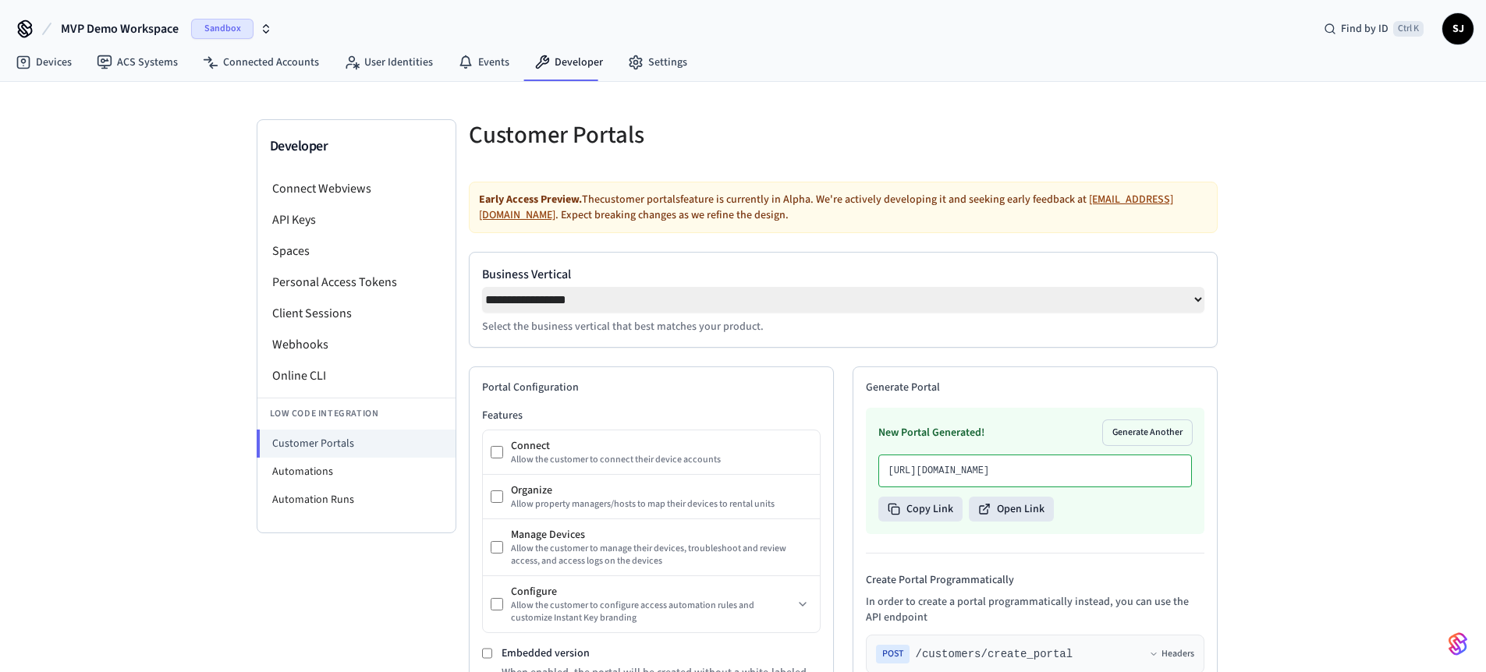
scroll to position [48, 0]
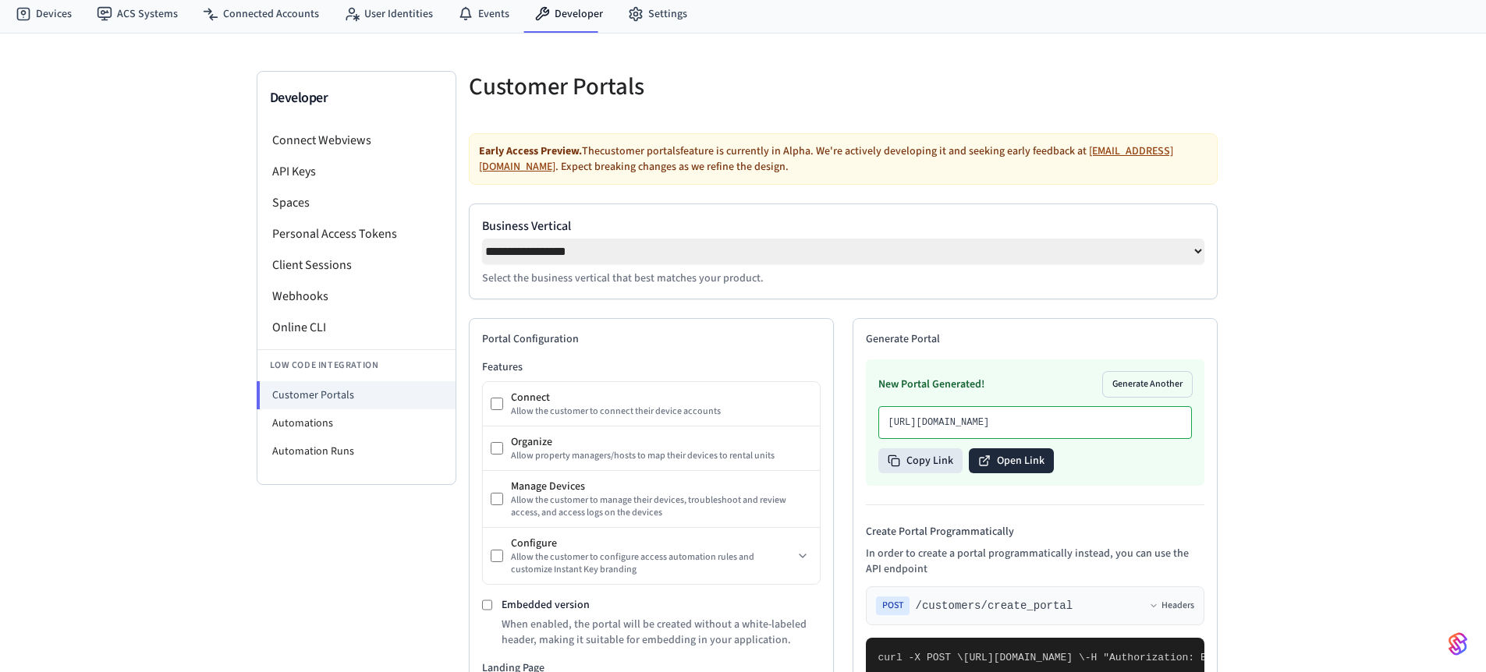
click at [998, 473] on button "Open Link" at bounding box center [1011, 461] width 85 height 25
click at [911, 473] on button "Copy Link" at bounding box center [920, 461] width 84 height 25
